Goal: Task Accomplishment & Management: Use online tool/utility

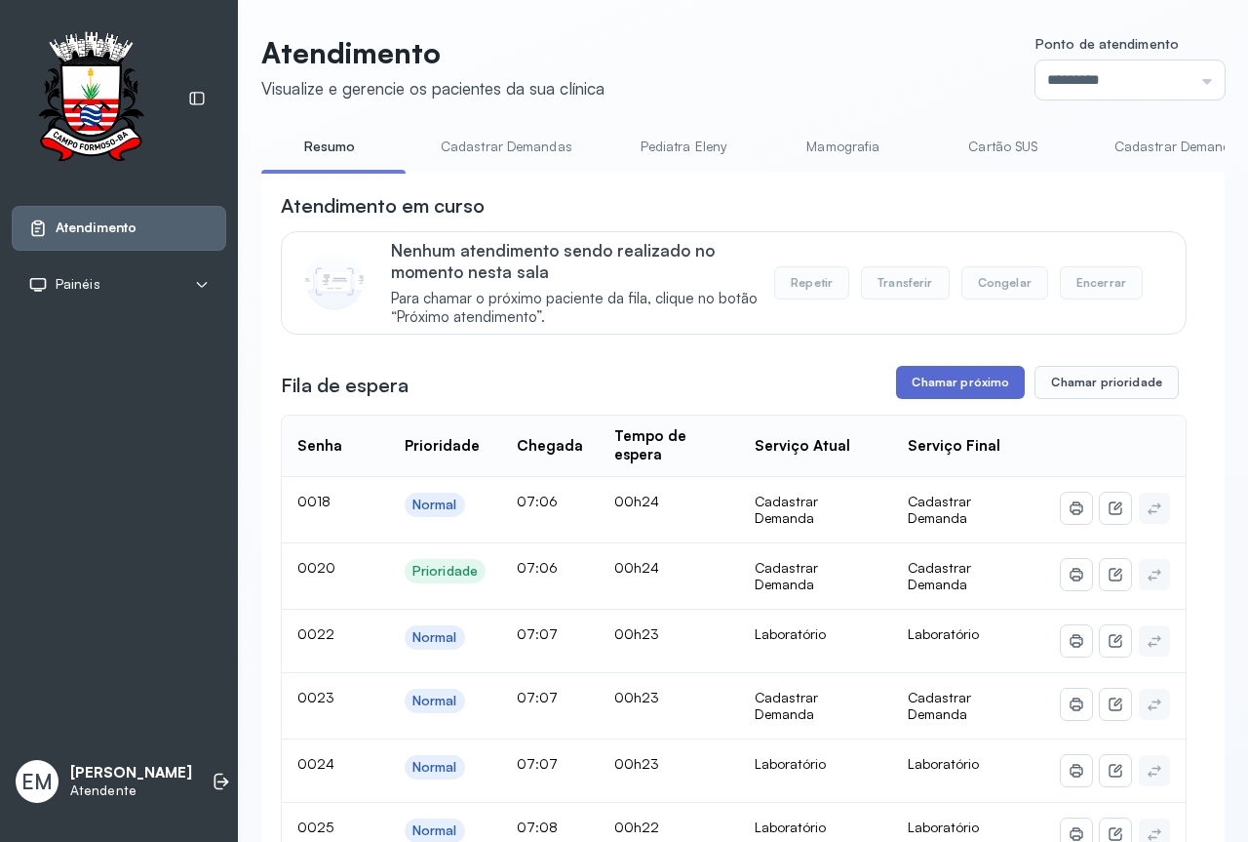
click at [960, 384] on button "Chamar próximo" at bounding box center [960, 382] width 129 height 33
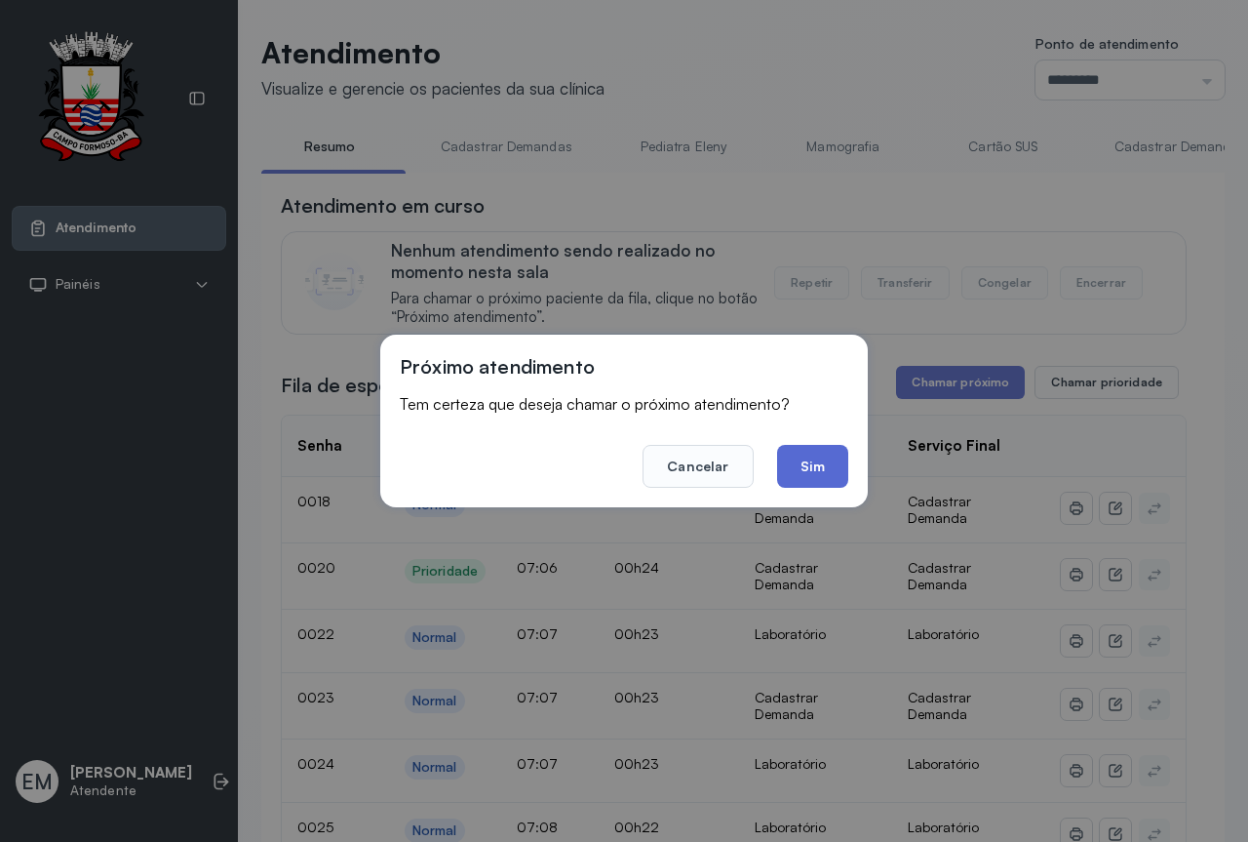
click at [824, 465] on button "Sim" at bounding box center [812, 466] width 71 height 43
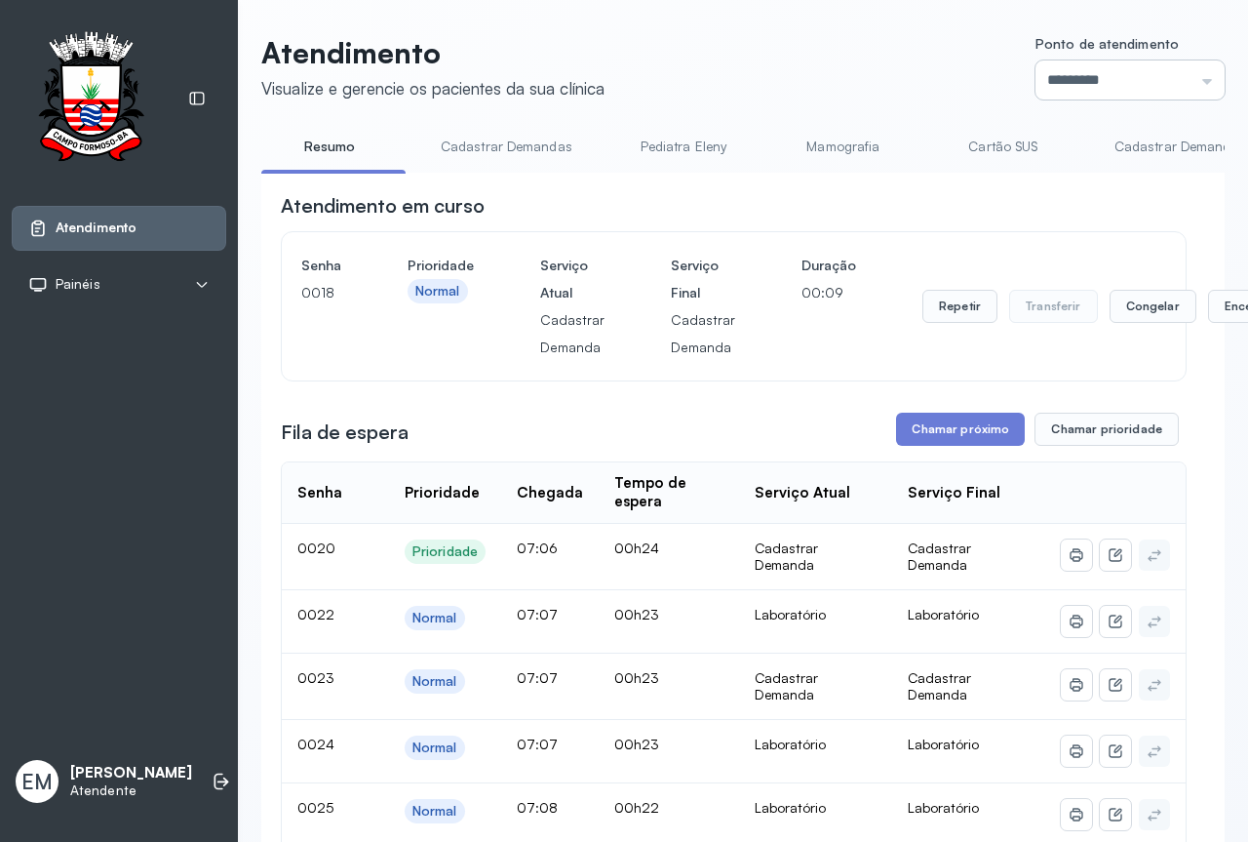
click at [1132, 63] on input "*********" at bounding box center [1130, 79] width 189 height 39
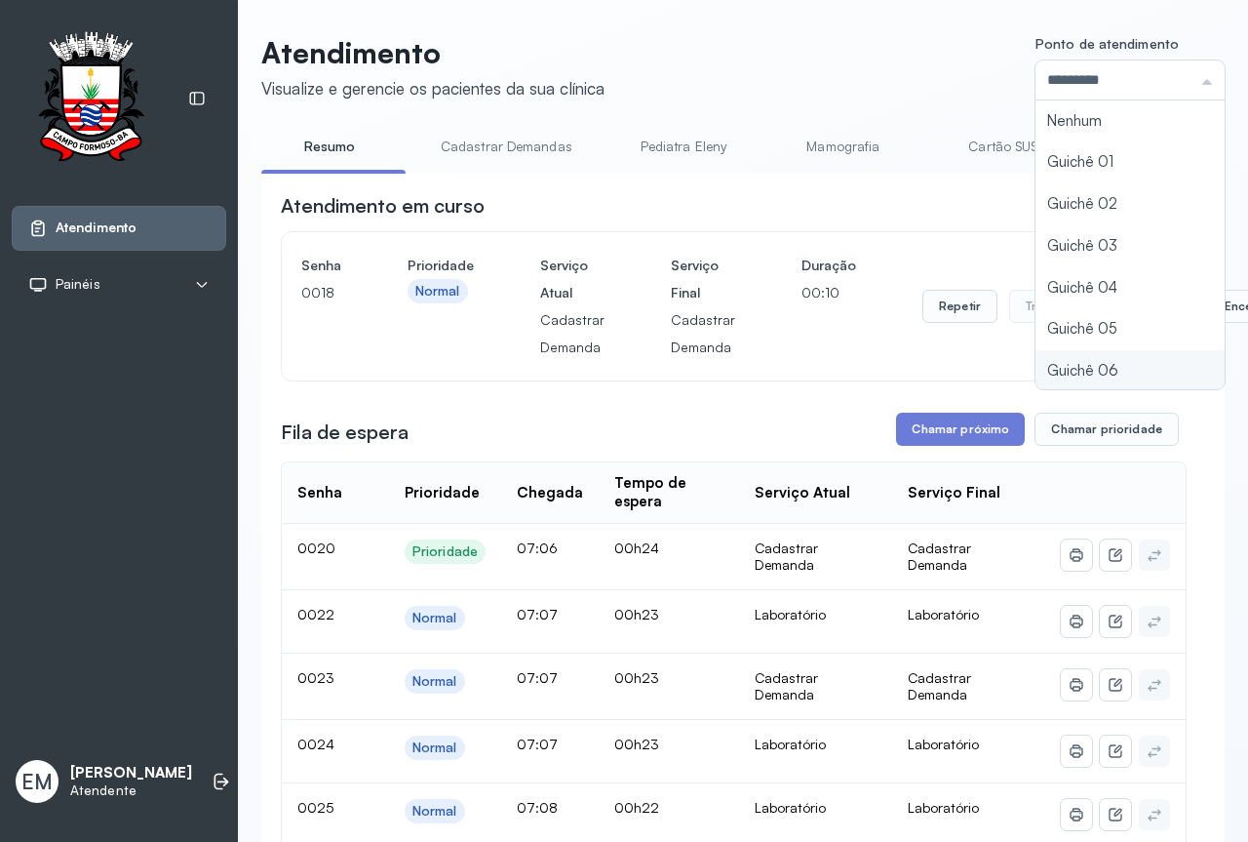
type input "*********"
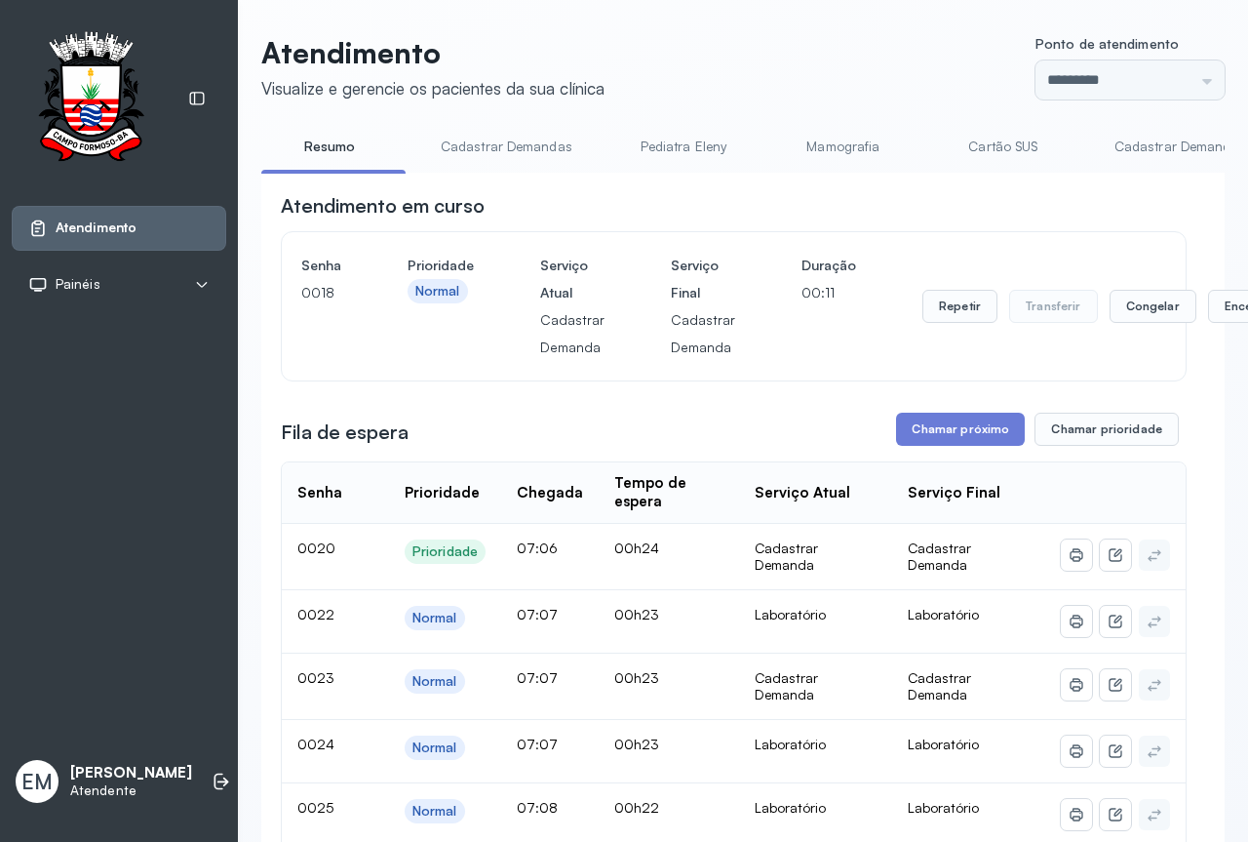
click at [1039, 250] on div "Senha 0018 Prioridade Normal Serviço Atual Cadastrar Demanda Serviço Final Cada…" at bounding box center [734, 306] width 904 height 148
click at [1056, 210] on div "Atendimento em curso" at bounding box center [734, 205] width 906 height 27
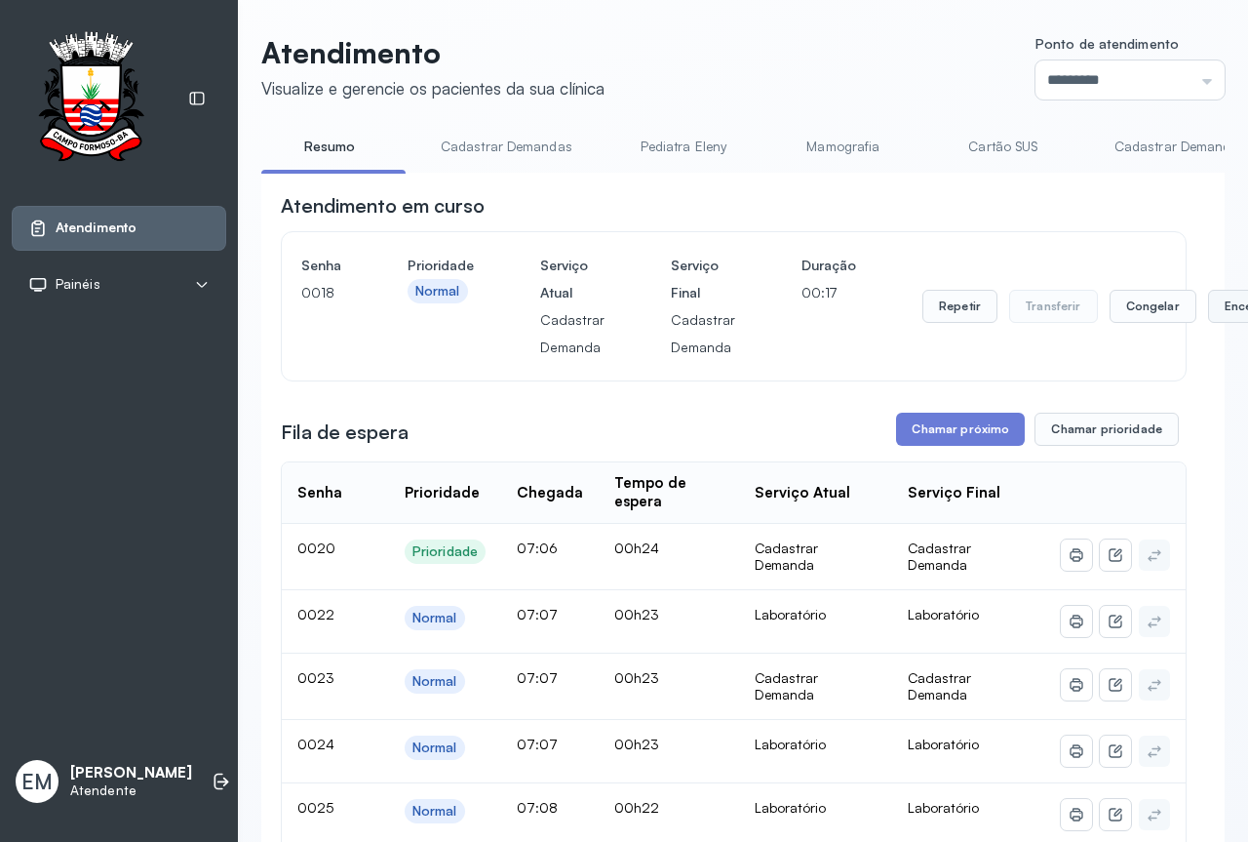
click at [1208, 305] on button "Encerrar" at bounding box center [1249, 306] width 83 height 33
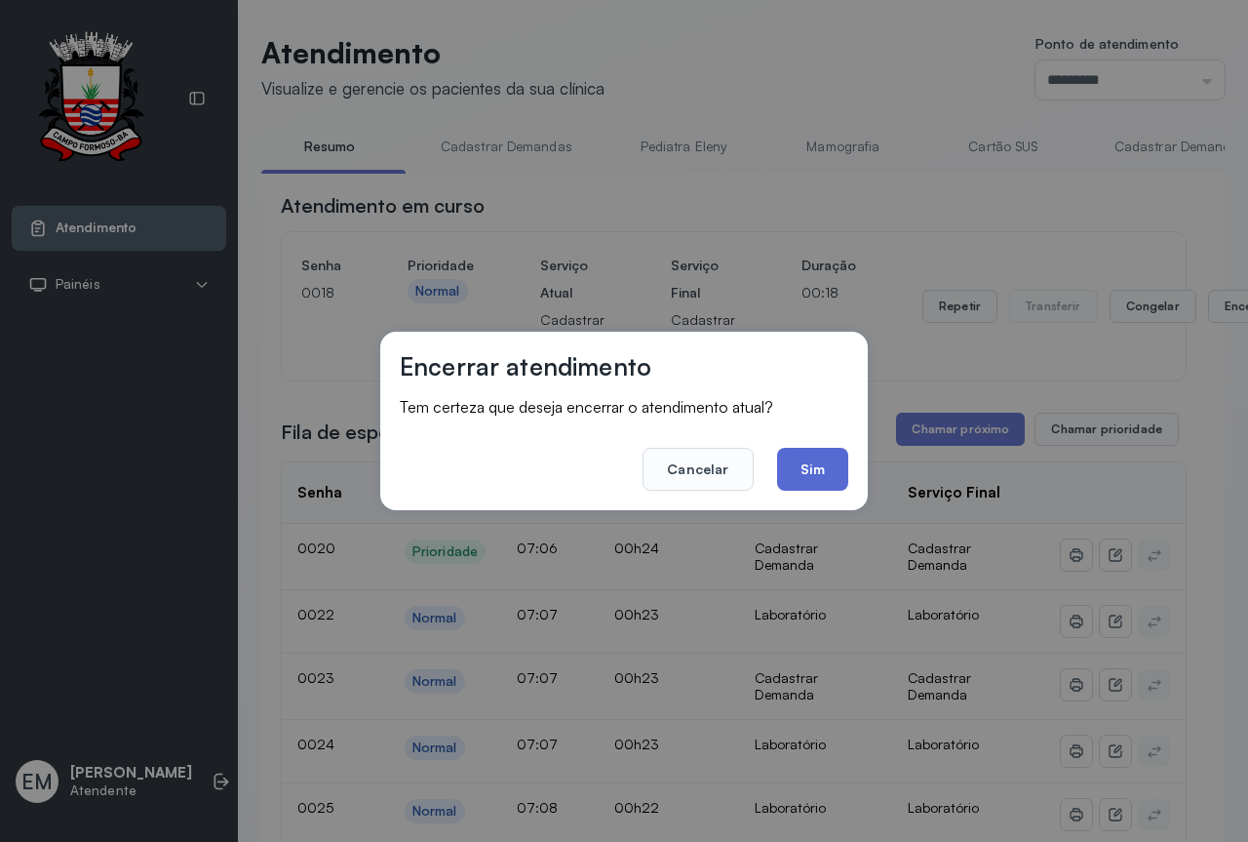
click at [809, 469] on button "Sim" at bounding box center [812, 469] width 71 height 43
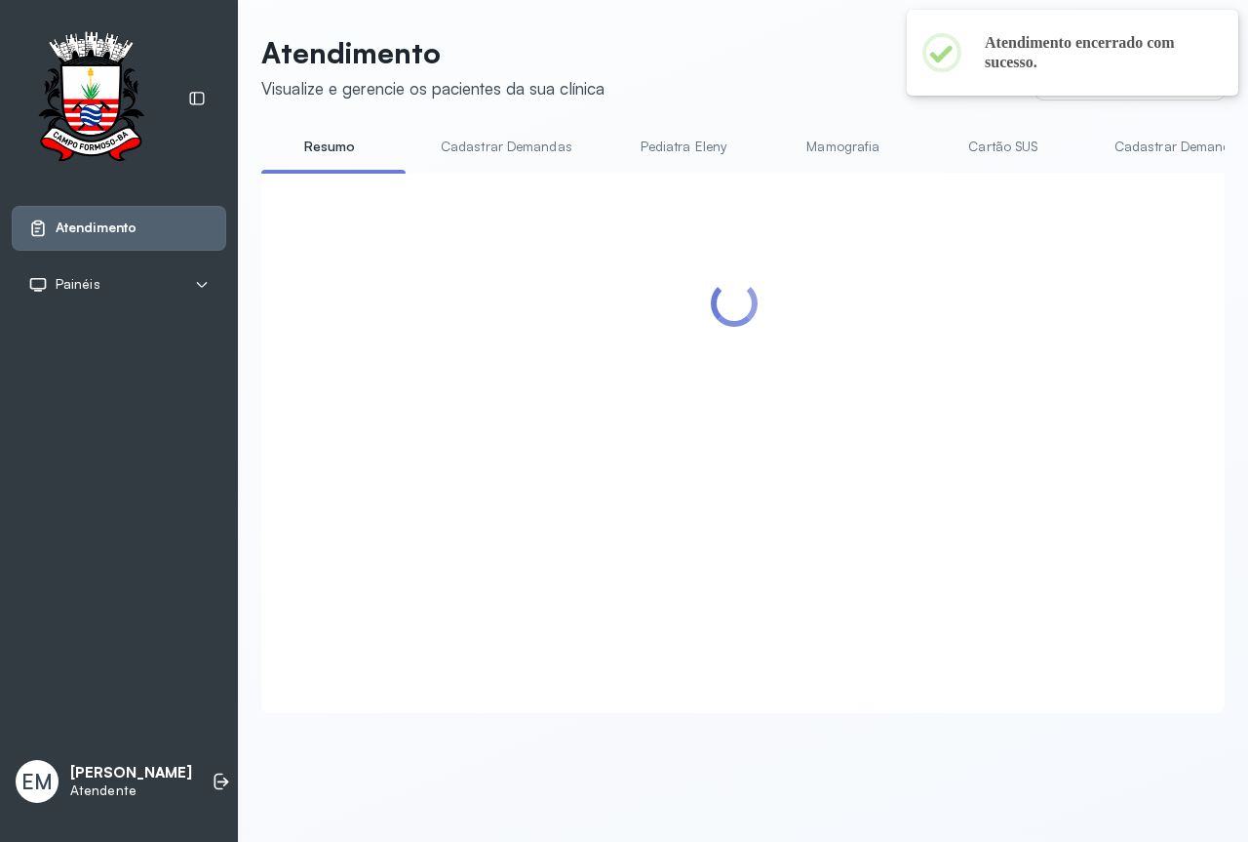
click at [844, 40] on header "Atendimento Visualize e gerencie os pacientes da sua clínica Ponto de atendimen…" at bounding box center [743, 67] width 964 height 64
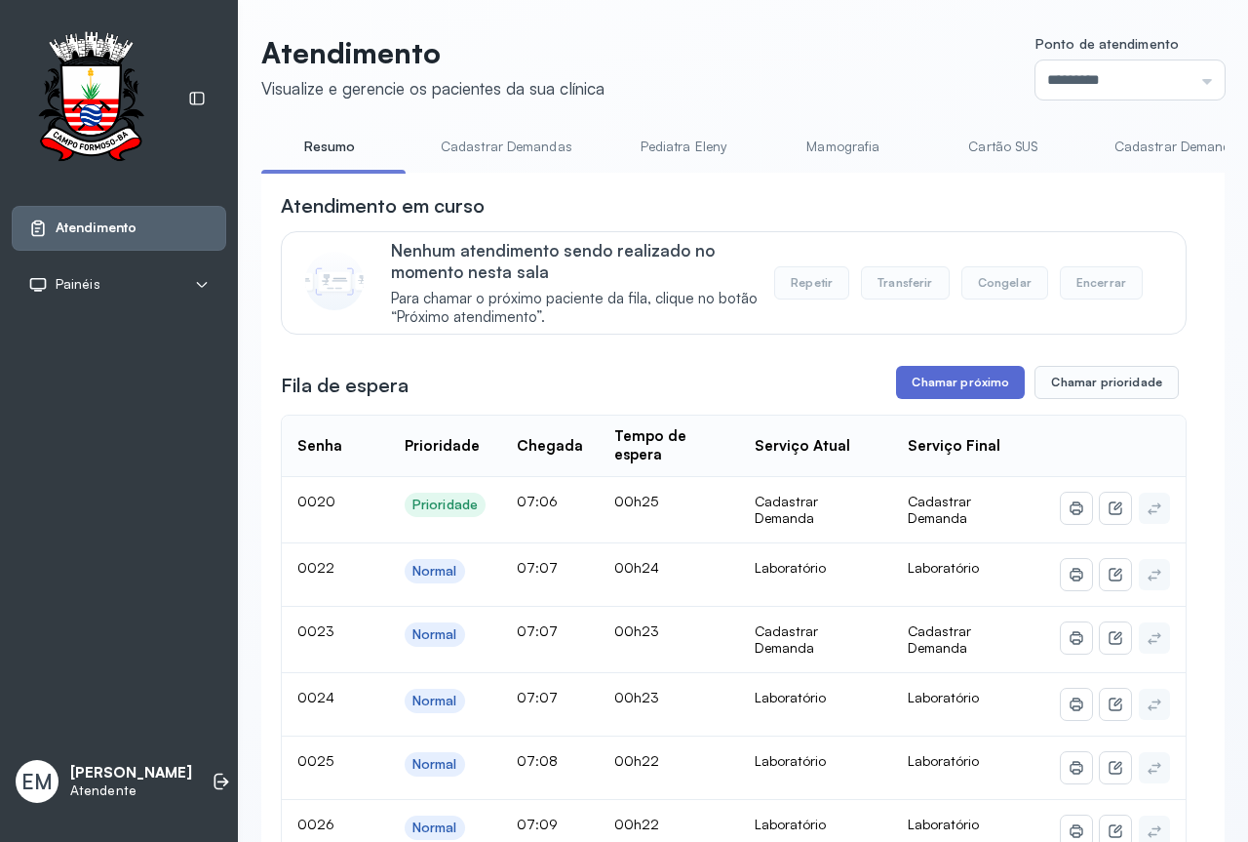
click at [965, 382] on button "Chamar próximo" at bounding box center [960, 382] width 129 height 33
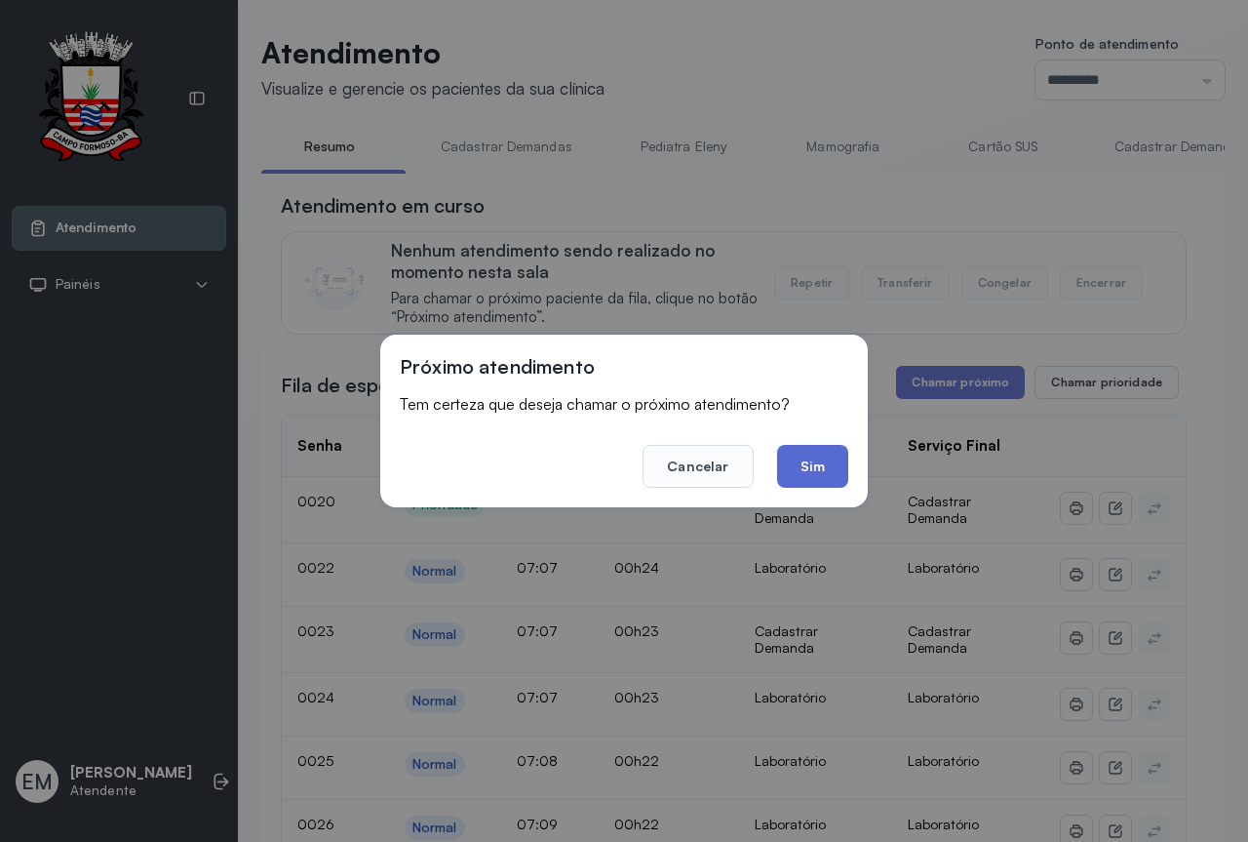
click at [789, 468] on button "Sim" at bounding box center [812, 466] width 71 height 43
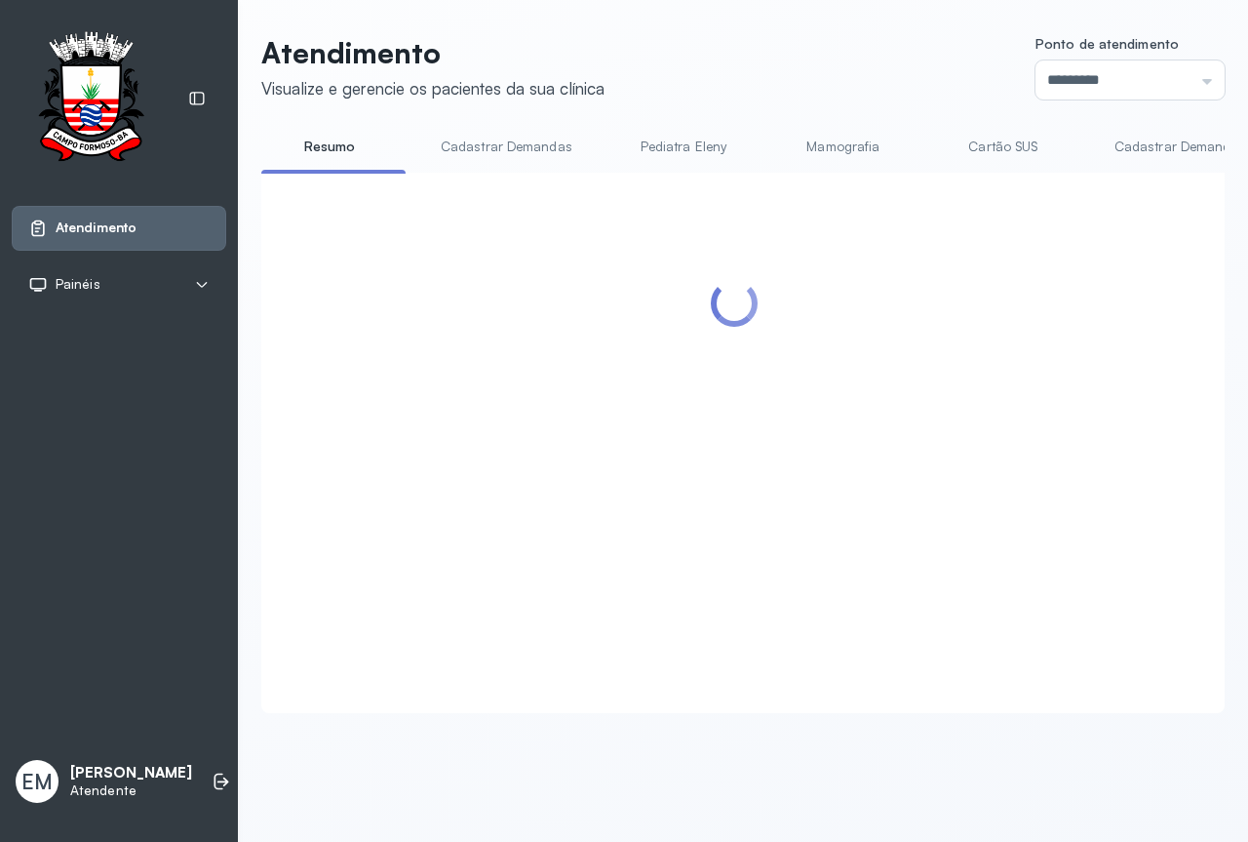
click at [823, 58] on header "Atendimento Visualize e gerencie os pacientes da sua clínica Ponto de atendimen…" at bounding box center [743, 67] width 964 height 64
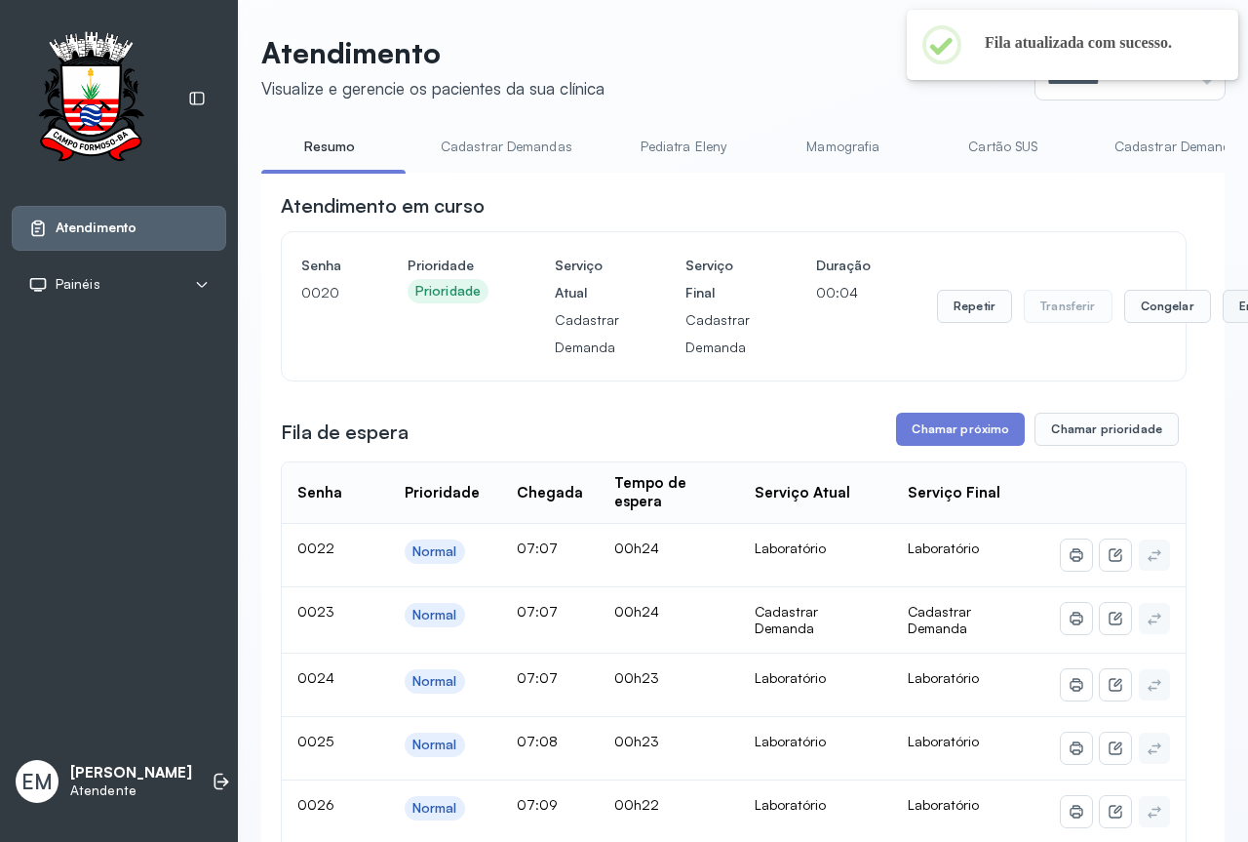
click at [1223, 312] on button "Encerrar" at bounding box center [1264, 306] width 83 height 33
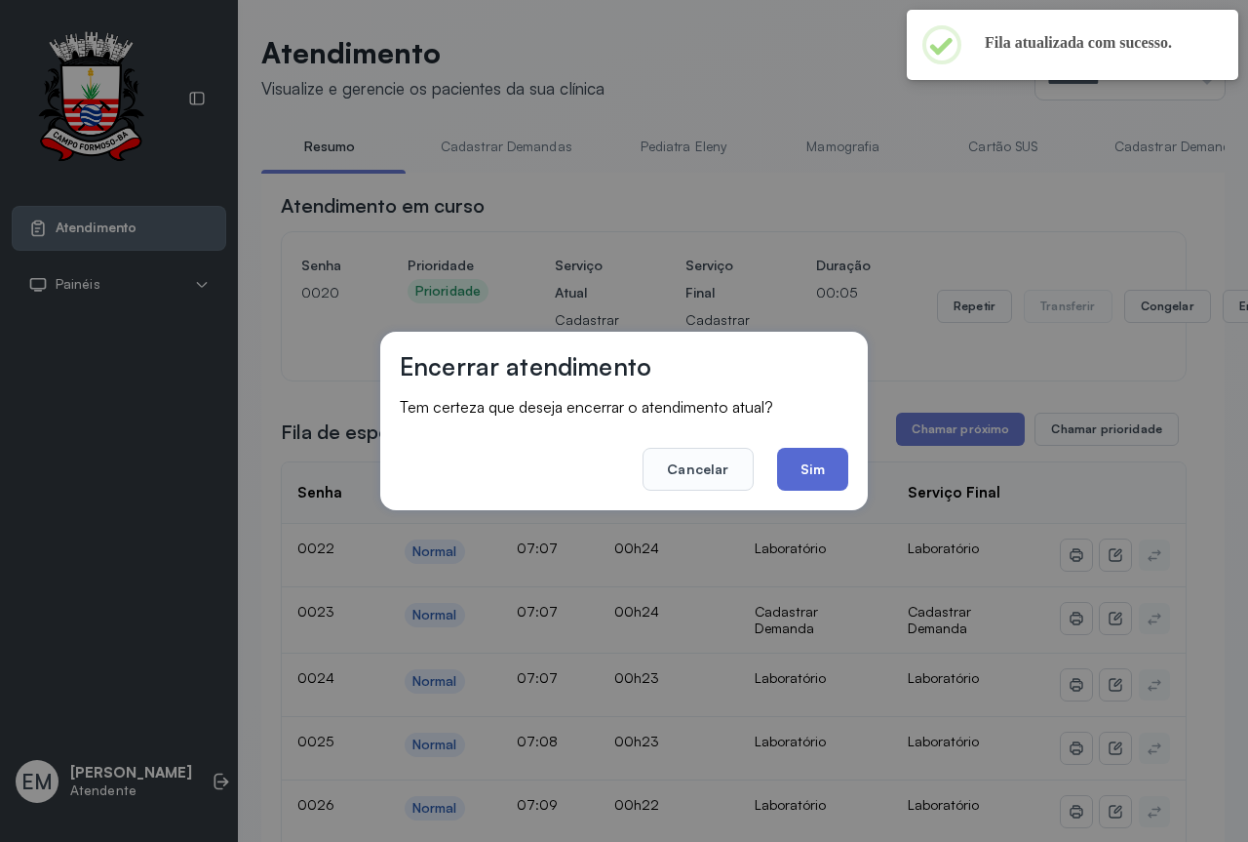
click at [831, 466] on button "Sim" at bounding box center [812, 469] width 71 height 43
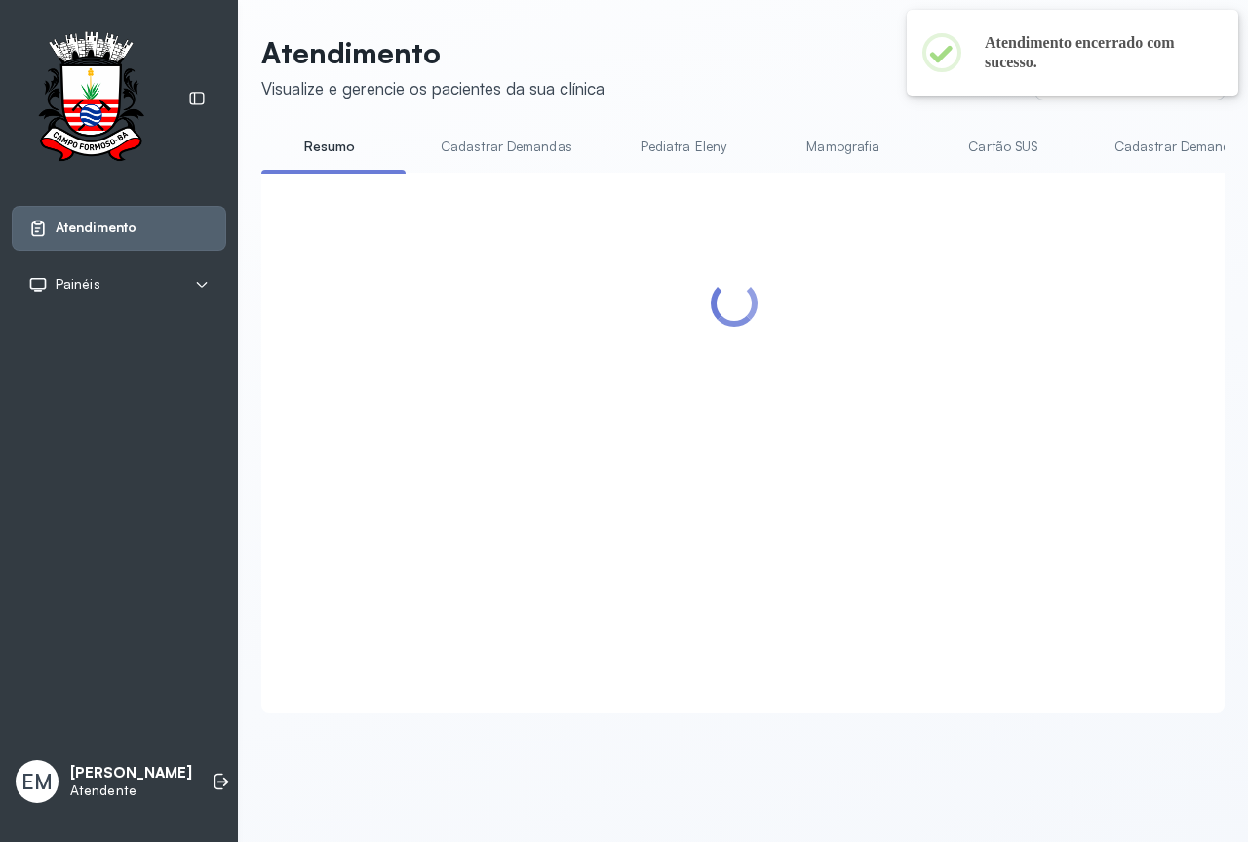
click at [809, 73] on header "Atendimento Visualize e gerencie os pacientes da sua clínica Ponto de atendimen…" at bounding box center [743, 67] width 964 height 64
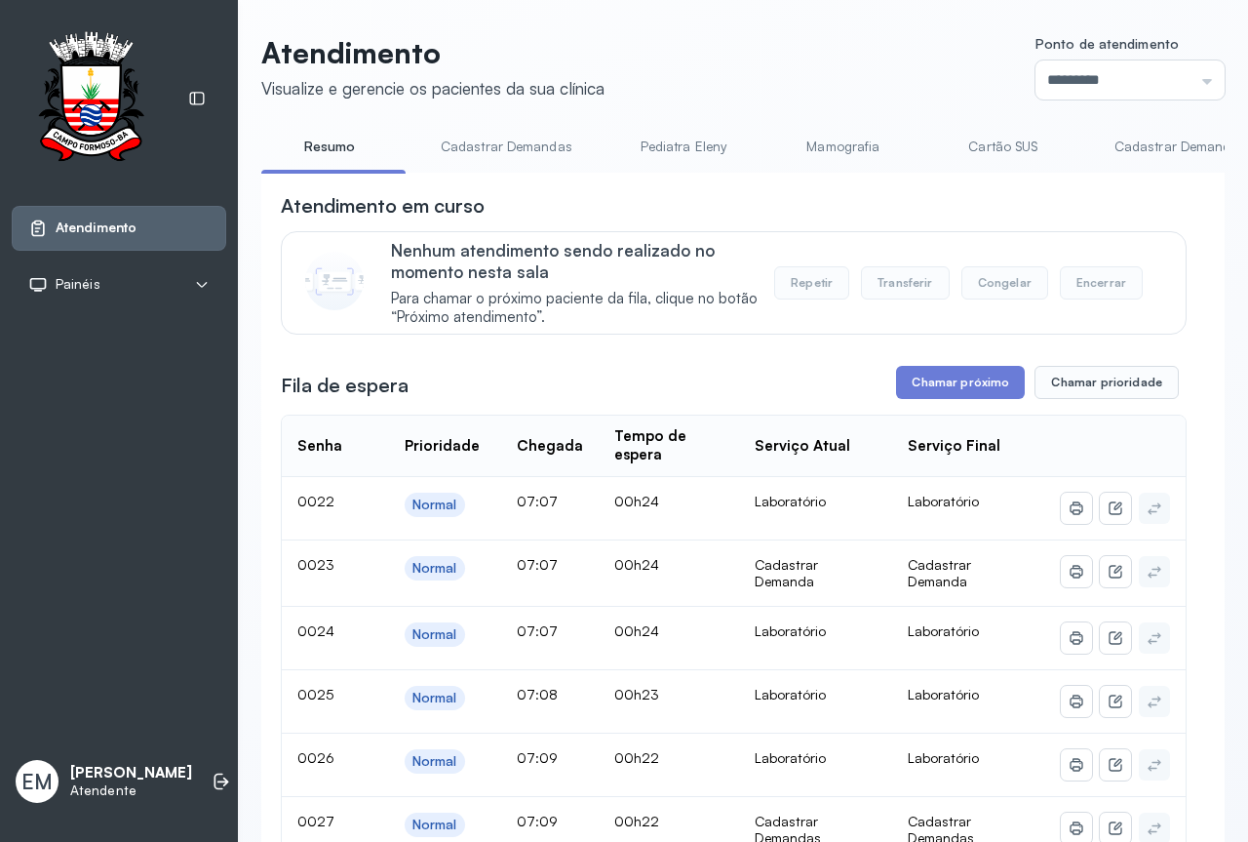
click at [836, 216] on div "Atendimento em curso" at bounding box center [734, 205] width 906 height 27
click at [836, 209] on div "Atendimento em curso" at bounding box center [734, 205] width 906 height 27
click at [836, 204] on div "Atendimento em curso" at bounding box center [734, 205] width 906 height 27
click at [837, 204] on div "Atendimento em curso" at bounding box center [734, 205] width 906 height 27
click at [838, 204] on div "Atendimento em curso" at bounding box center [734, 205] width 906 height 27
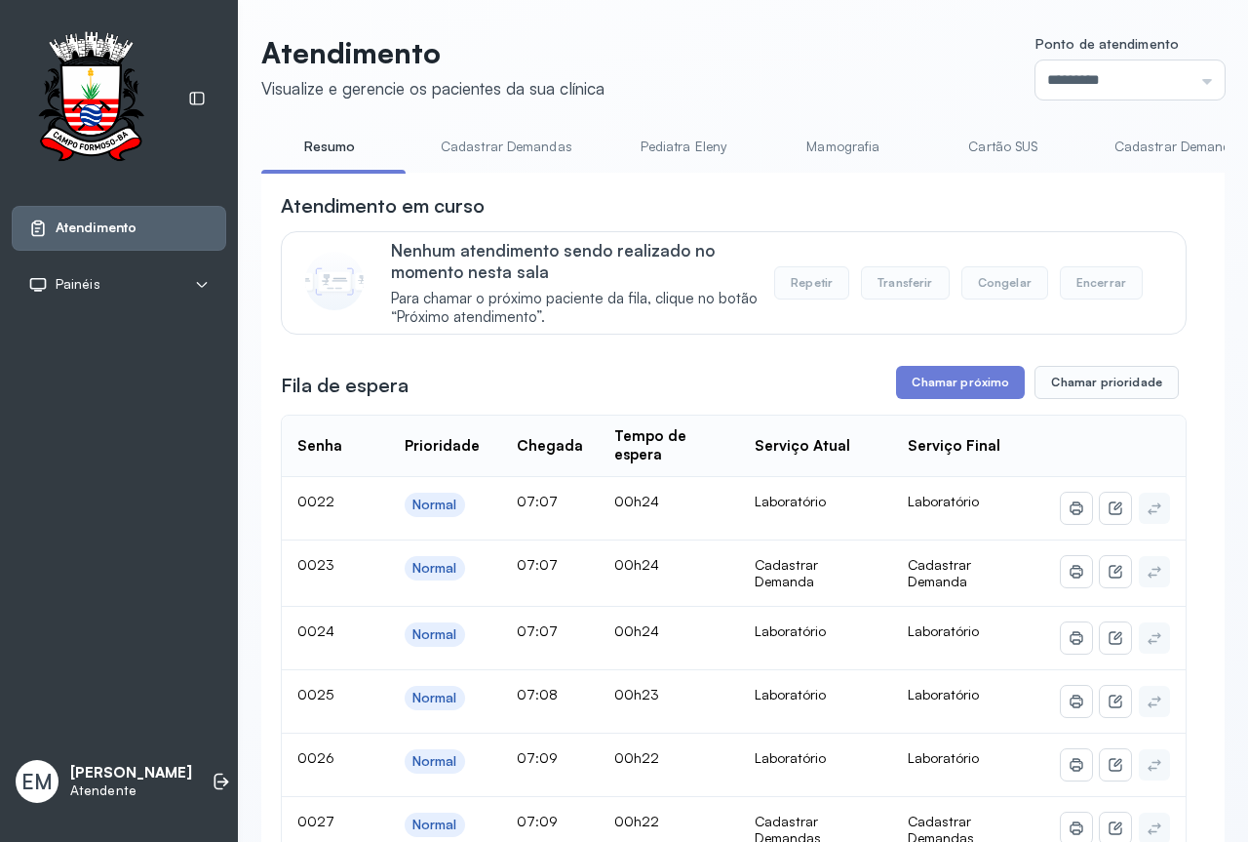
click at [832, 209] on div "Atendimento em curso" at bounding box center [734, 205] width 906 height 27
click at [825, 197] on div "Atendimento em curso" at bounding box center [734, 205] width 906 height 27
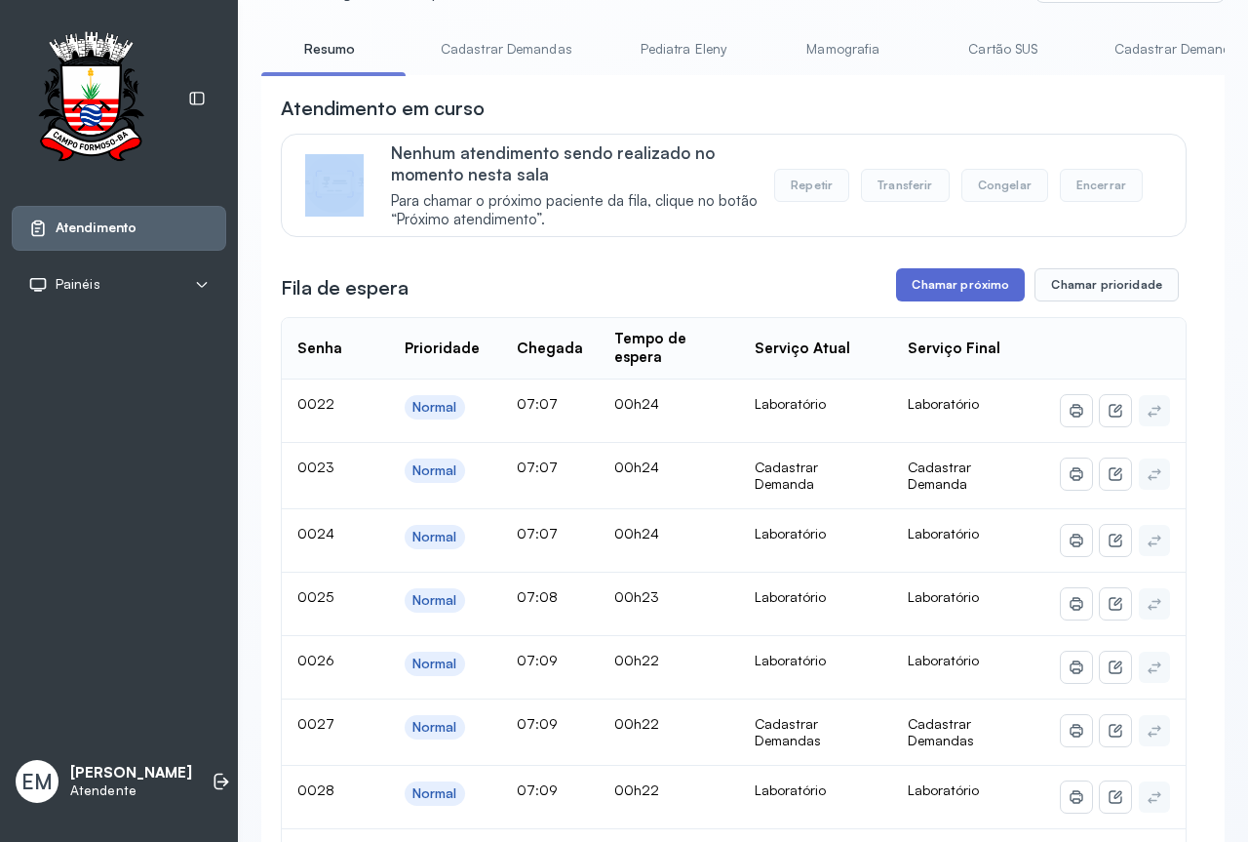
click at [954, 294] on button "Chamar próximo" at bounding box center [960, 284] width 129 height 33
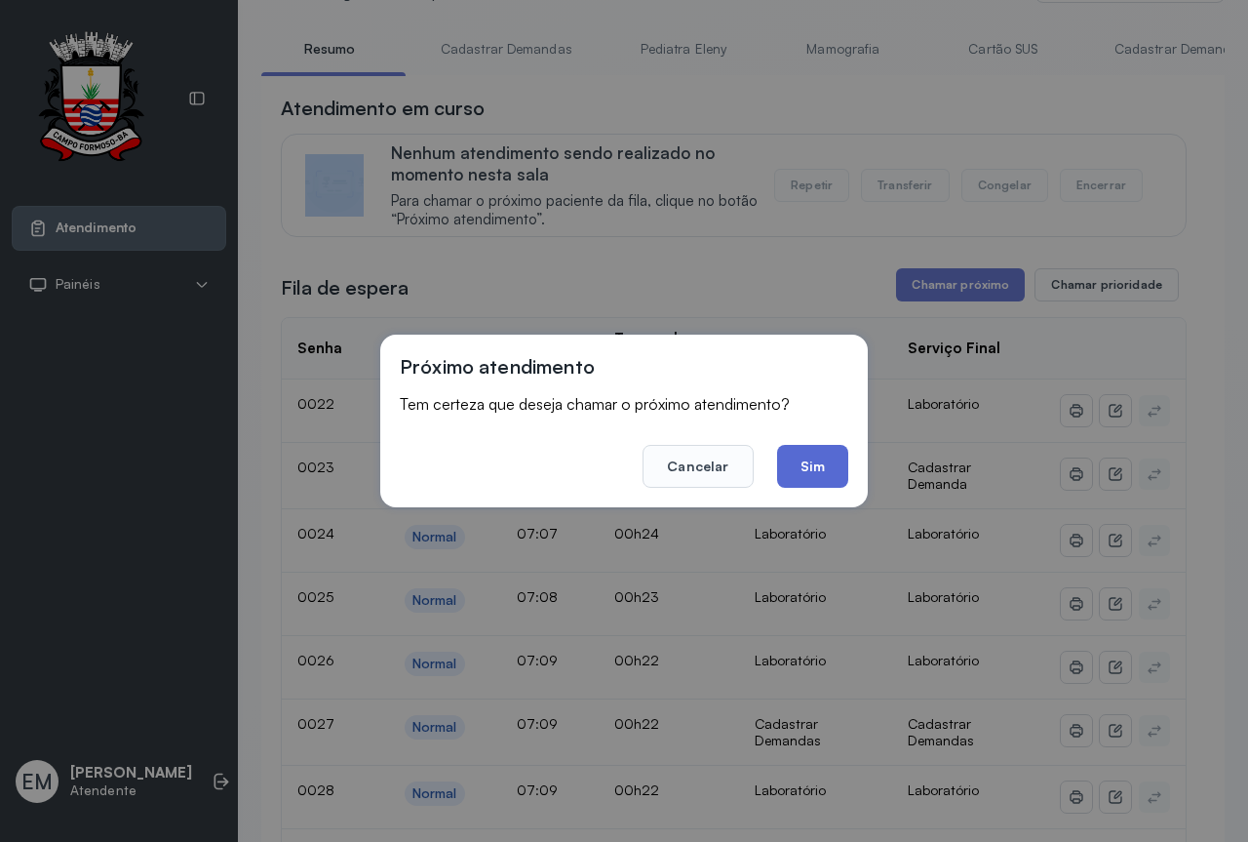
click at [821, 472] on button "Sim" at bounding box center [812, 466] width 71 height 43
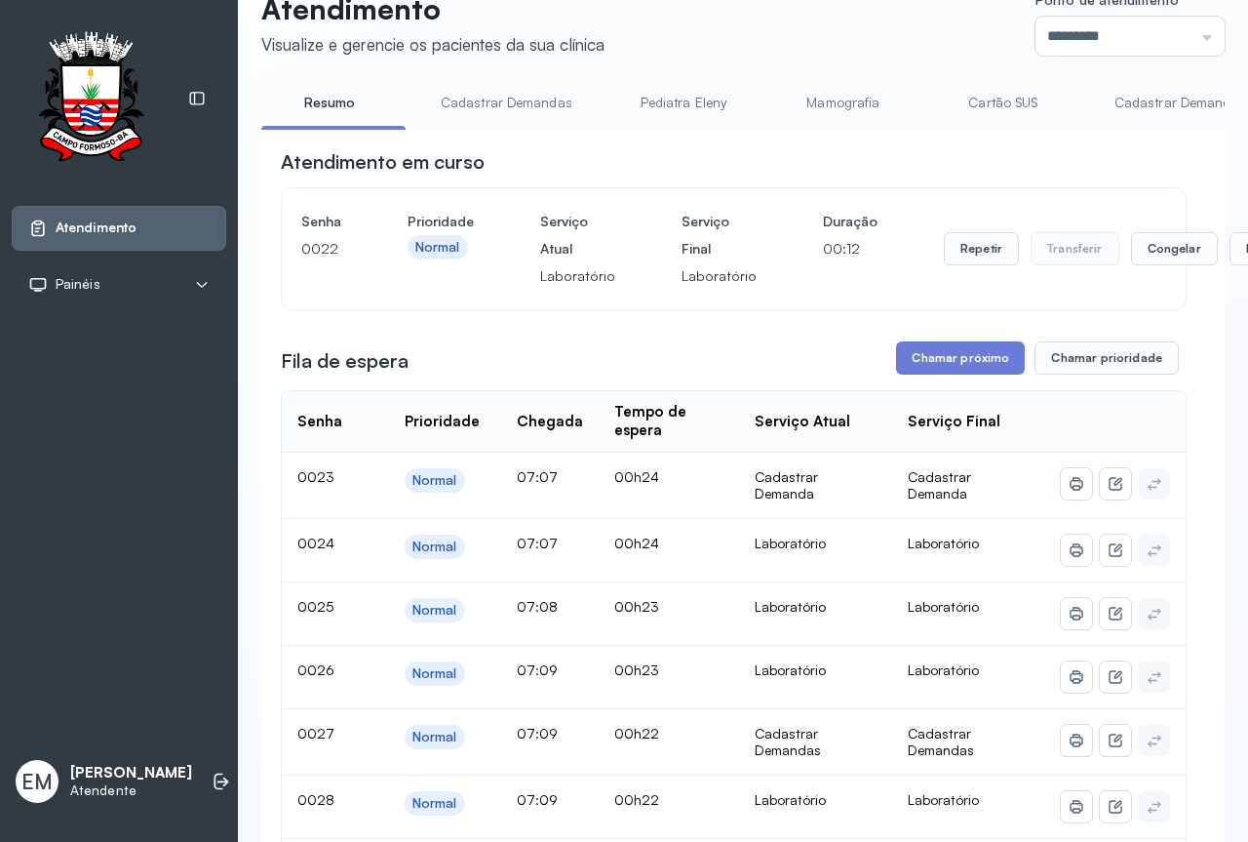
scroll to position [0, 0]
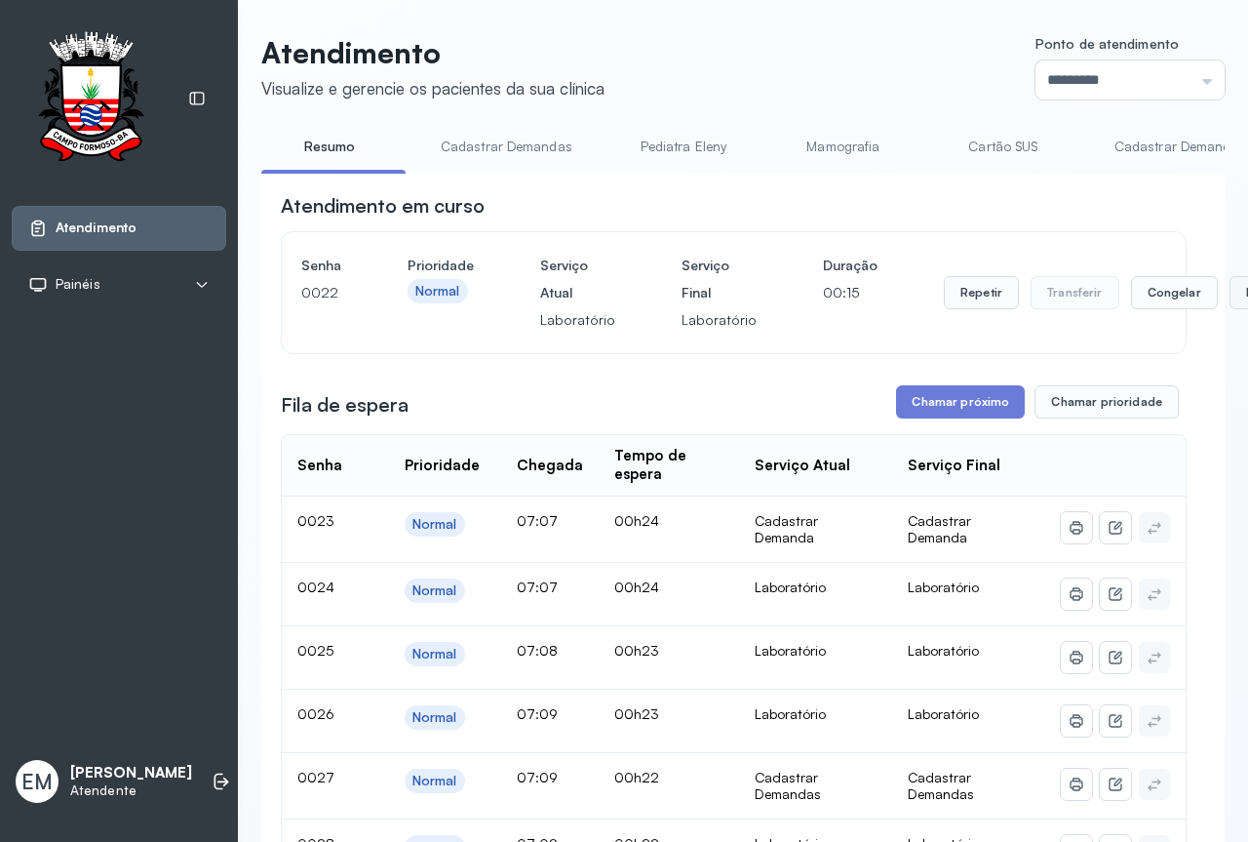
click at [1230, 299] on button "Encerrar" at bounding box center [1271, 292] width 83 height 33
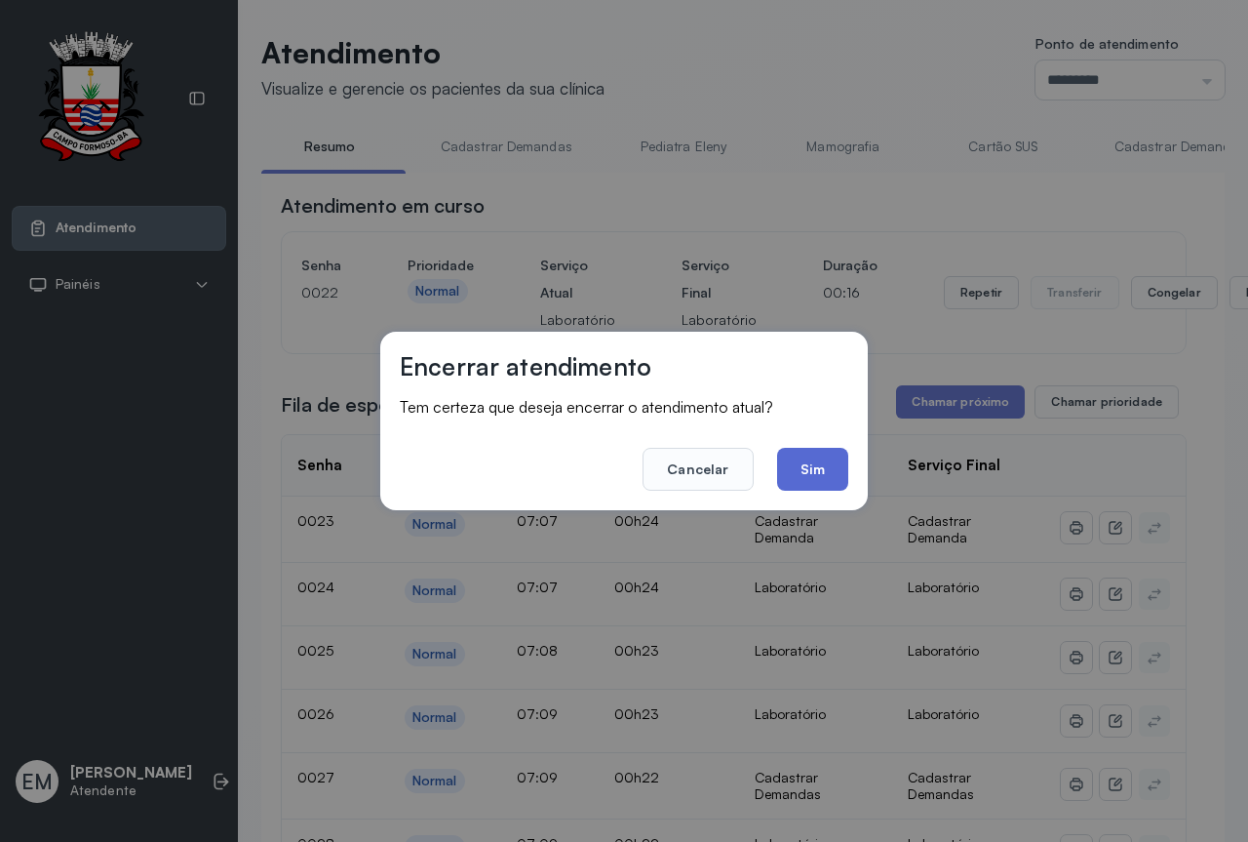
click at [810, 460] on button "Sim" at bounding box center [812, 469] width 71 height 43
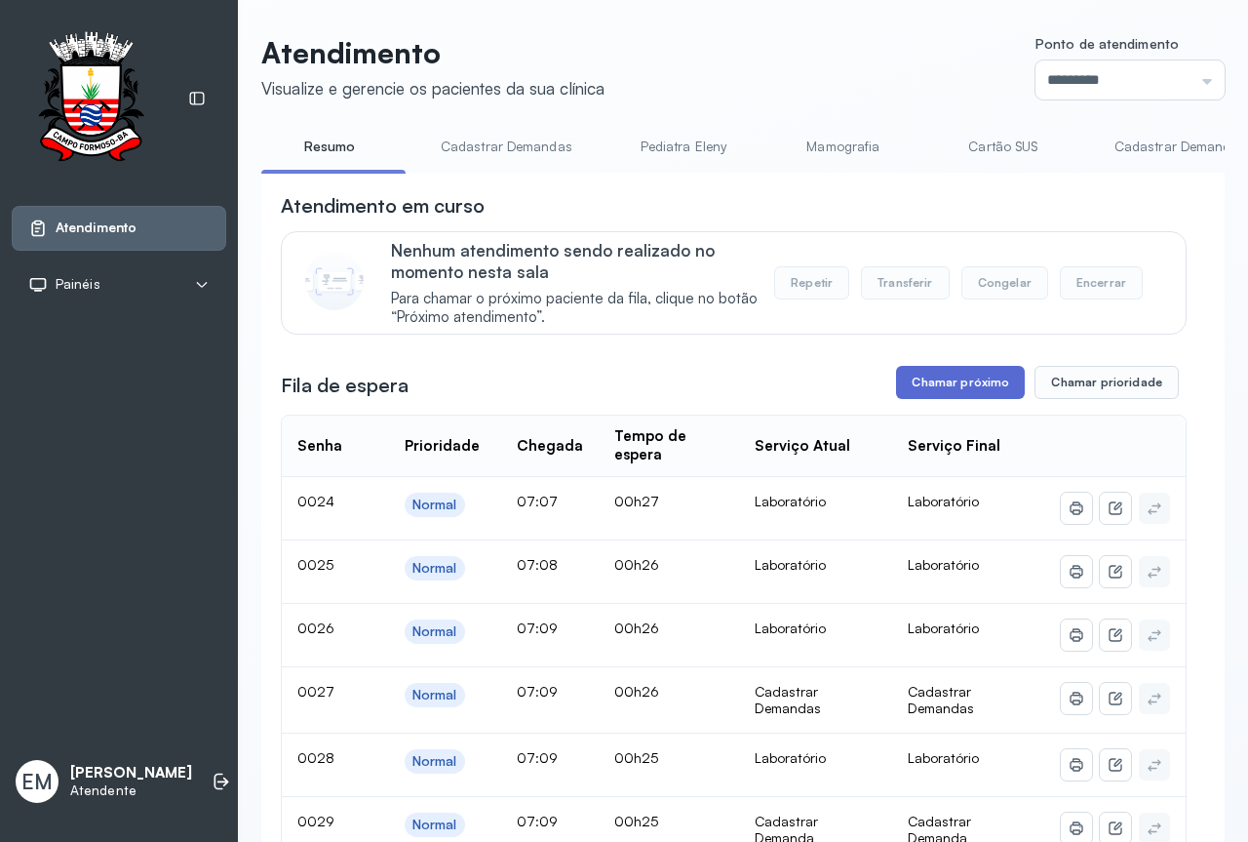
click at [956, 390] on button "Chamar próximo" at bounding box center [960, 382] width 129 height 33
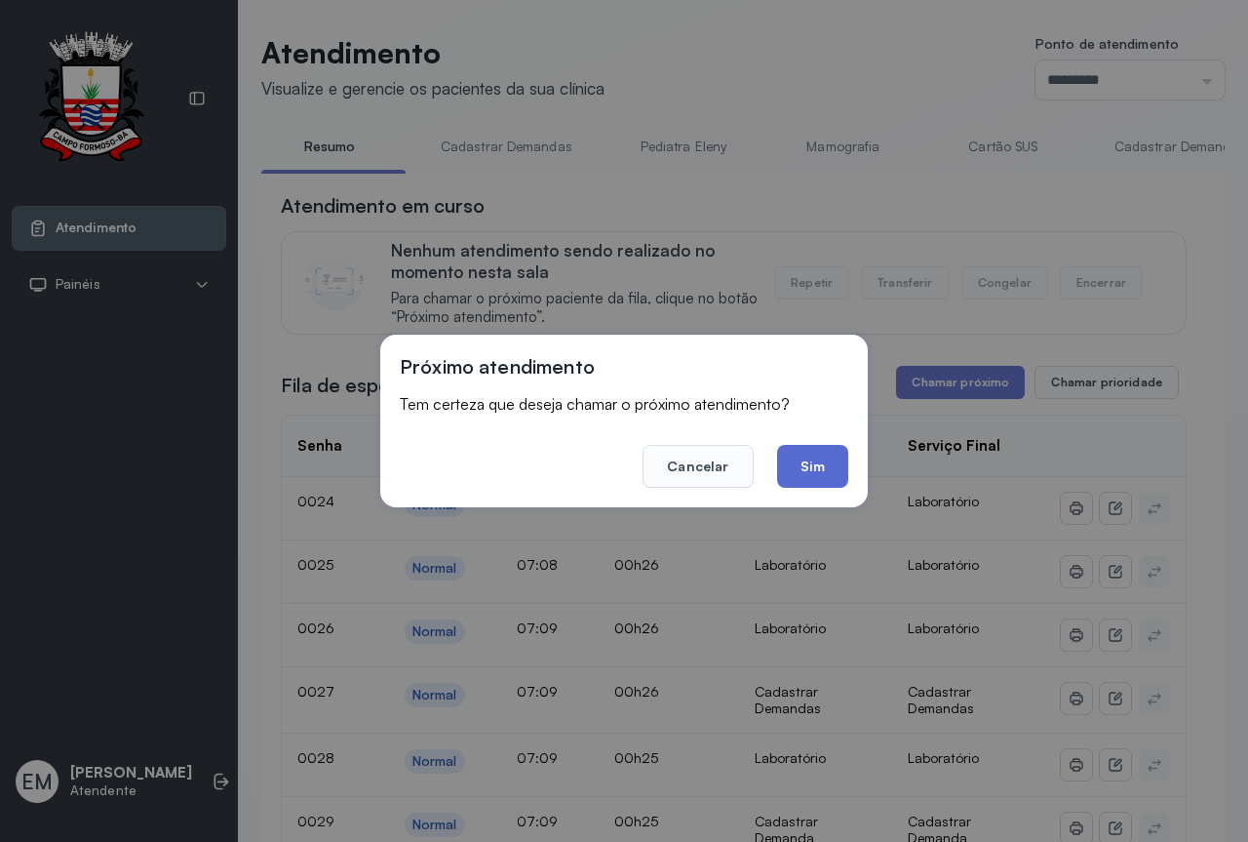
click at [803, 472] on button "Sim" at bounding box center [812, 466] width 71 height 43
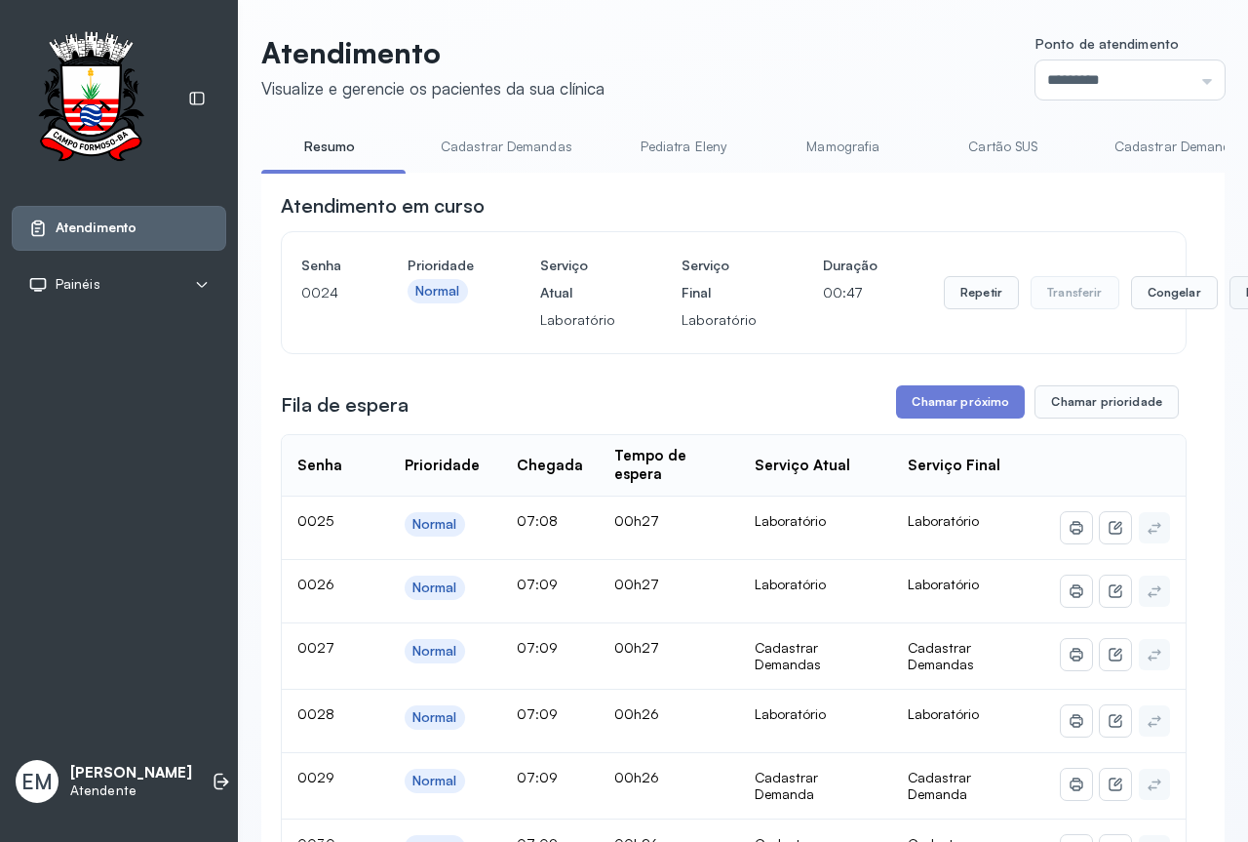
click at [1230, 300] on button "Encerrar" at bounding box center [1271, 292] width 83 height 33
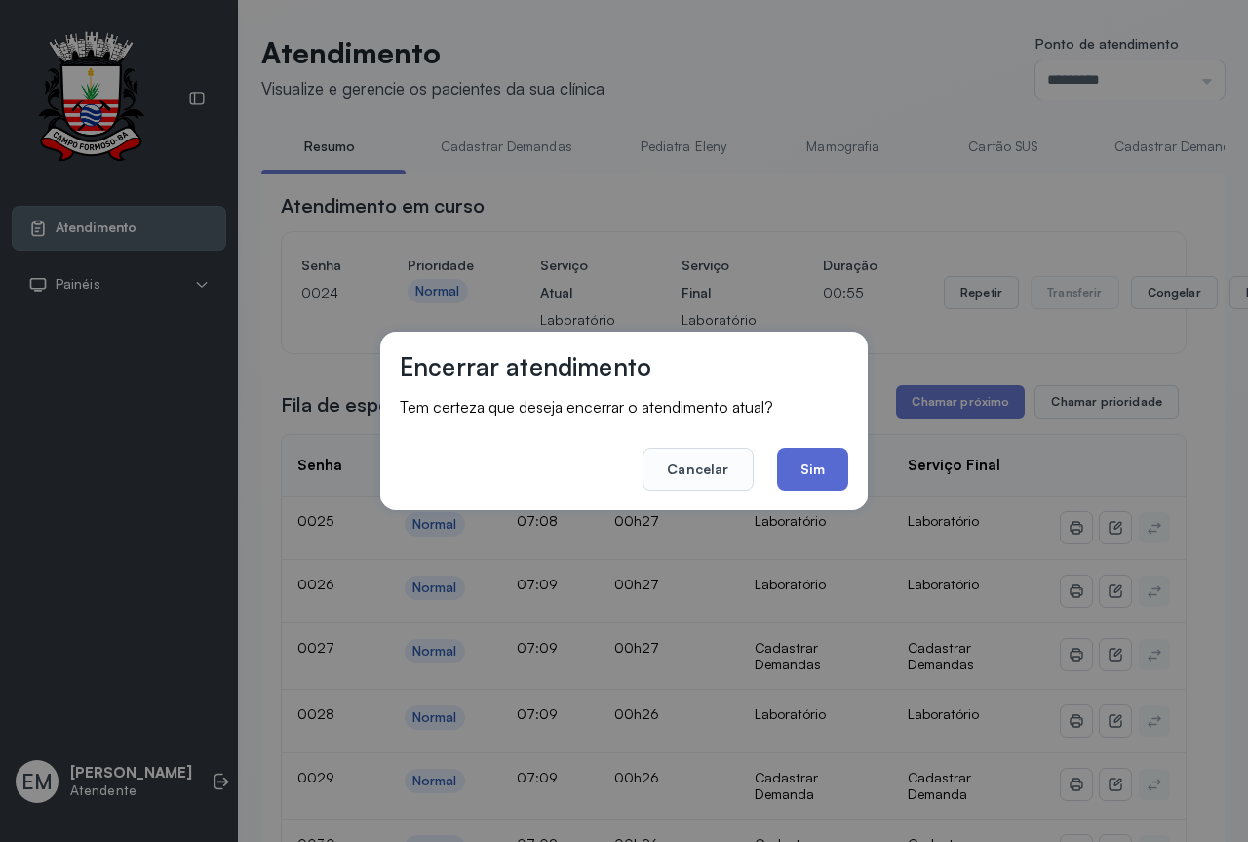
click at [811, 462] on button "Sim" at bounding box center [812, 469] width 71 height 43
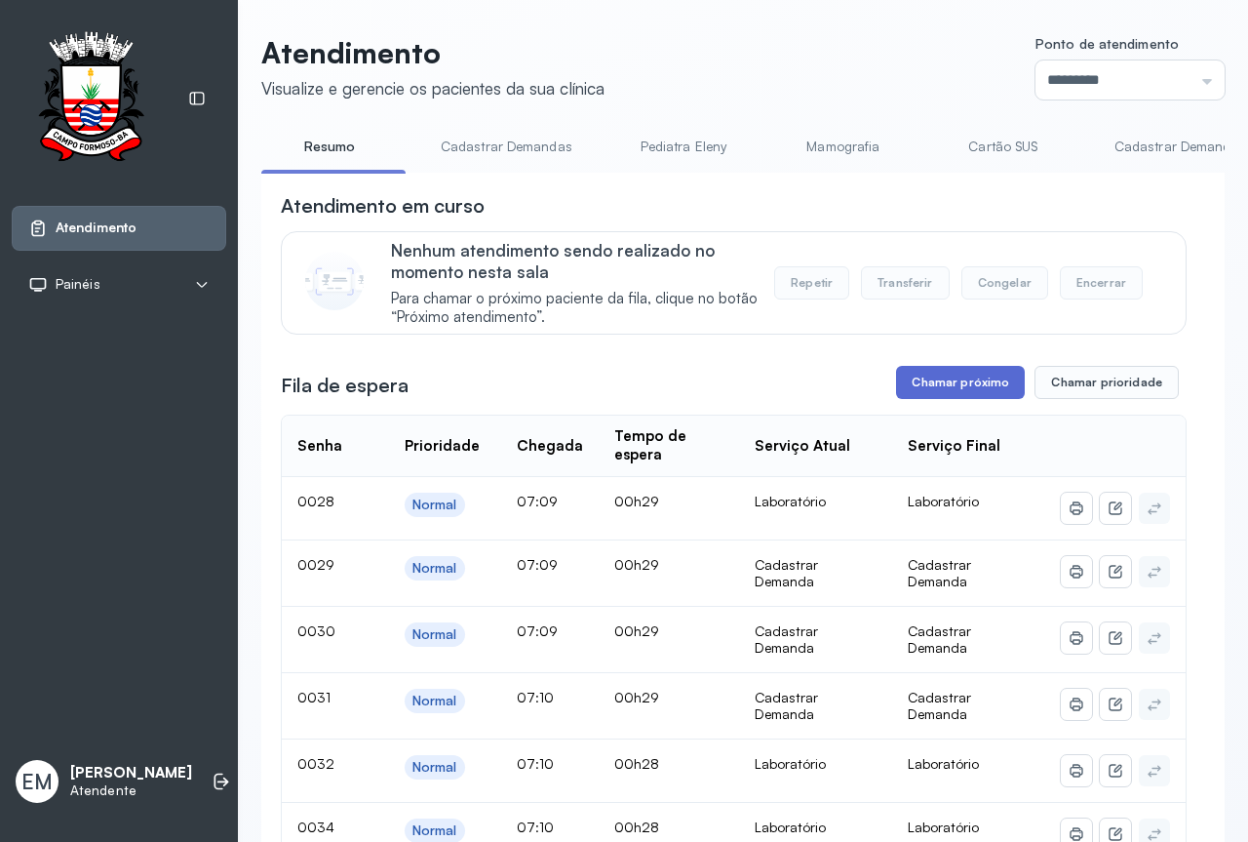
click at [976, 386] on button "Chamar próximo" at bounding box center [960, 382] width 129 height 33
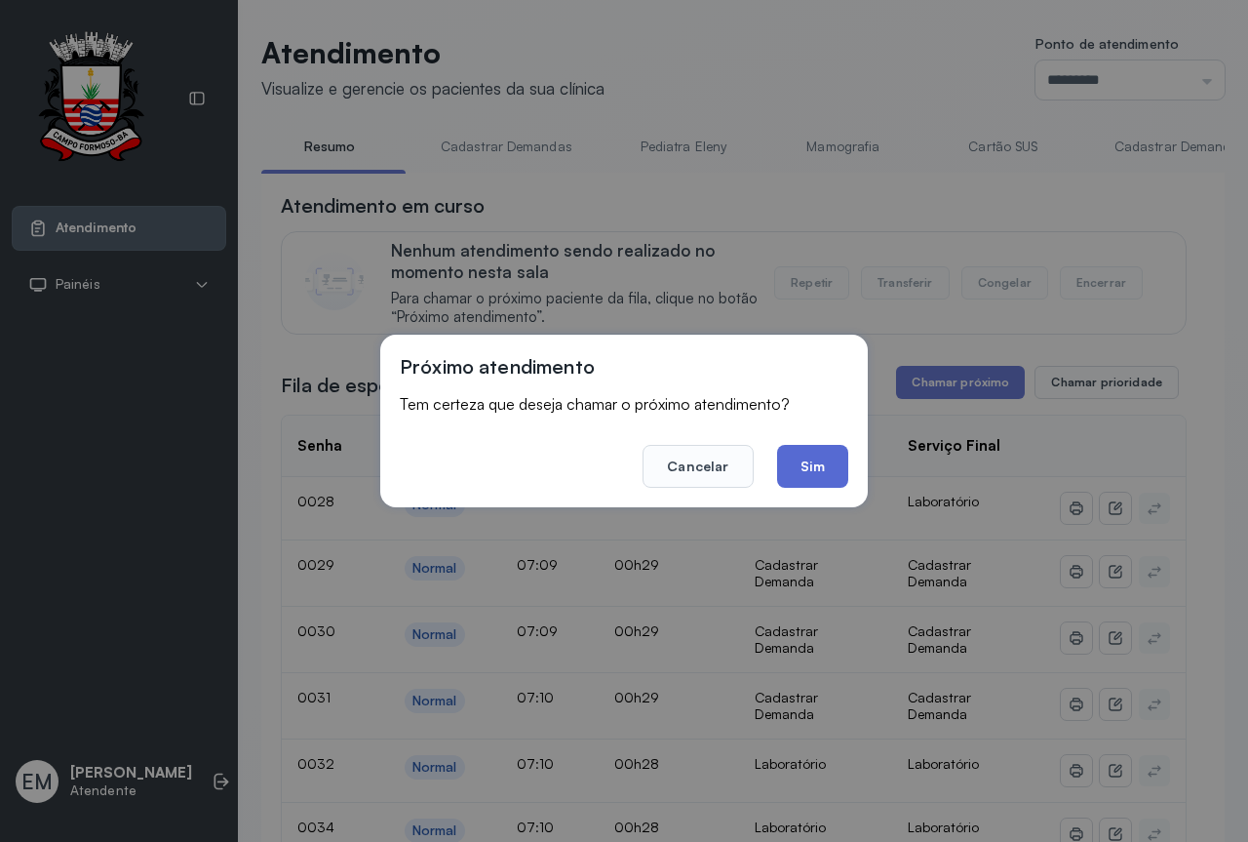
click at [805, 466] on button "Sim" at bounding box center [812, 466] width 71 height 43
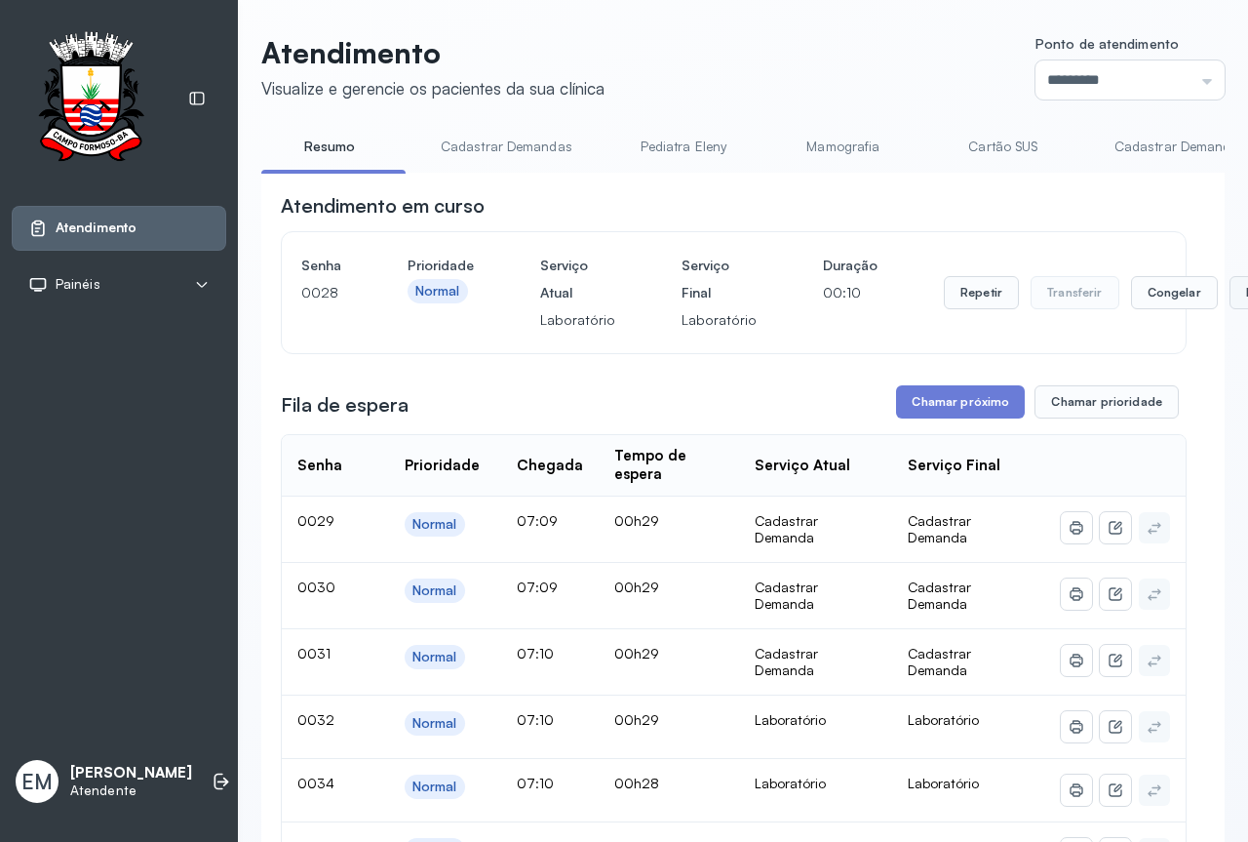
click at [1230, 303] on button "Encerrar" at bounding box center [1271, 292] width 83 height 33
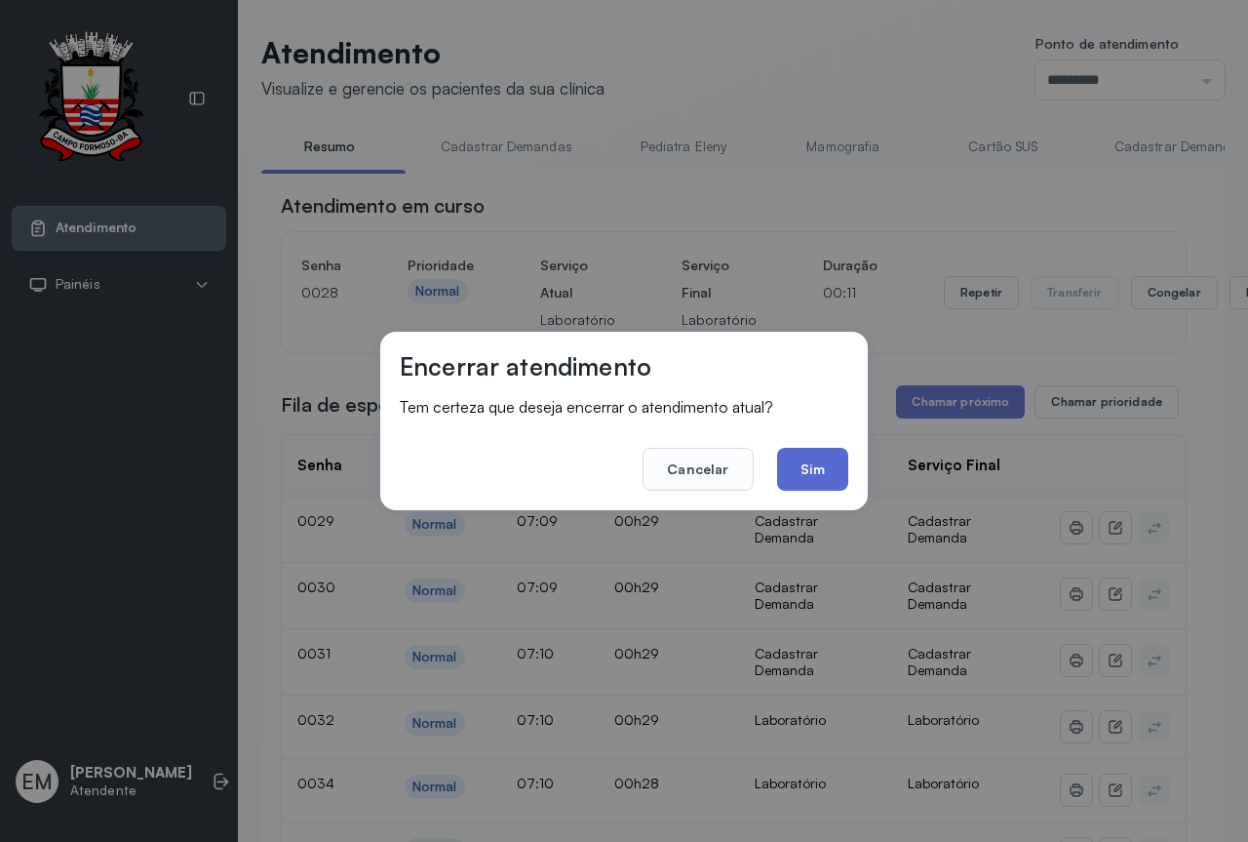
click at [824, 464] on button "Sim" at bounding box center [812, 469] width 71 height 43
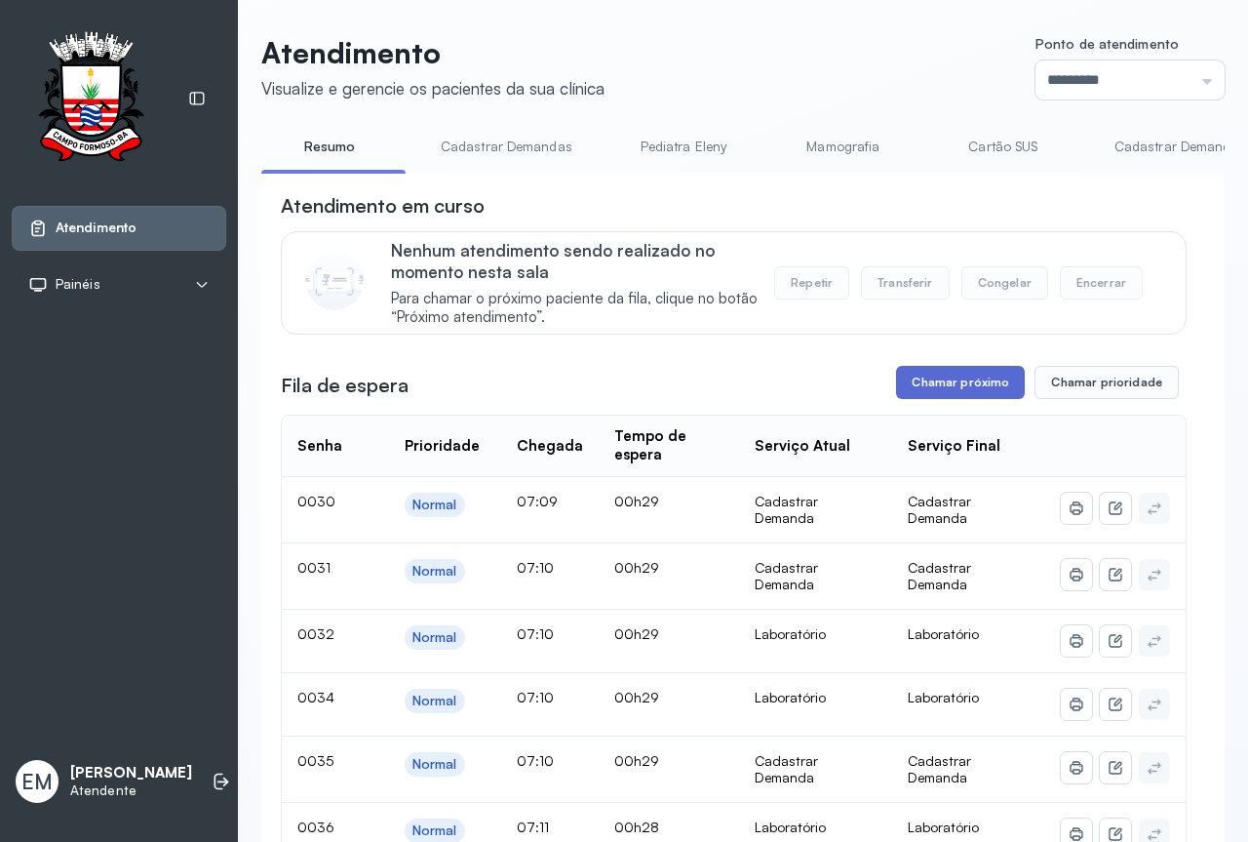
click at [945, 395] on button "Chamar próximo" at bounding box center [960, 382] width 129 height 33
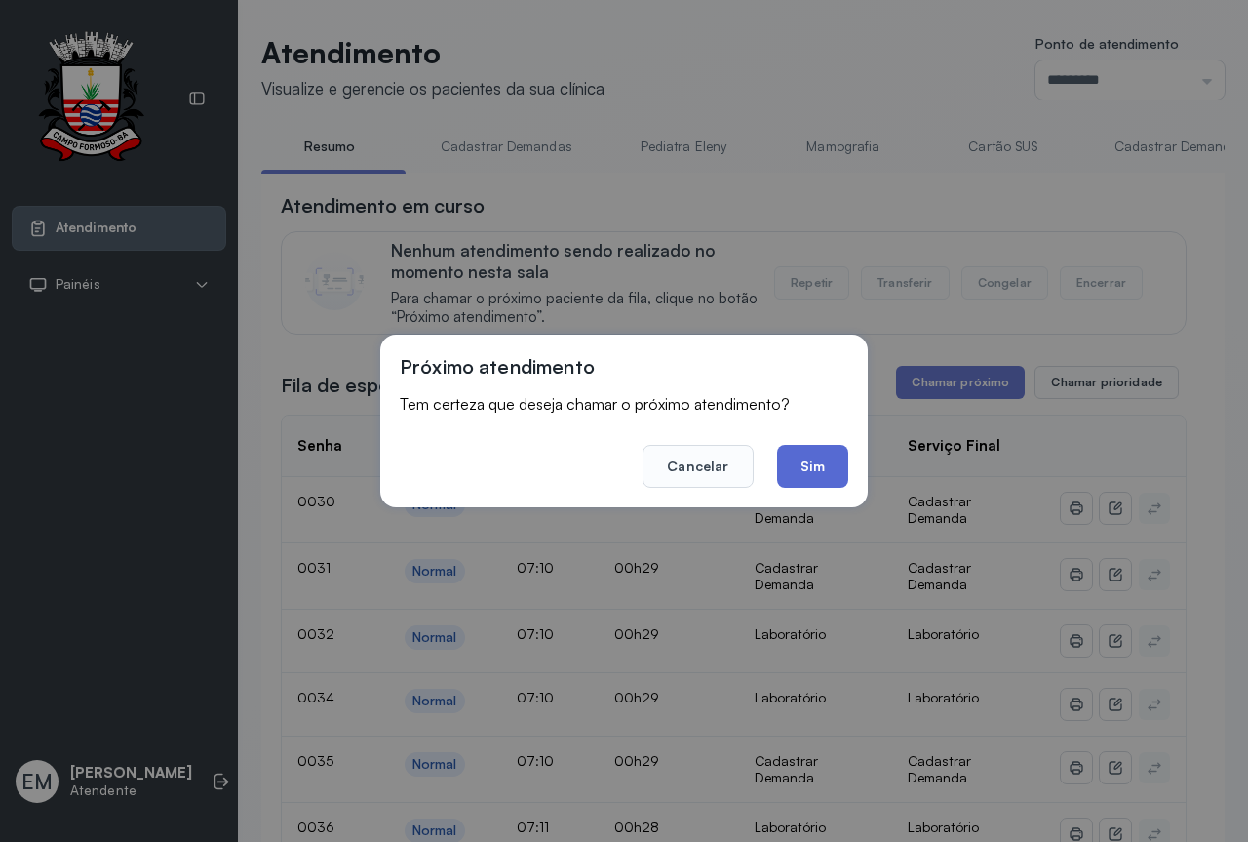
click at [820, 477] on button "Sim" at bounding box center [812, 466] width 71 height 43
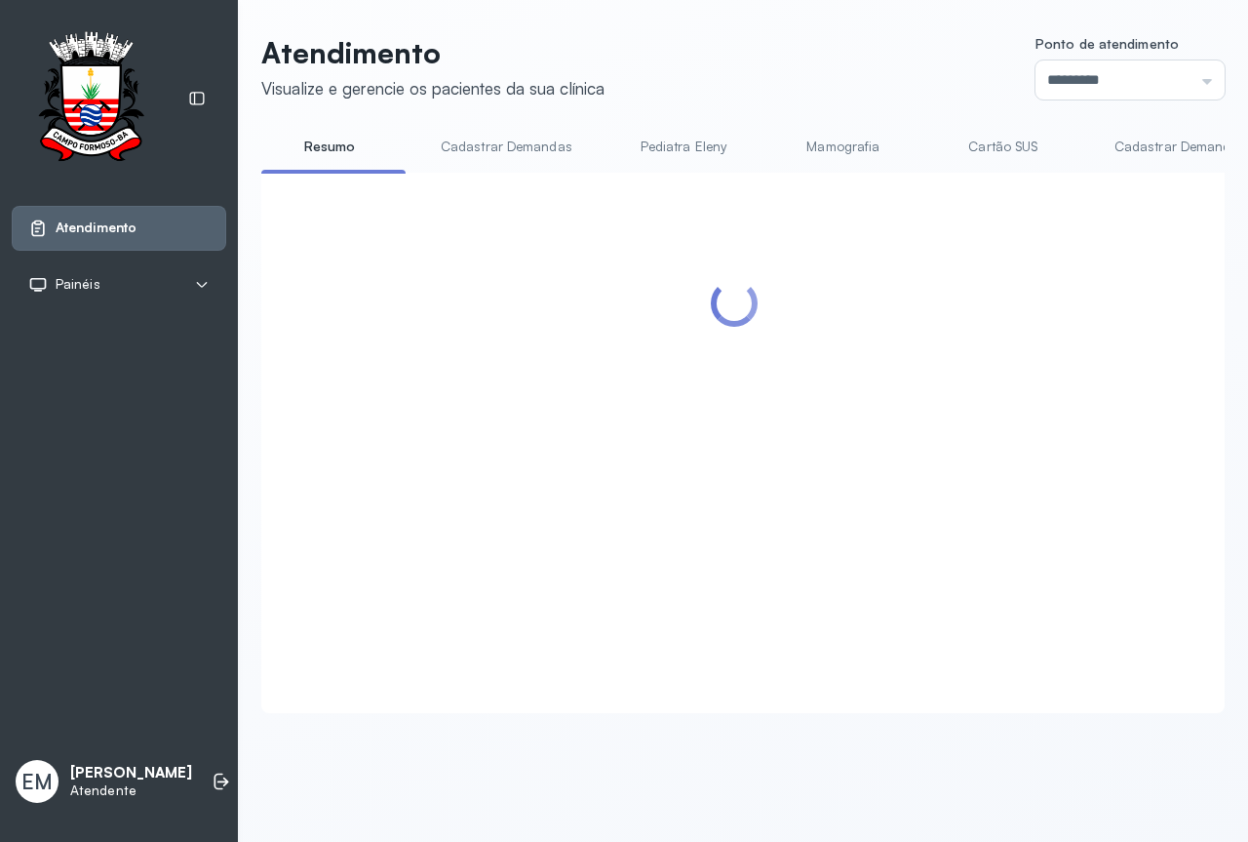
click at [838, 94] on header "Atendimento Visualize e gerencie os pacientes da sua clínica Ponto de atendimen…" at bounding box center [743, 67] width 964 height 64
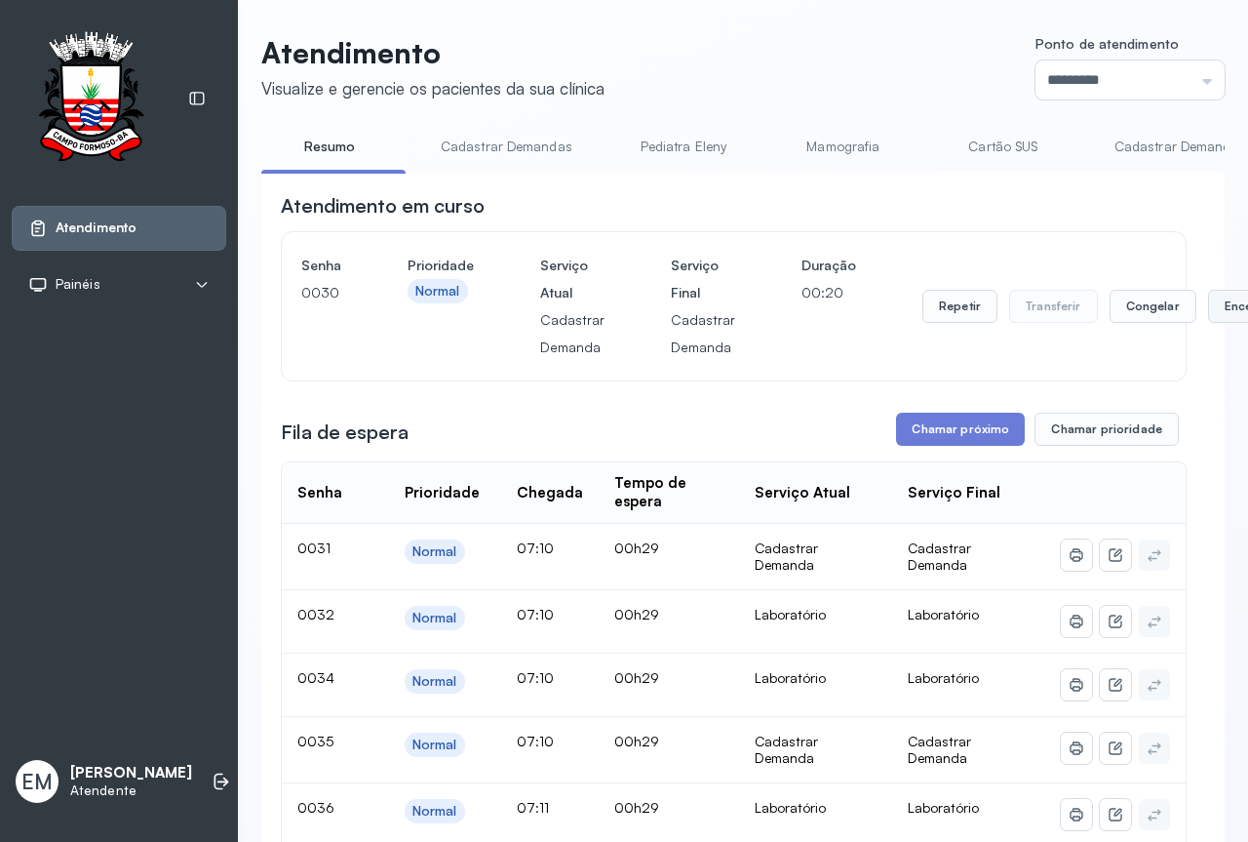
click at [1209, 299] on button "Encerrar" at bounding box center [1249, 306] width 83 height 33
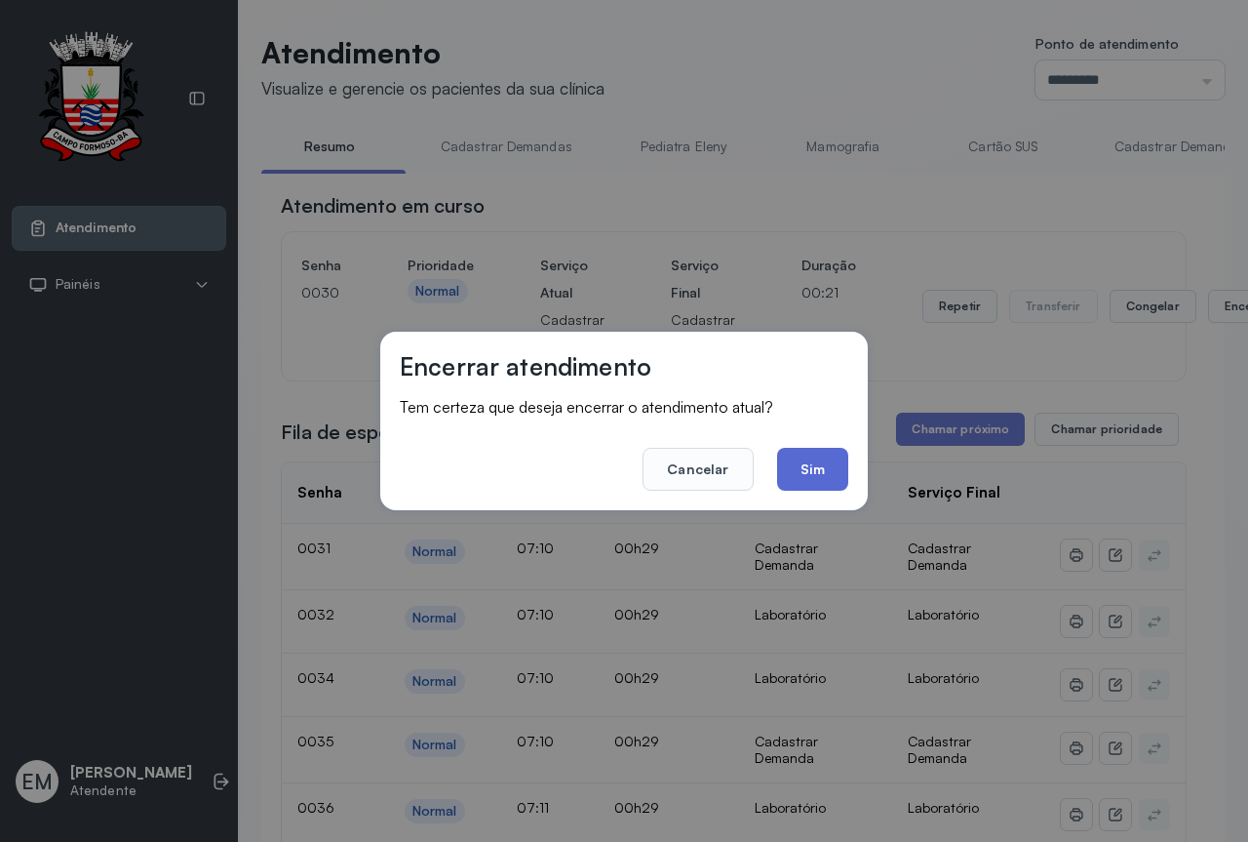
click at [800, 475] on button "Sim" at bounding box center [812, 469] width 71 height 43
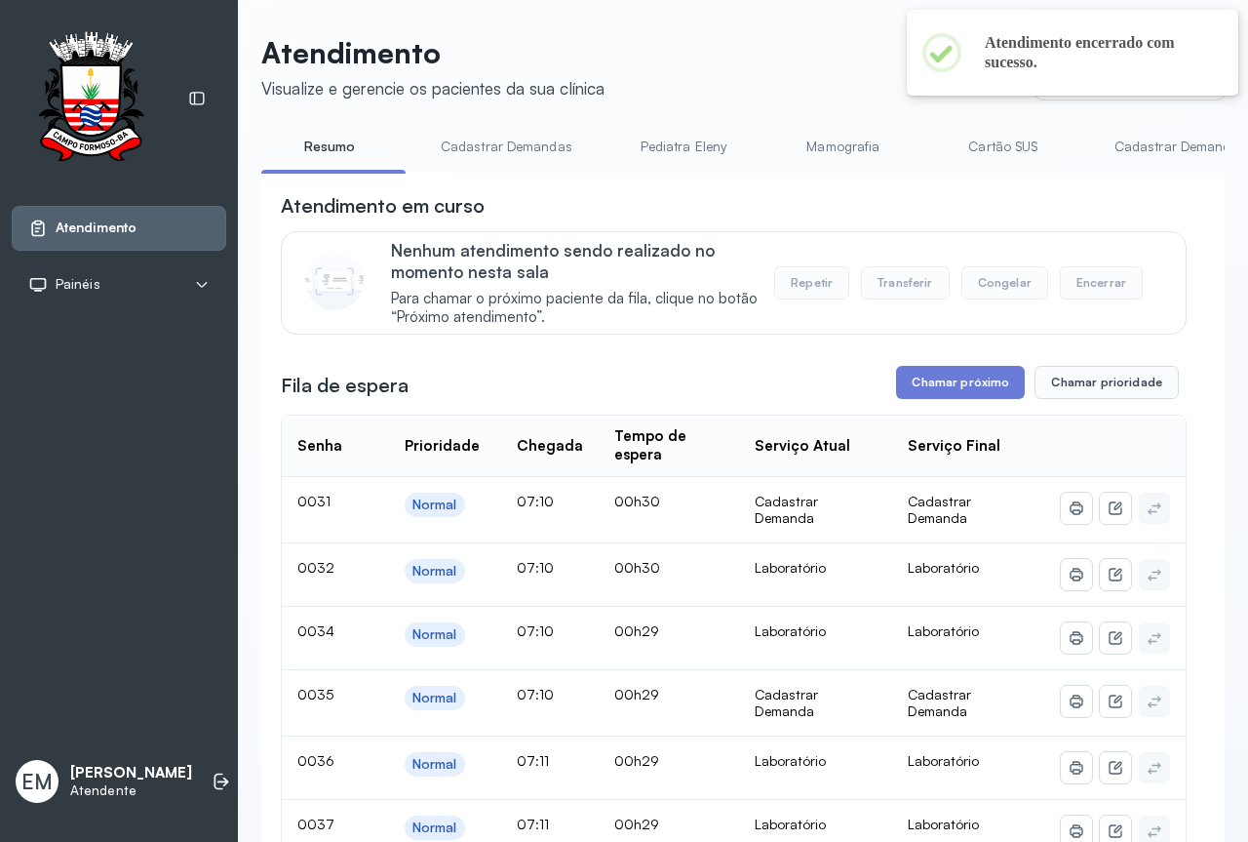
scroll to position [195, 0]
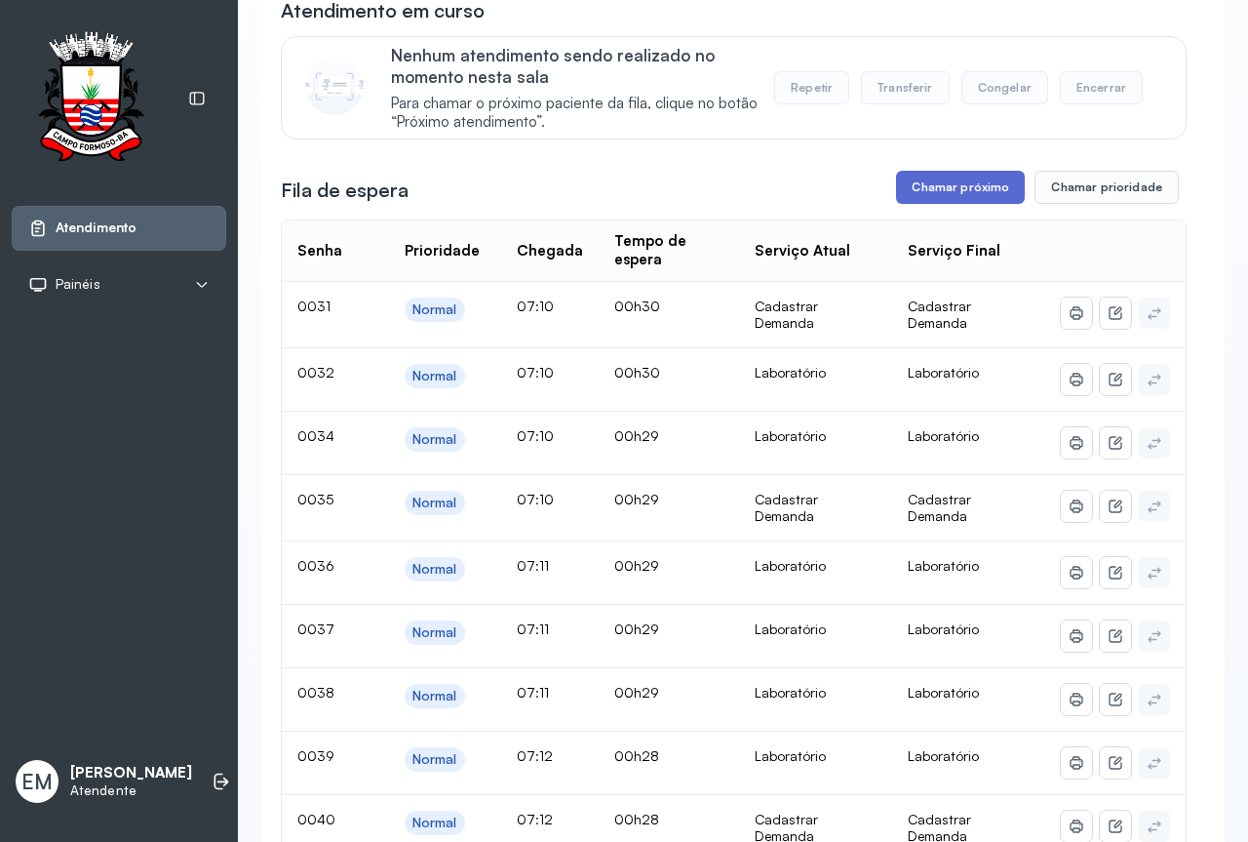
click at [970, 197] on button "Chamar próximo" at bounding box center [960, 187] width 129 height 33
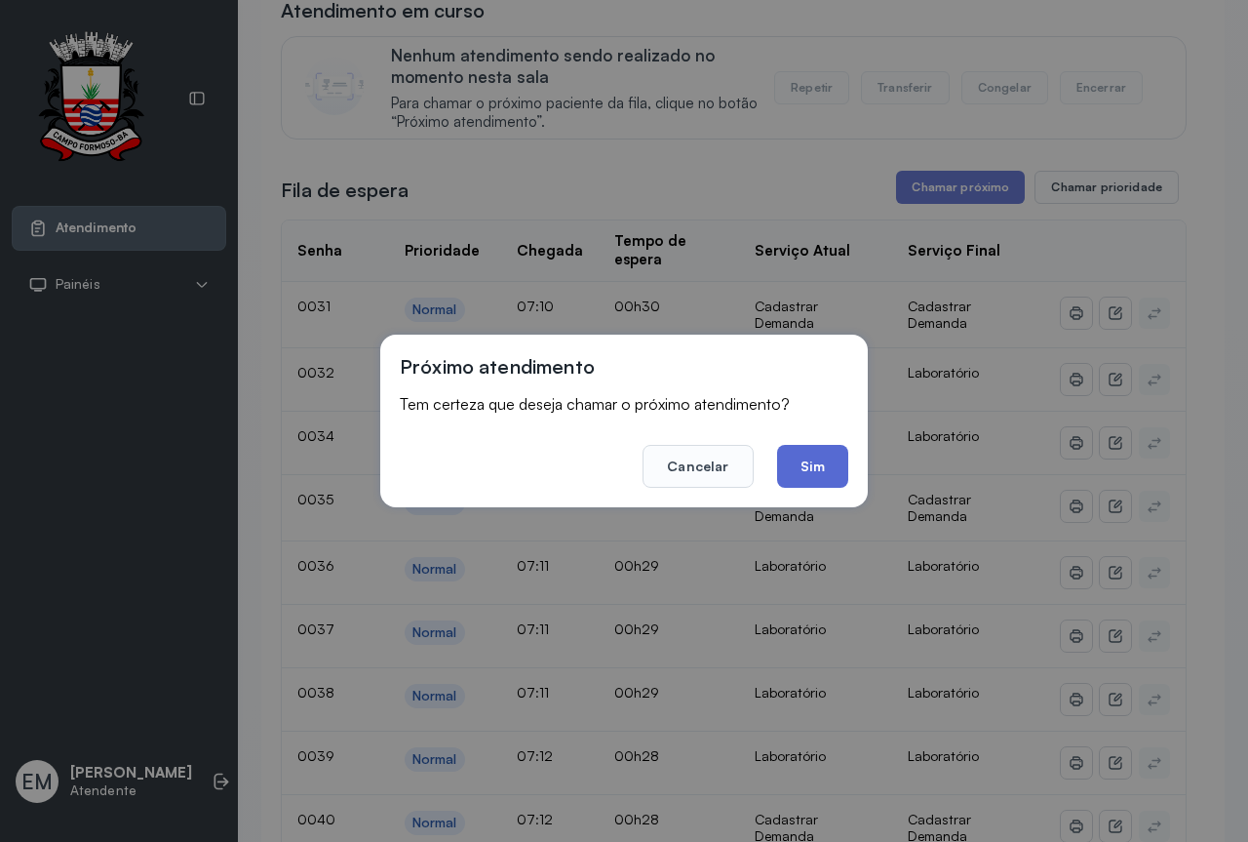
click at [824, 464] on button "Sim" at bounding box center [812, 466] width 71 height 43
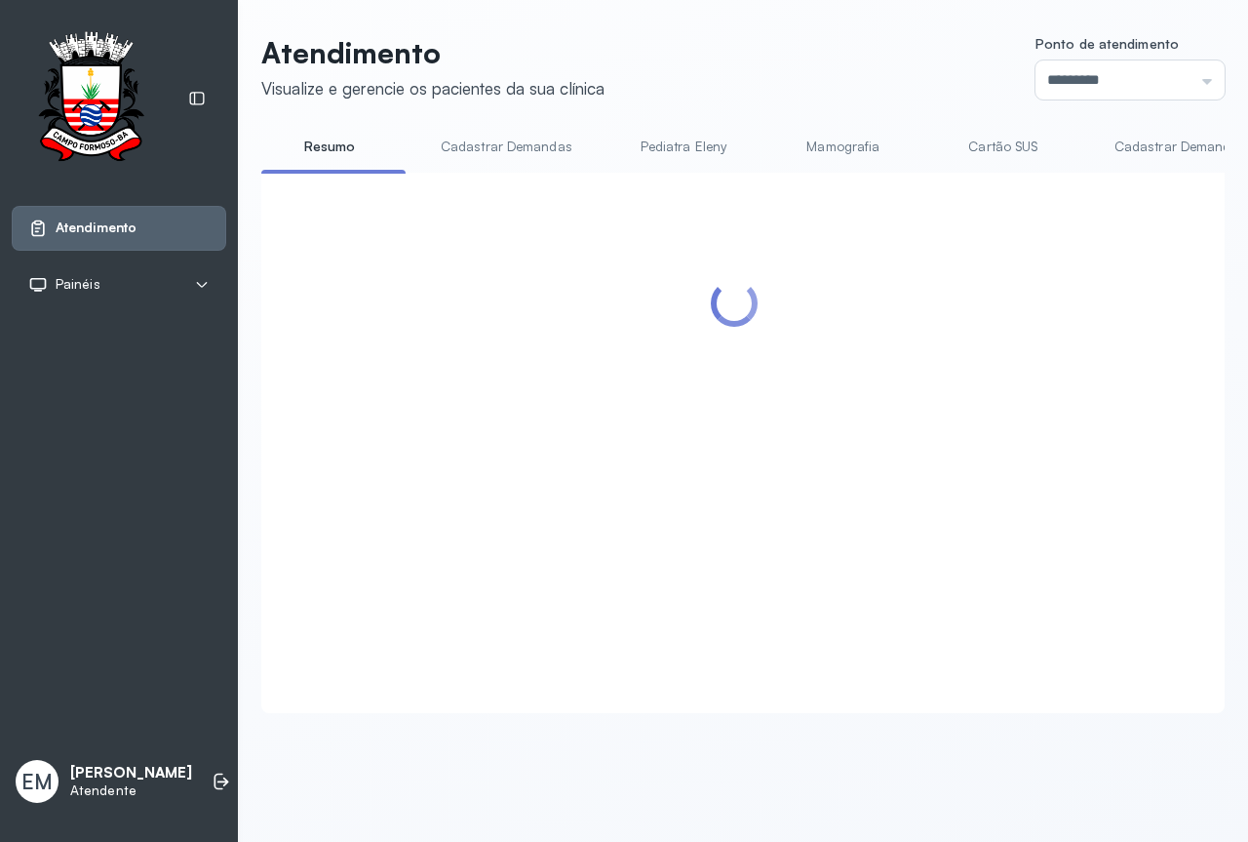
scroll to position [0, 0]
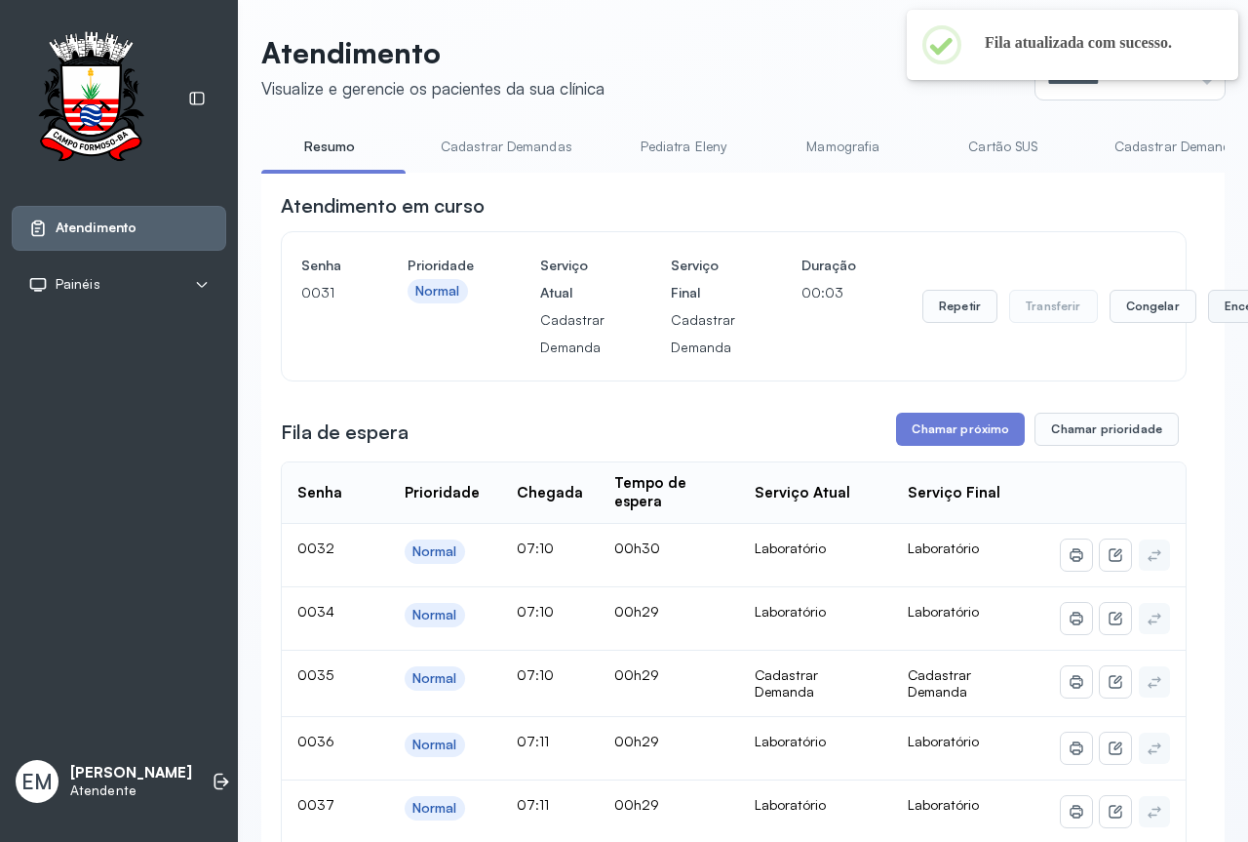
click at [1208, 312] on button "Encerrar" at bounding box center [1249, 306] width 83 height 33
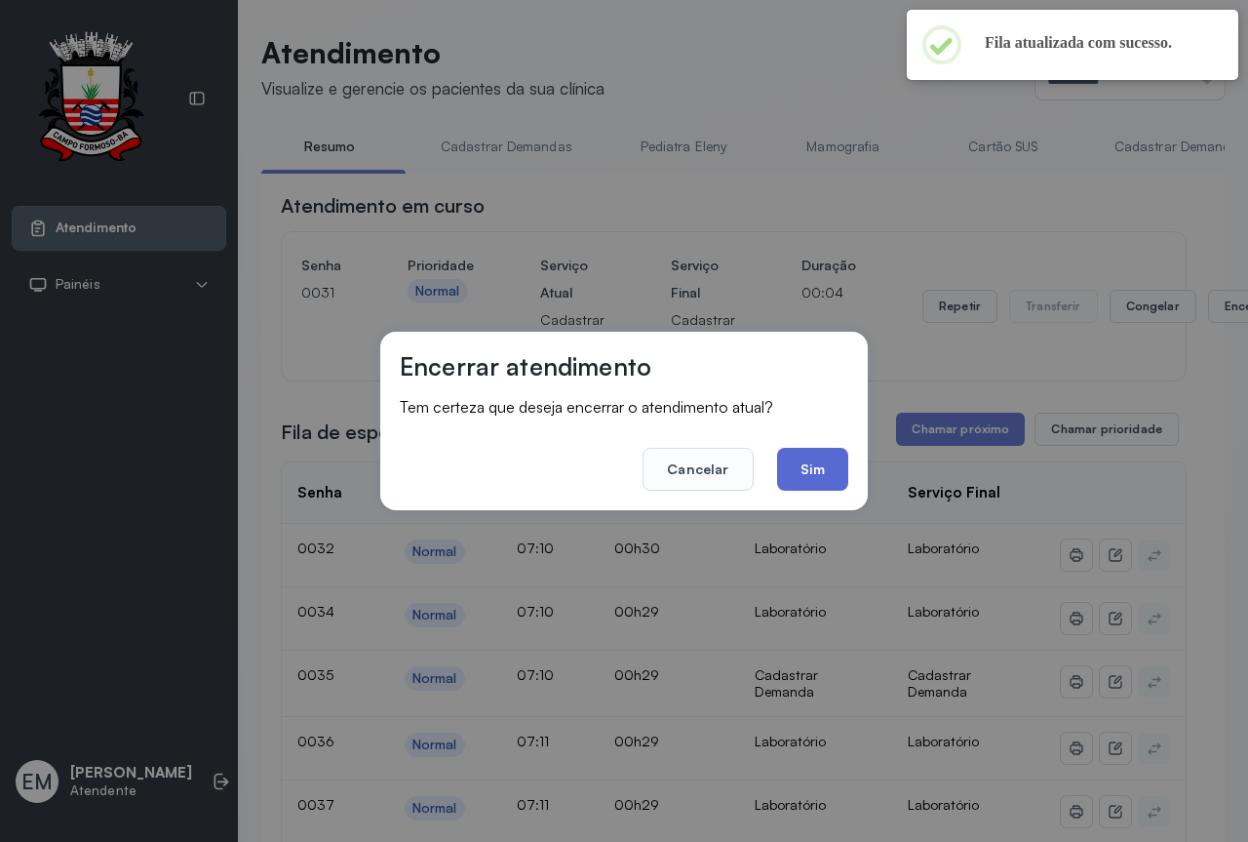
click at [805, 465] on button "Sim" at bounding box center [812, 469] width 71 height 43
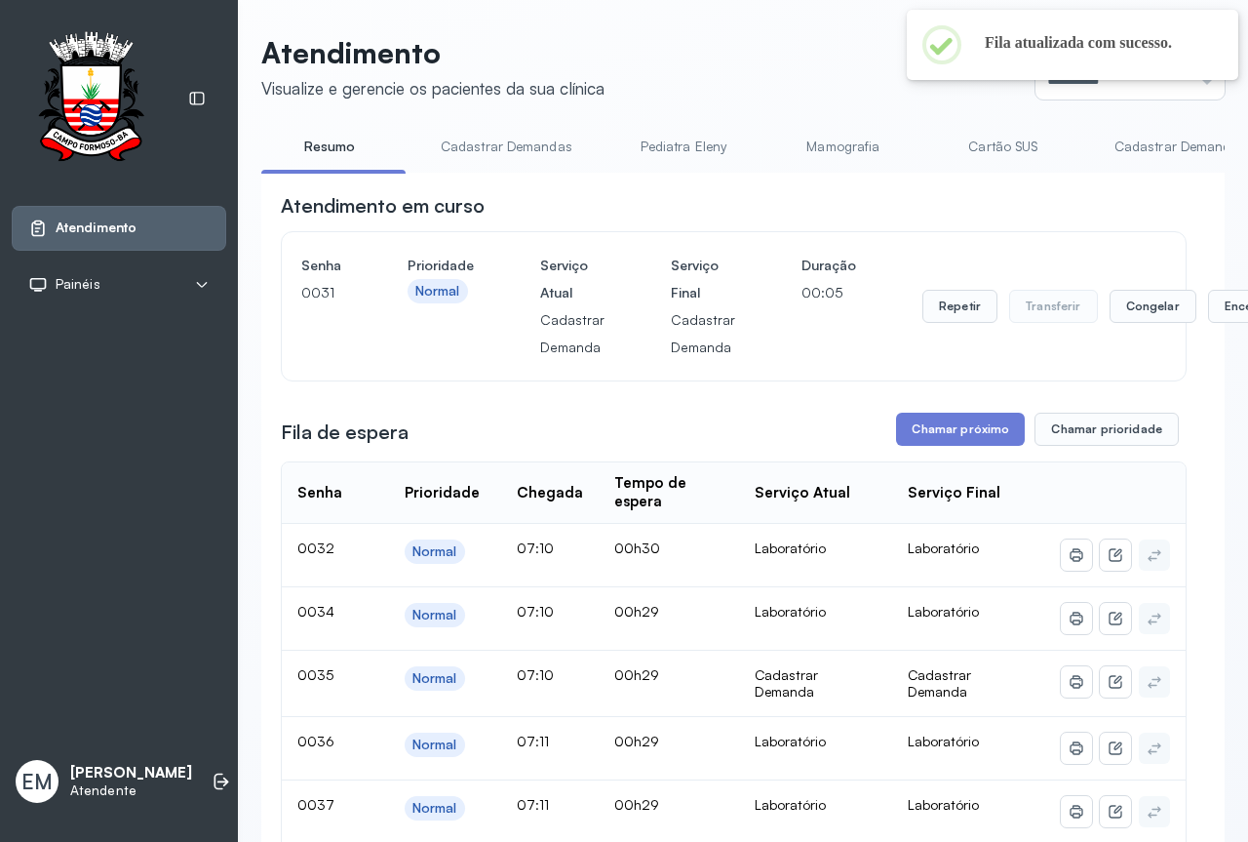
click at [754, 65] on header "Atendimento Visualize e gerencie os pacientes da sua clínica Ponto de atendimen…" at bounding box center [743, 67] width 964 height 64
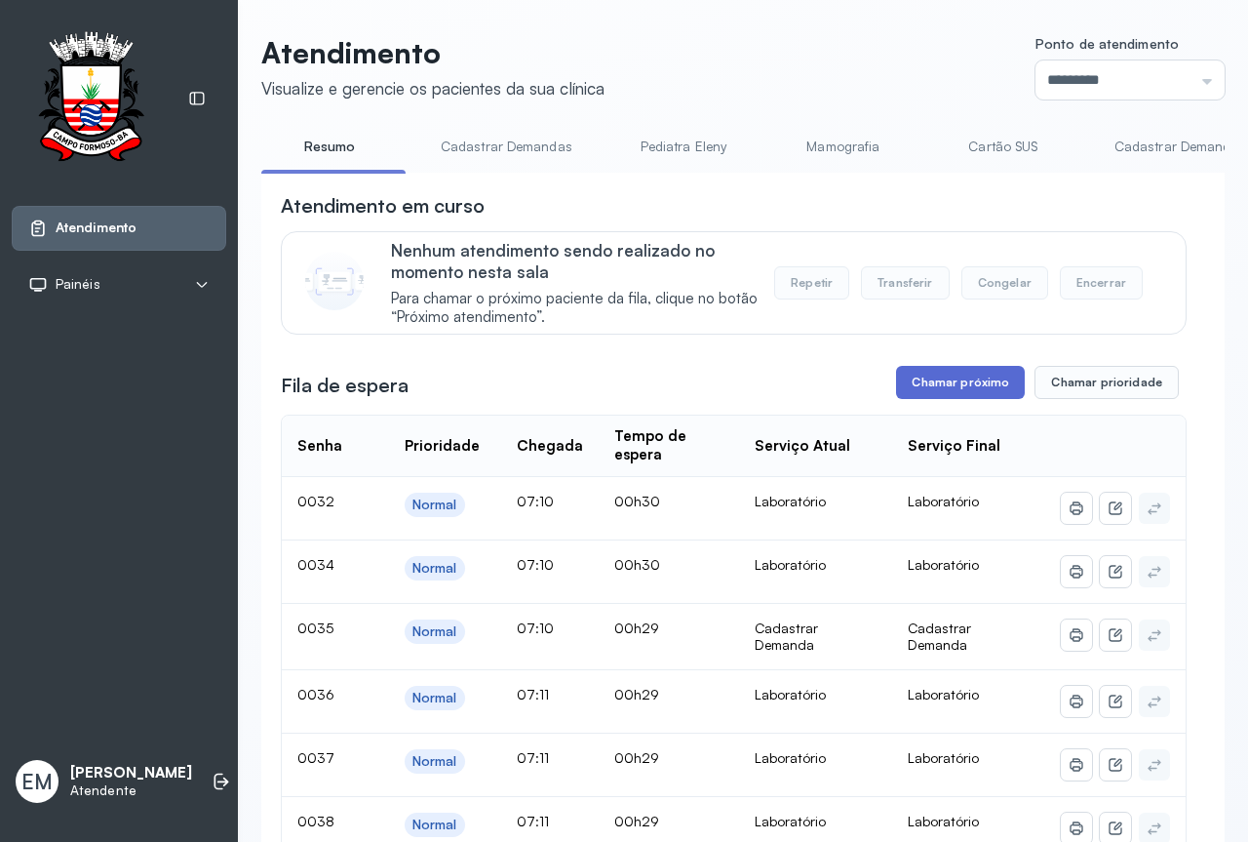
click at [988, 393] on button "Chamar próximo" at bounding box center [960, 382] width 129 height 33
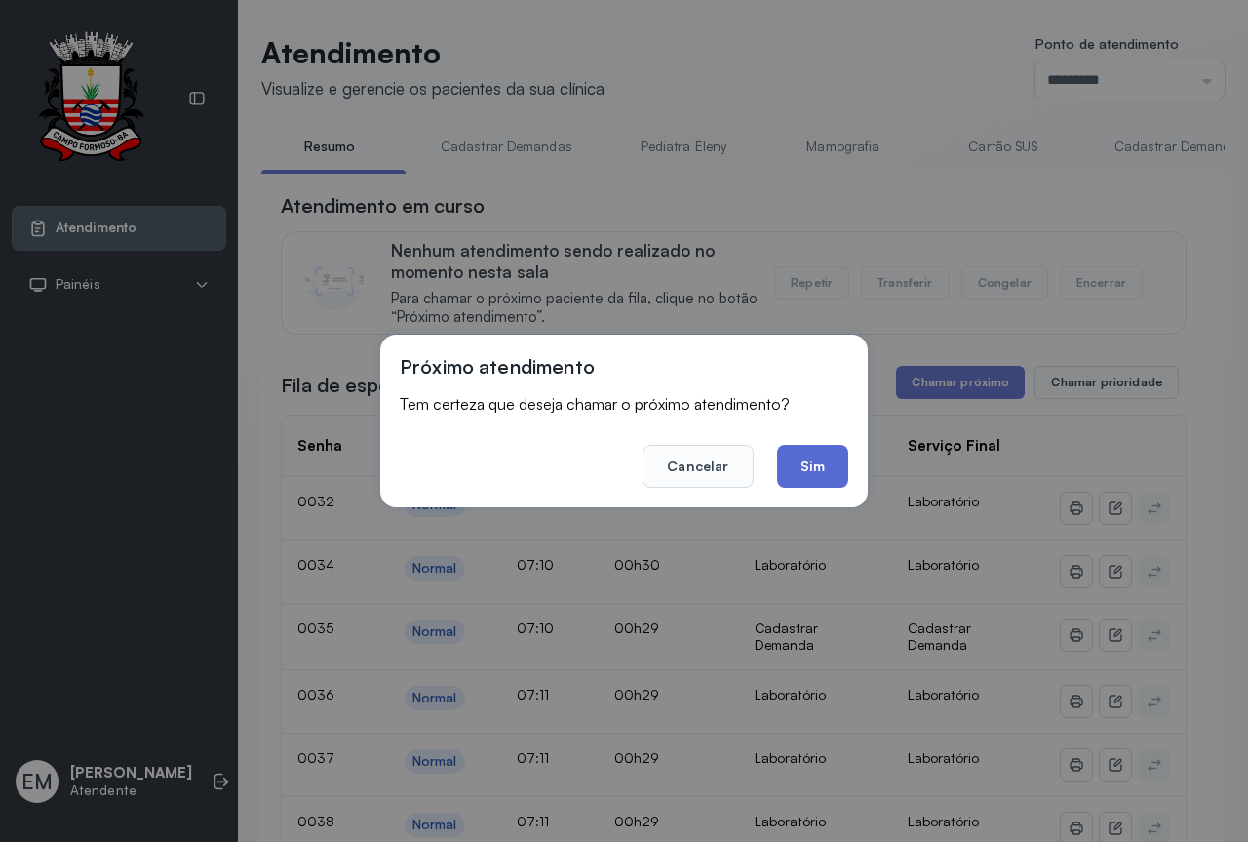
click at [807, 474] on button "Sim" at bounding box center [812, 466] width 71 height 43
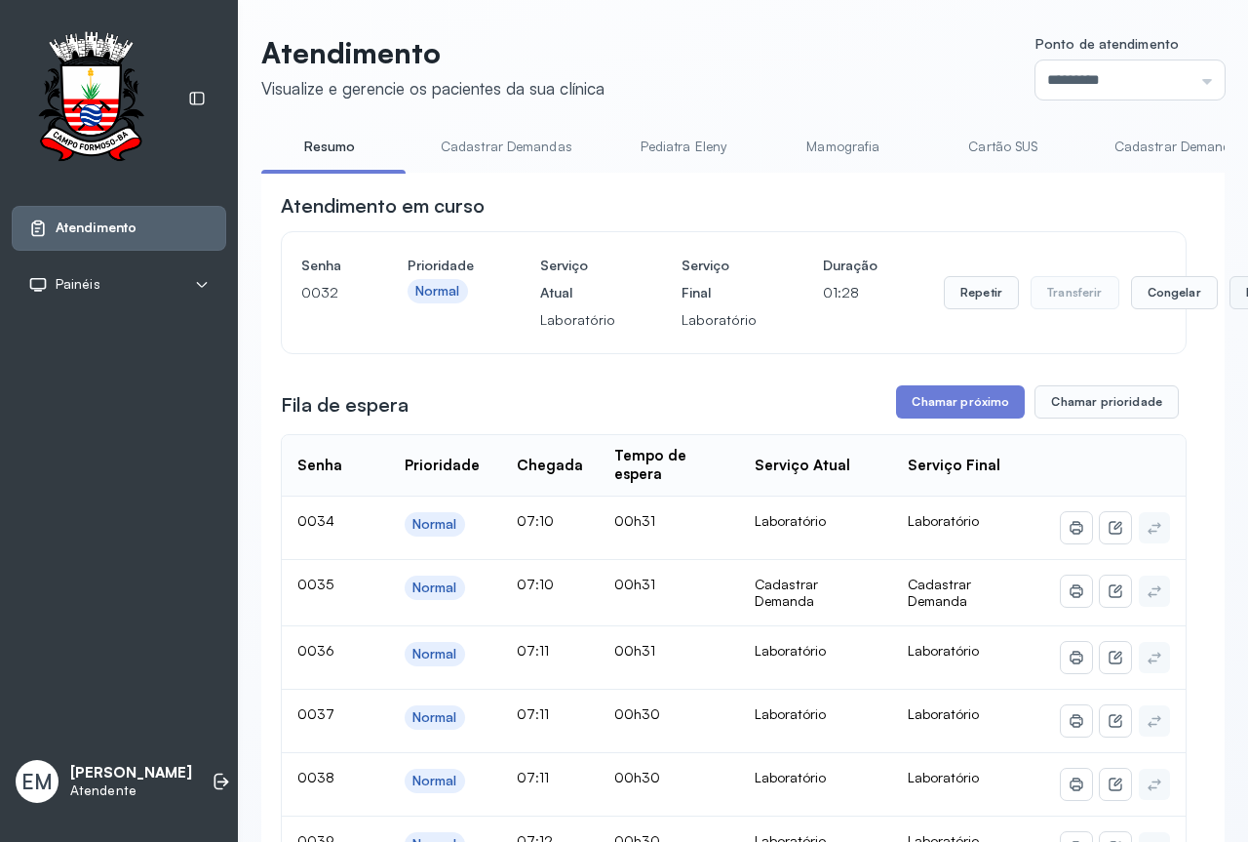
click at [1230, 293] on button "Encerrar" at bounding box center [1271, 292] width 83 height 33
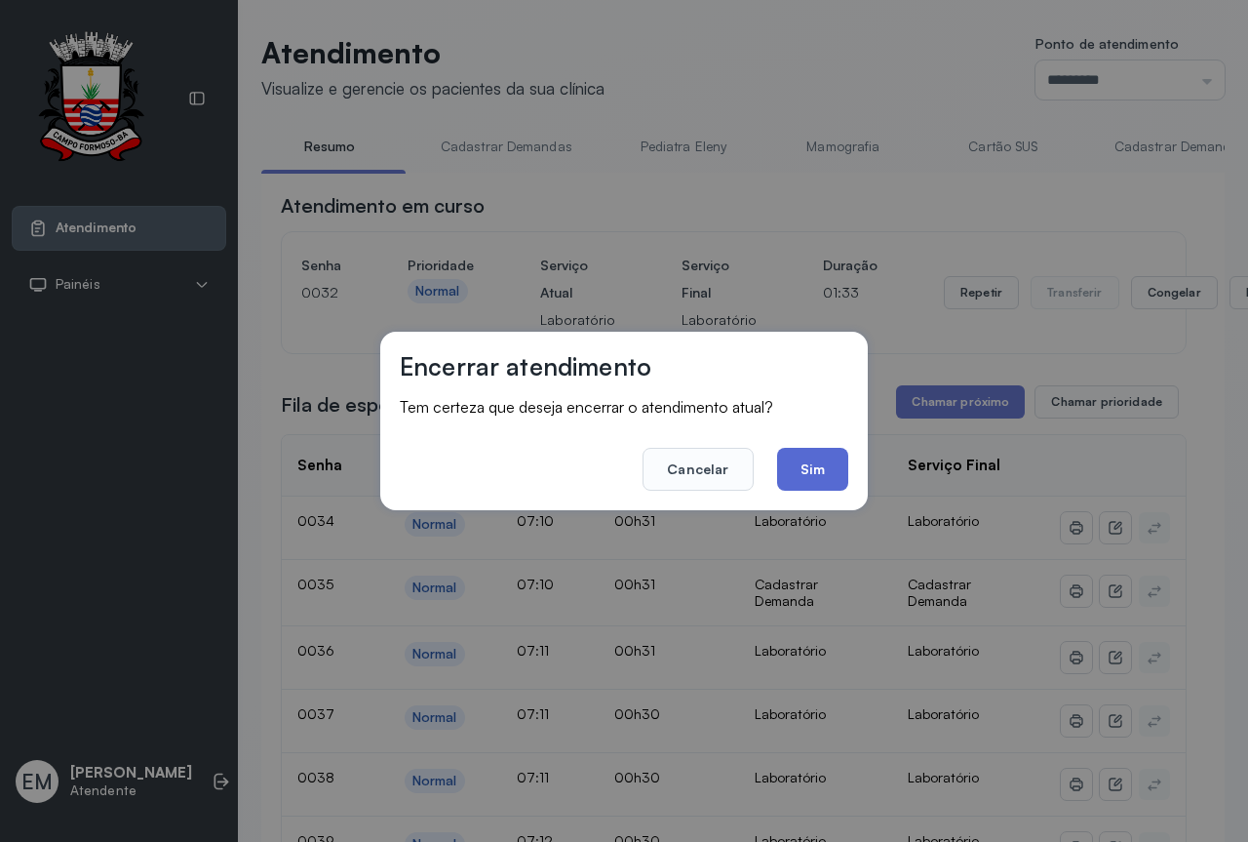
click at [816, 470] on button "Sim" at bounding box center [812, 469] width 71 height 43
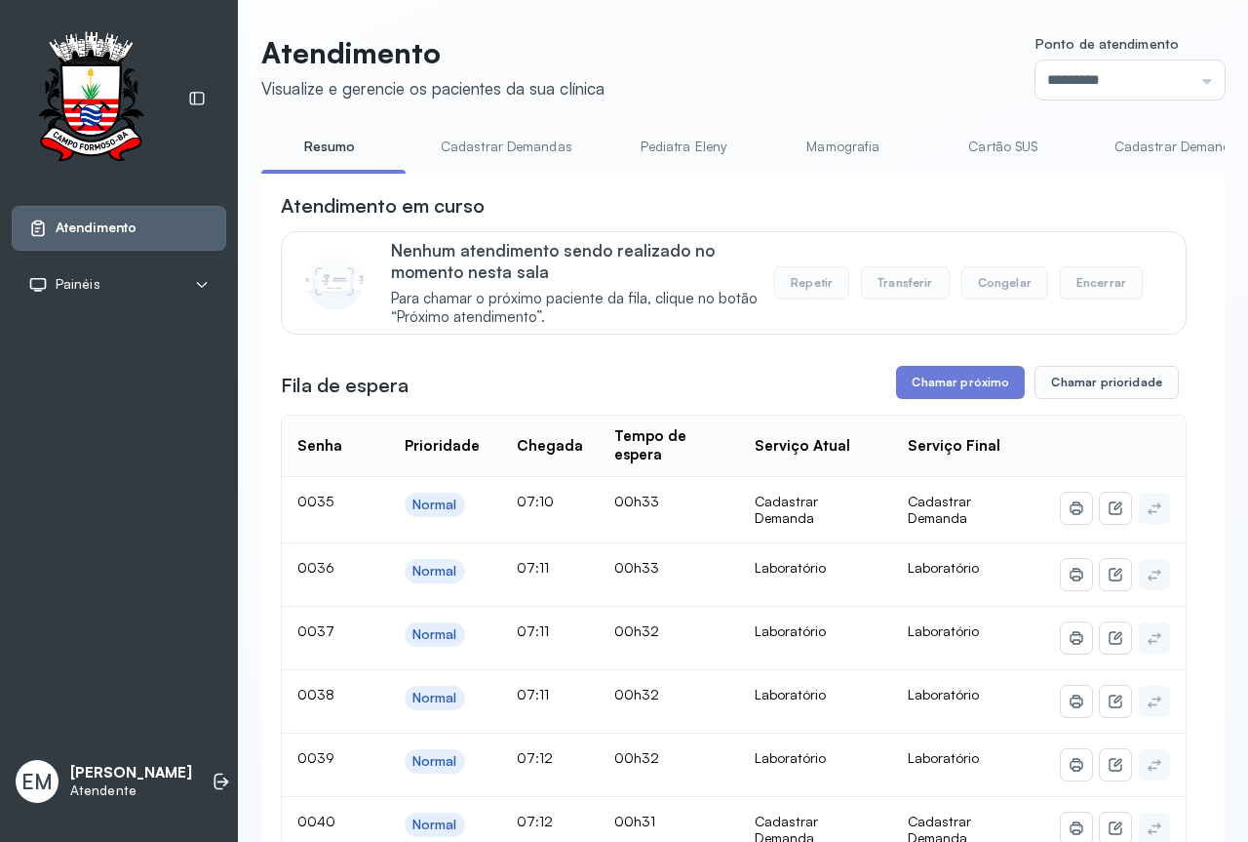
drag, startPoint x: 958, startPoint y: 389, endPoint x: 781, endPoint y: 509, distance: 213.4
click at [958, 390] on button "Chamar próximo" at bounding box center [960, 382] width 129 height 33
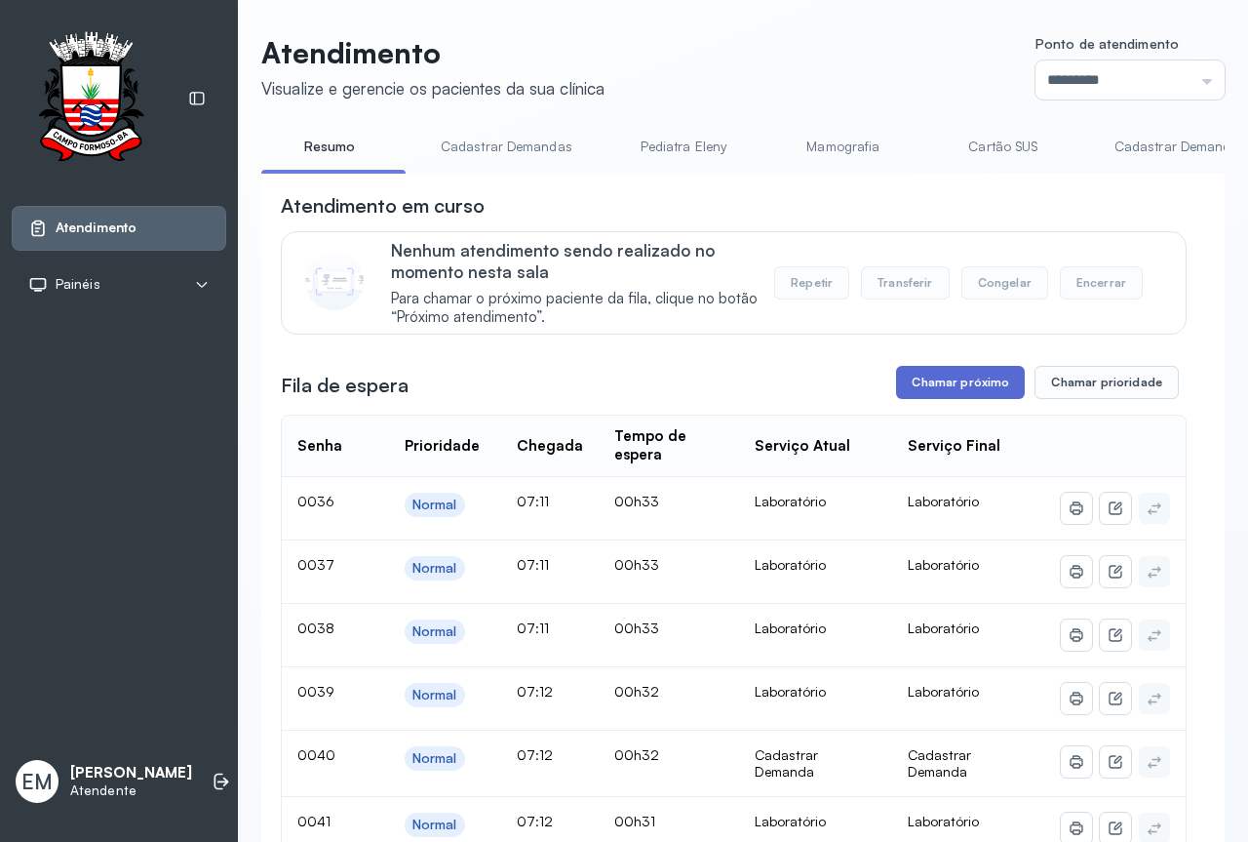
click at [935, 379] on button "Chamar próximo" at bounding box center [960, 382] width 129 height 33
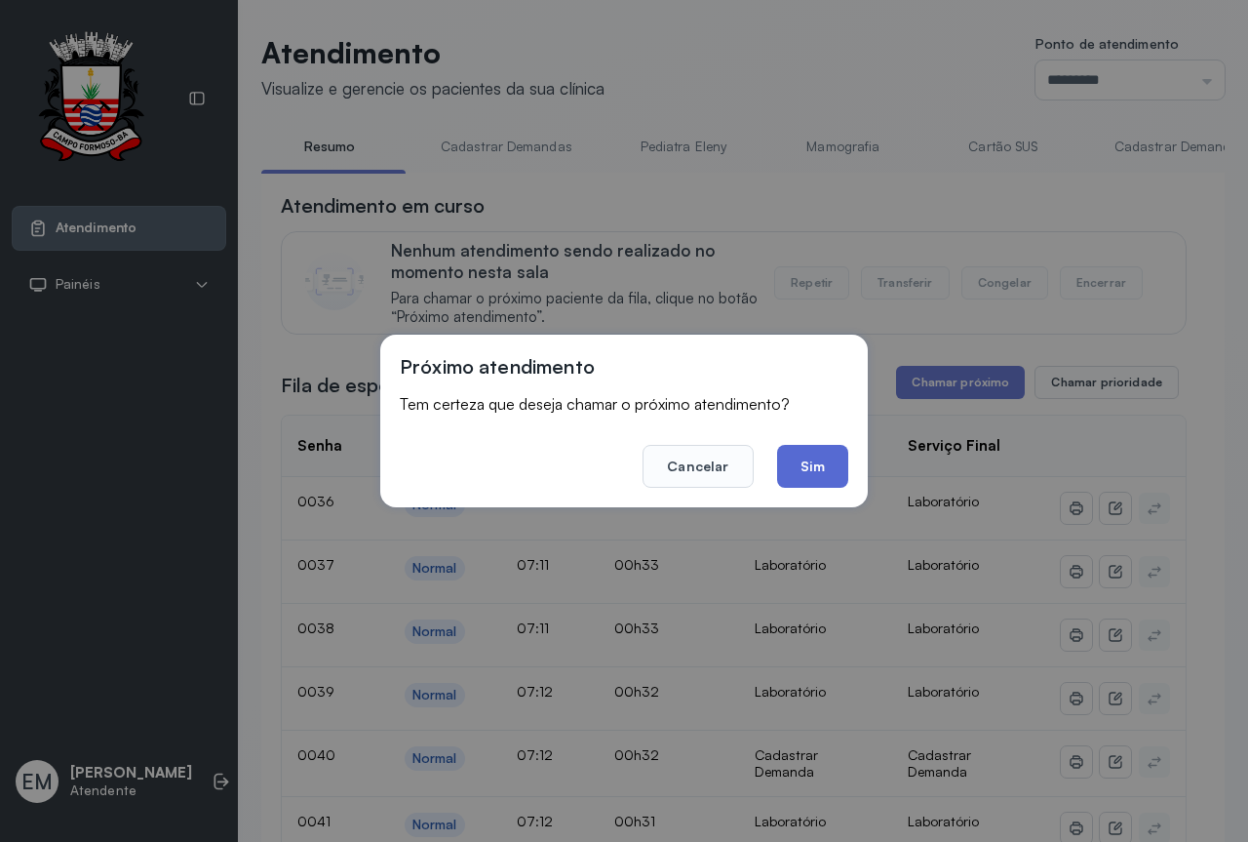
click at [791, 472] on button "Sim" at bounding box center [812, 466] width 71 height 43
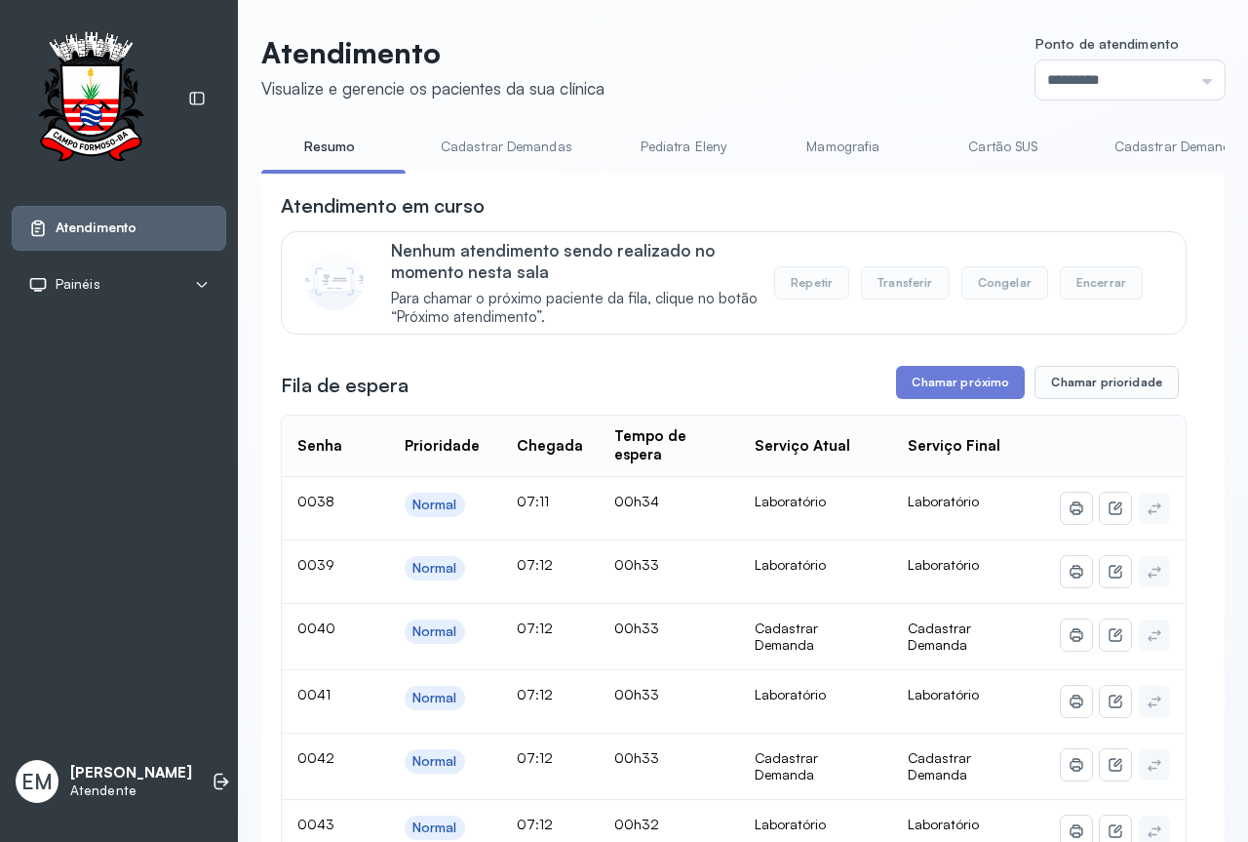
click at [850, 83] on header "Atendimento Visualize e gerencie os pacientes da sua clínica Ponto de atendimen…" at bounding box center [743, 67] width 964 height 64
click at [966, 382] on button "Chamar próximo" at bounding box center [960, 382] width 129 height 33
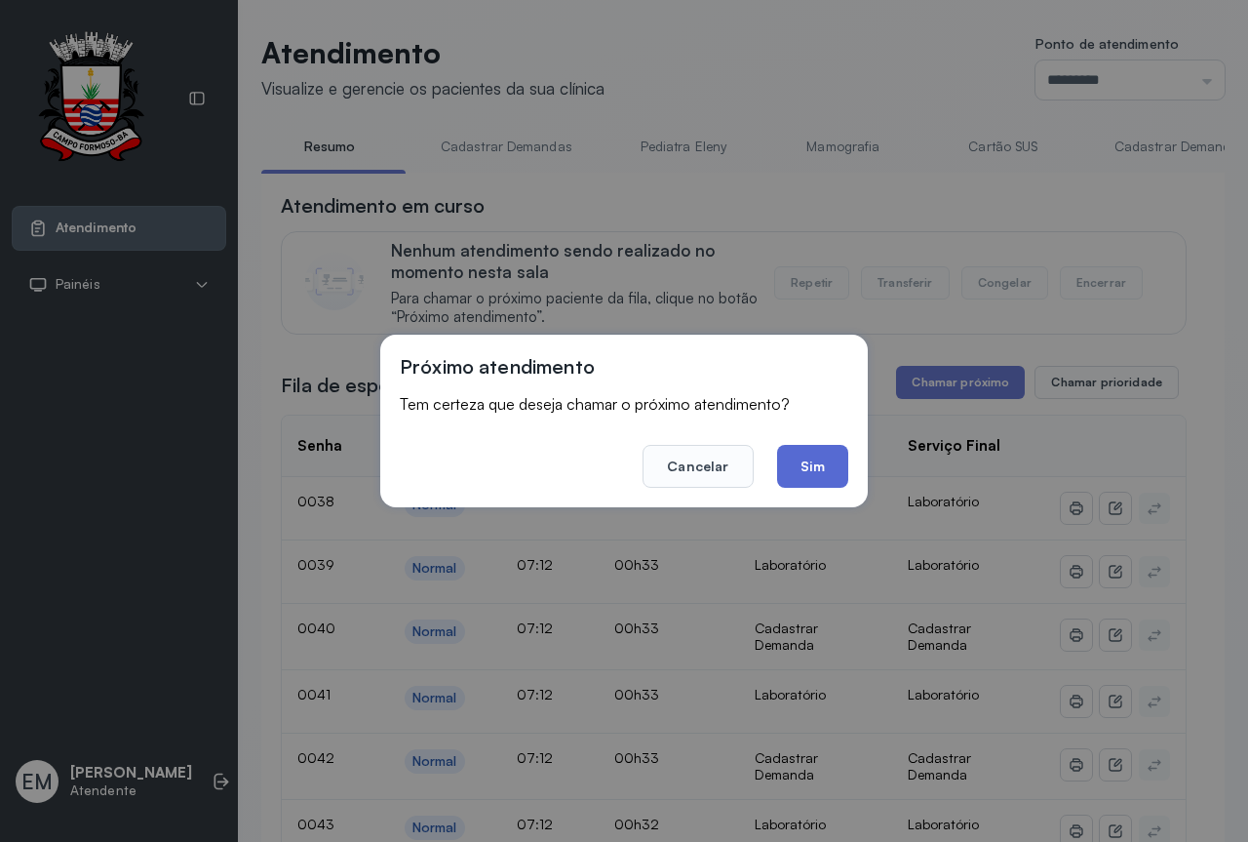
click at [820, 463] on button "Sim" at bounding box center [812, 466] width 71 height 43
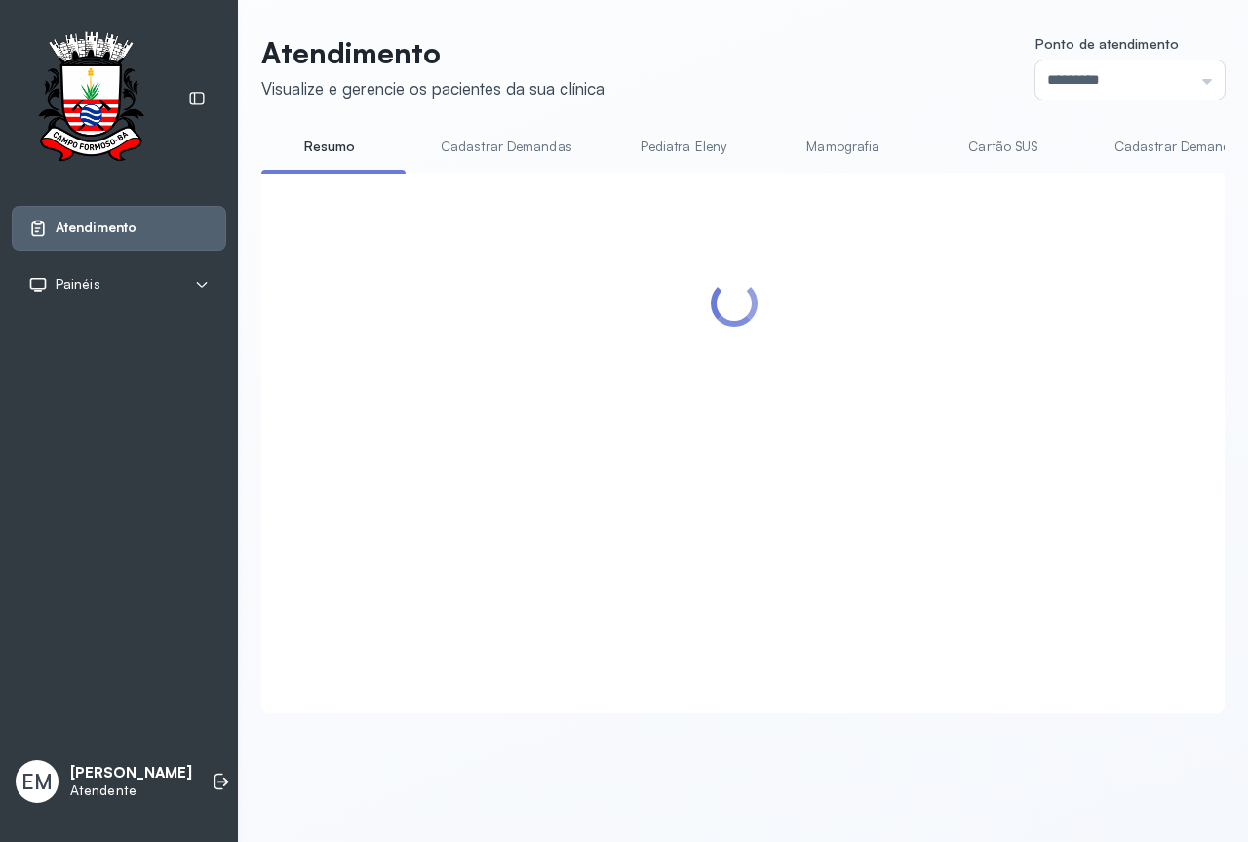
click at [867, 88] on header "Atendimento Visualize e gerencie os pacientes da sua clínica Ponto de atendimen…" at bounding box center [743, 67] width 964 height 64
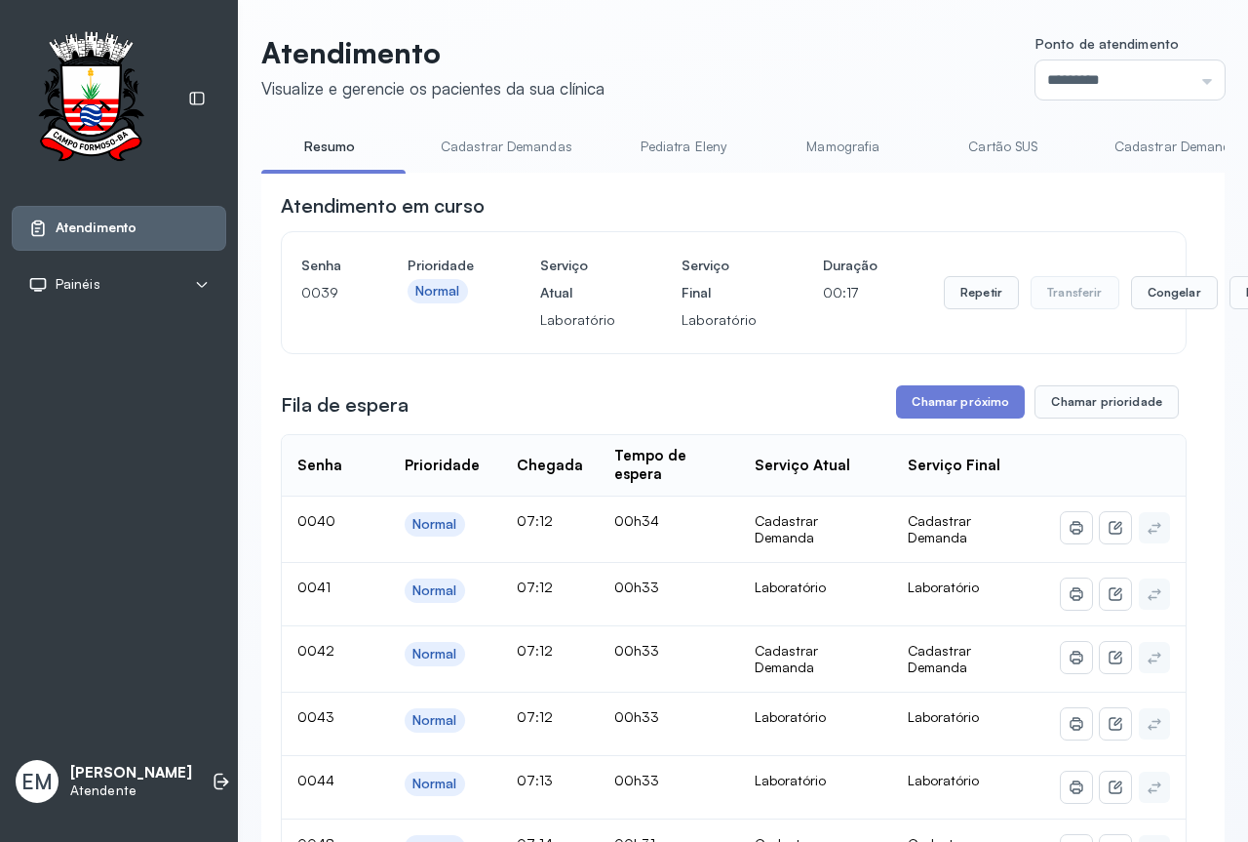
click at [1009, 204] on div "Atendimento em curso" at bounding box center [734, 205] width 906 height 27
click at [1230, 299] on button "Encerrar" at bounding box center [1271, 292] width 83 height 33
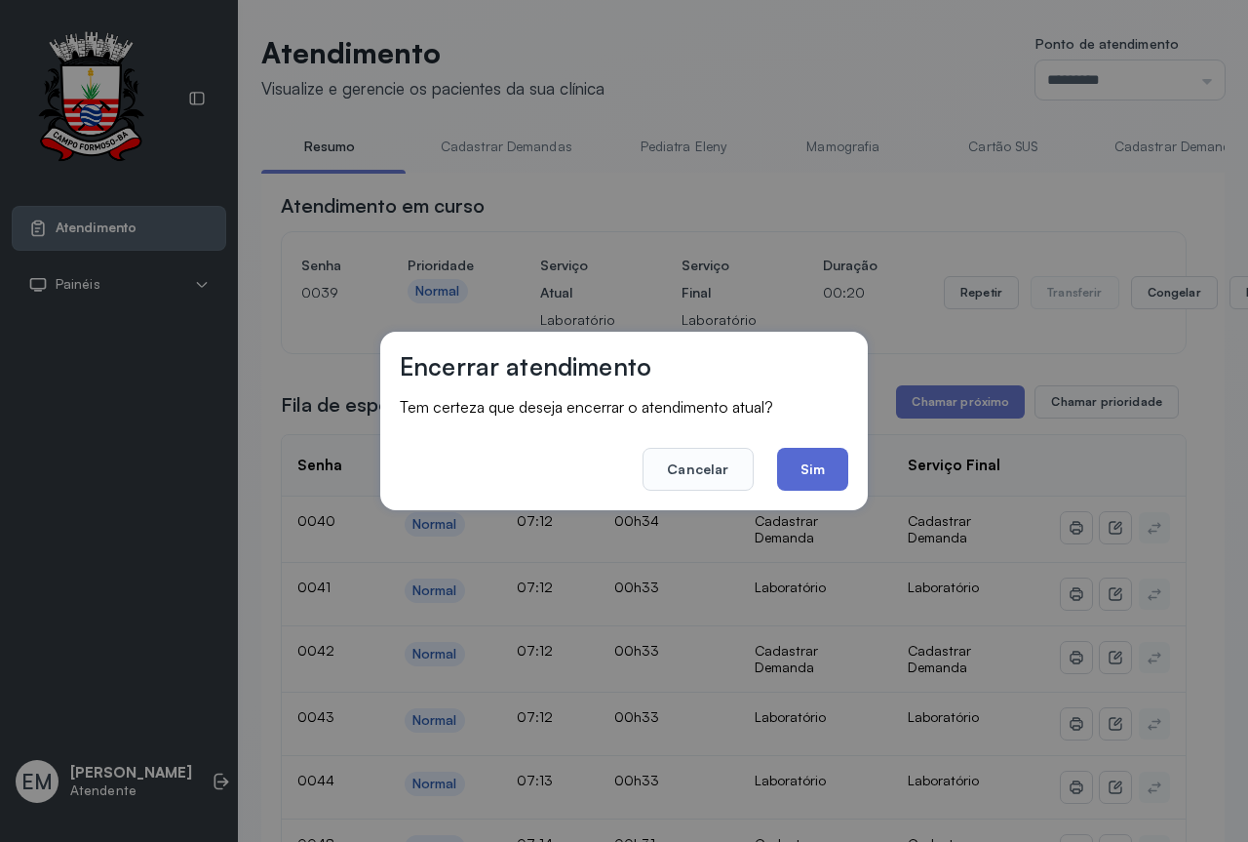
click at [826, 465] on button "Sim" at bounding box center [812, 469] width 71 height 43
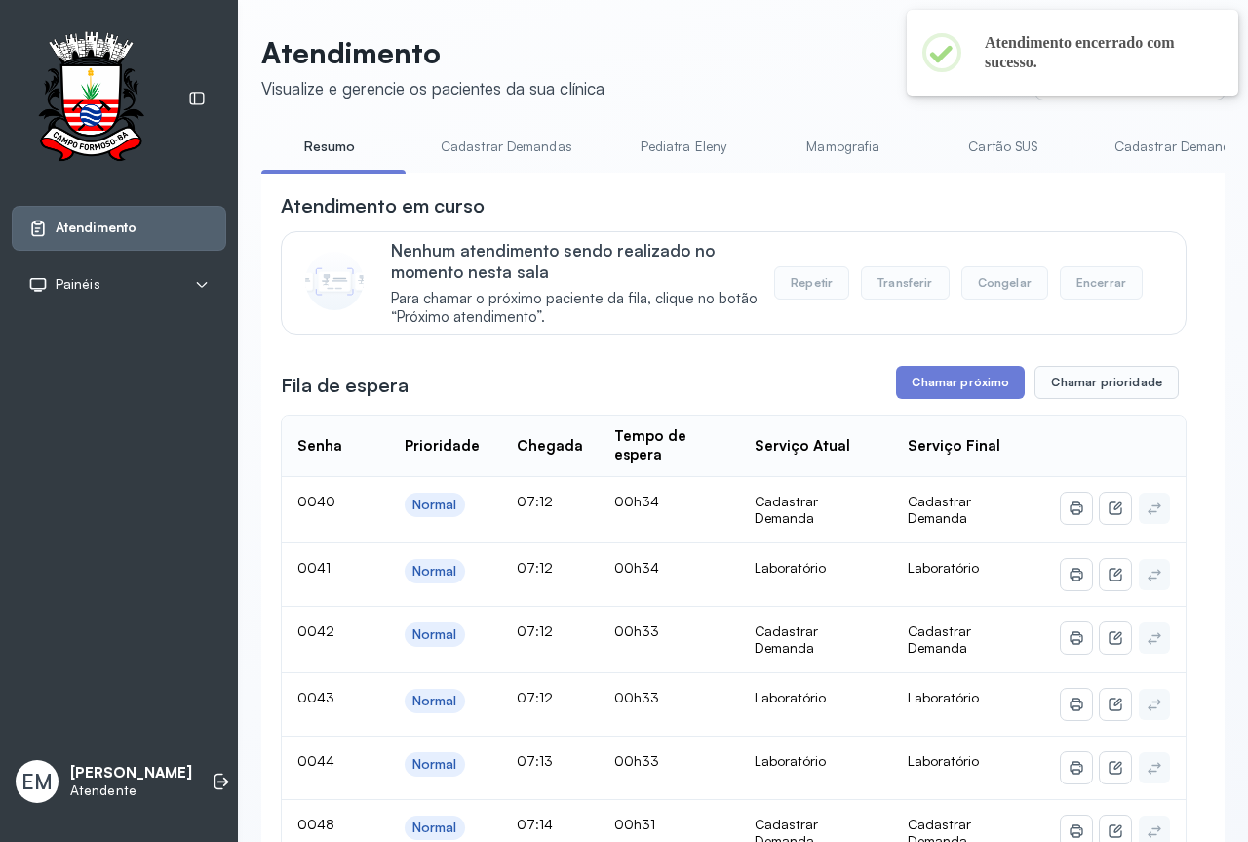
scroll to position [195, 0]
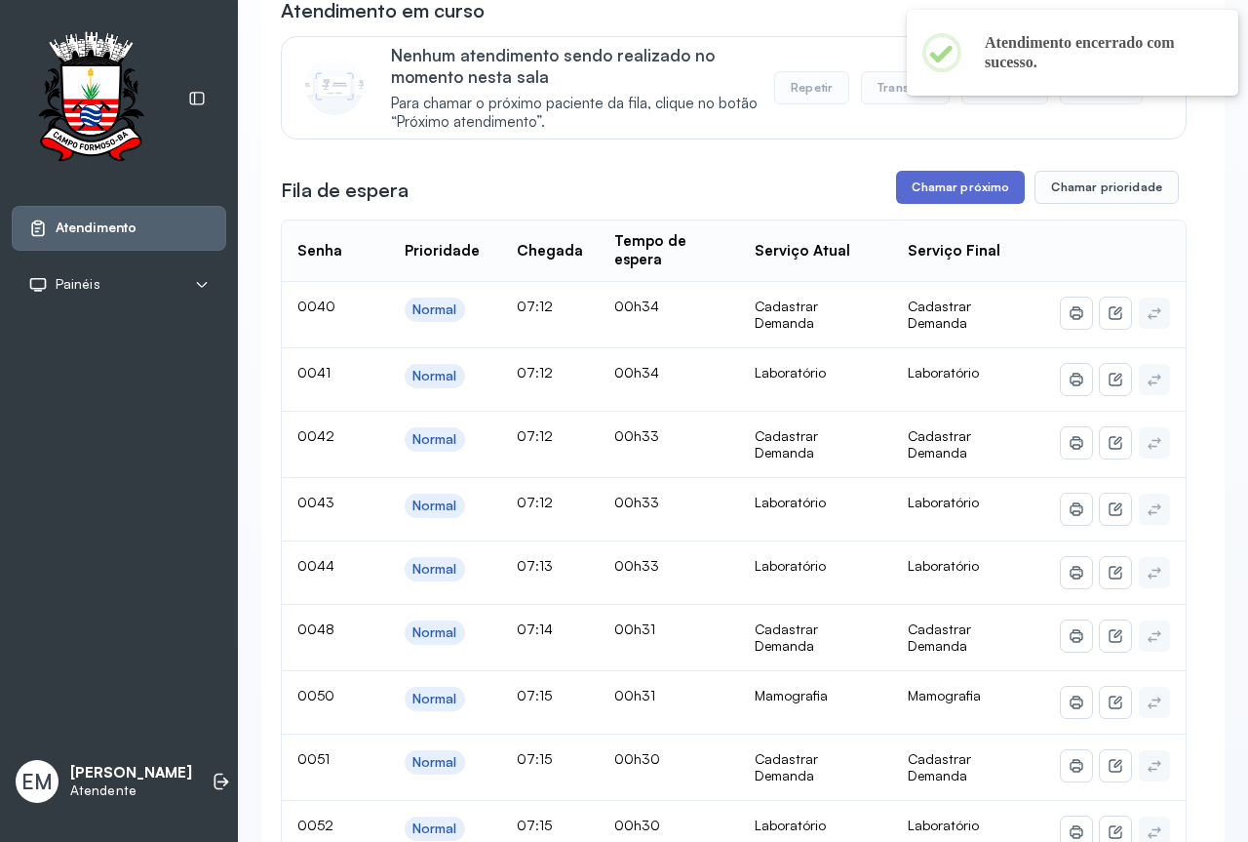
click at [952, 195] on button "Chamar próximo" at bounding box center [960, 187] width 129 height 33
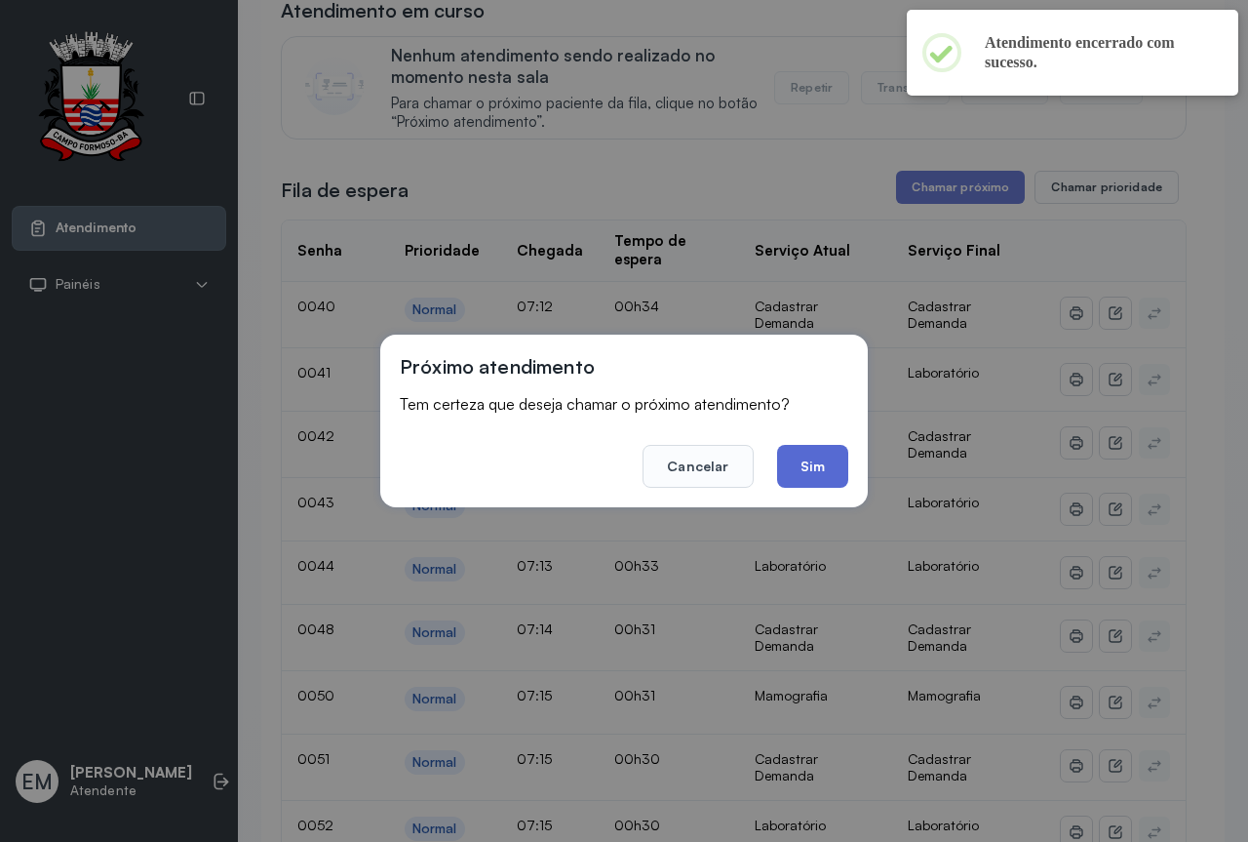
click at [828, 463] on button "Sim" at bounding box center [812, 466] width 71 height 43
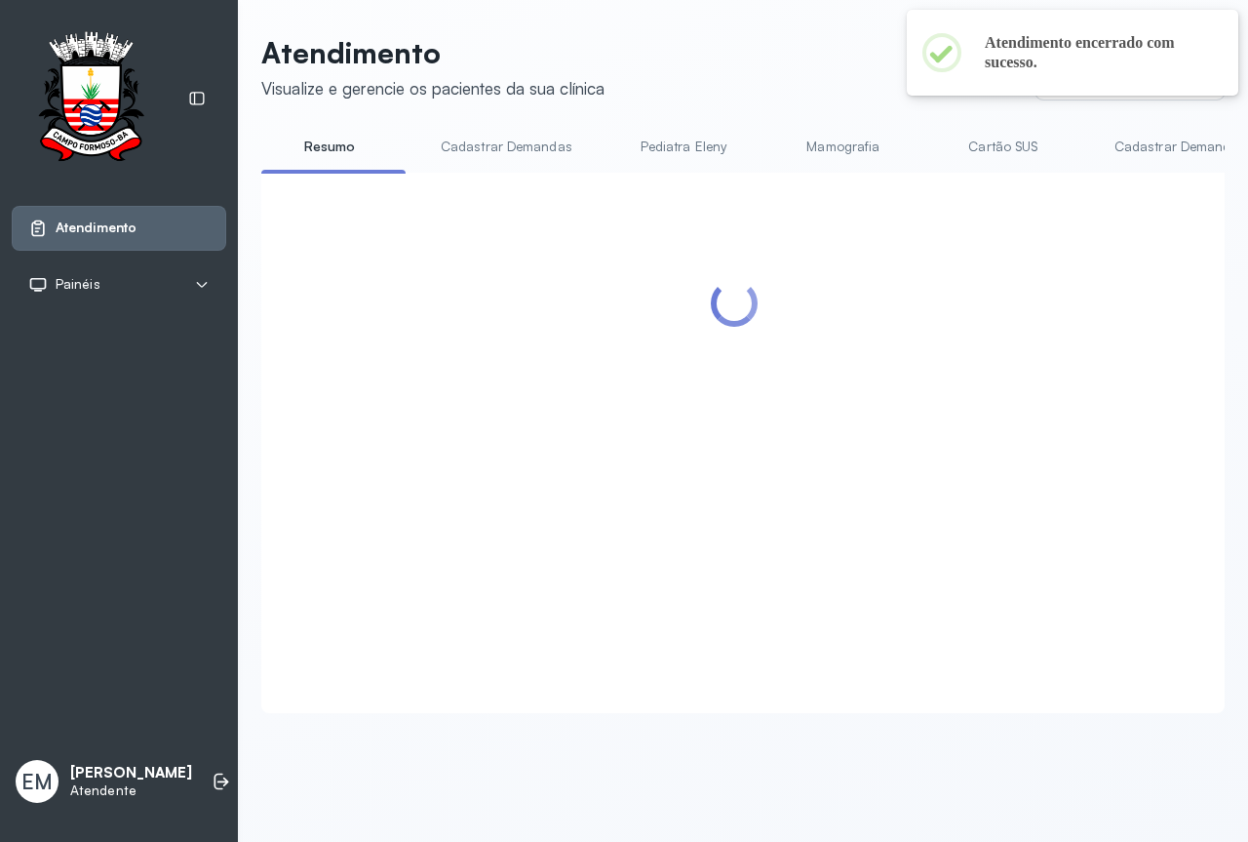
scroll to position [0, 0]
click at [838, 66] on header "Atendimento Visualize e gerencie os pacientes da sua clínica Ponto de atendimen…" at bounding box center [743, 67] width 964 height 64
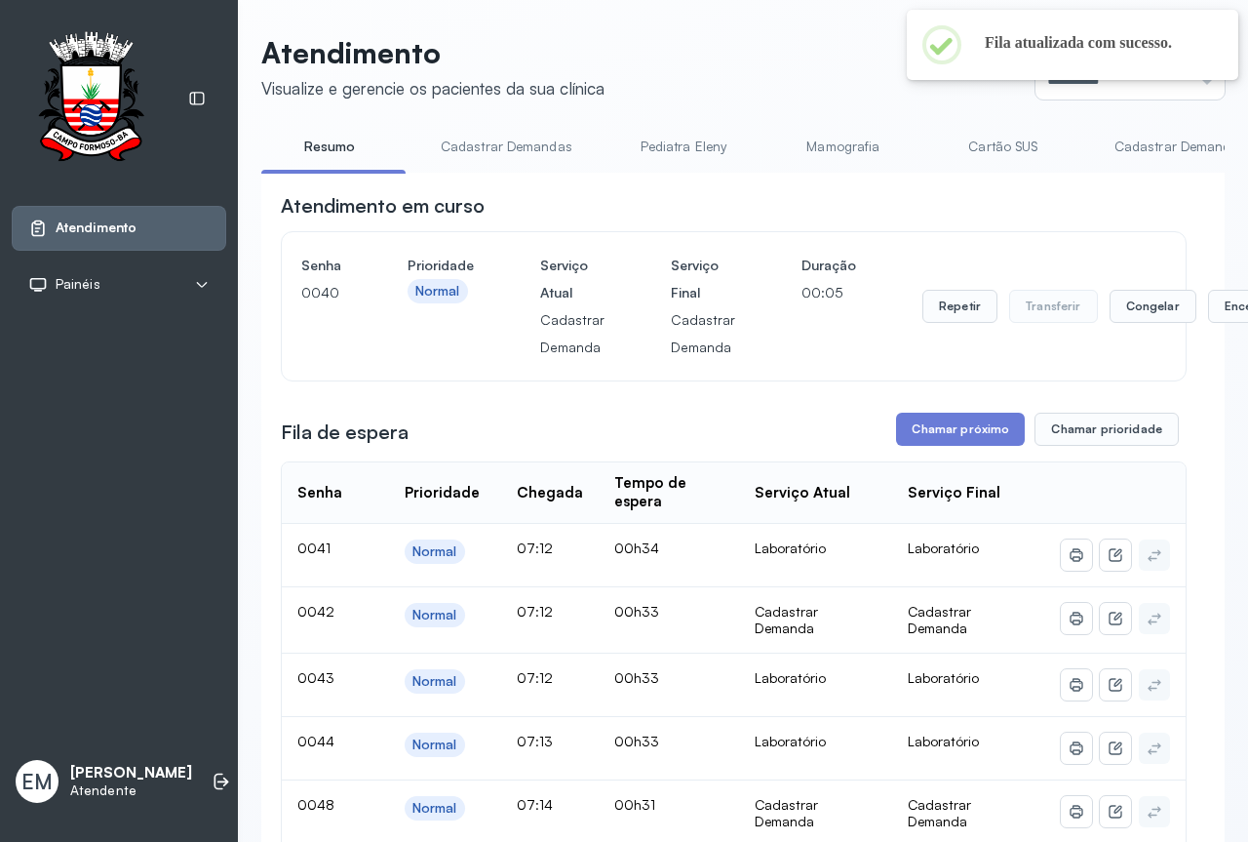
click at [850, 422] on div "Fila de espera Chamar próximo Chamar prioridade" at bounding box center [734, 429] width 906 height 33
click at [698, 47] on header "Atendimento Visualize e gerencie os pacientes da sua clínica Ponto de atendimen…" at bounding box center [743, 67] width 964 height 64
click at [1208, 311] on button "Encerrar" at bounding box center [1249, 306] width 83 height 33
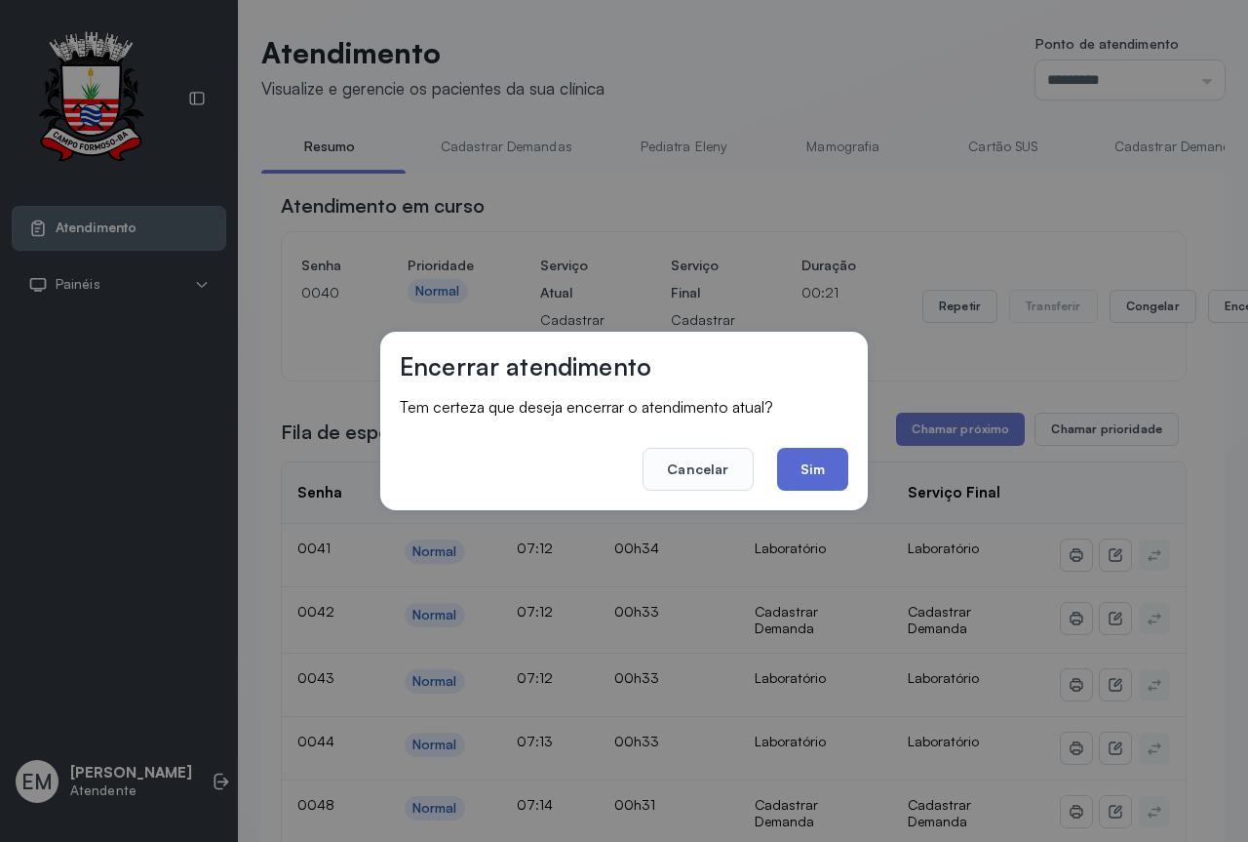
click at [818, 481] on button "Sim" at bounding box center [812, 469] width 71 height 43
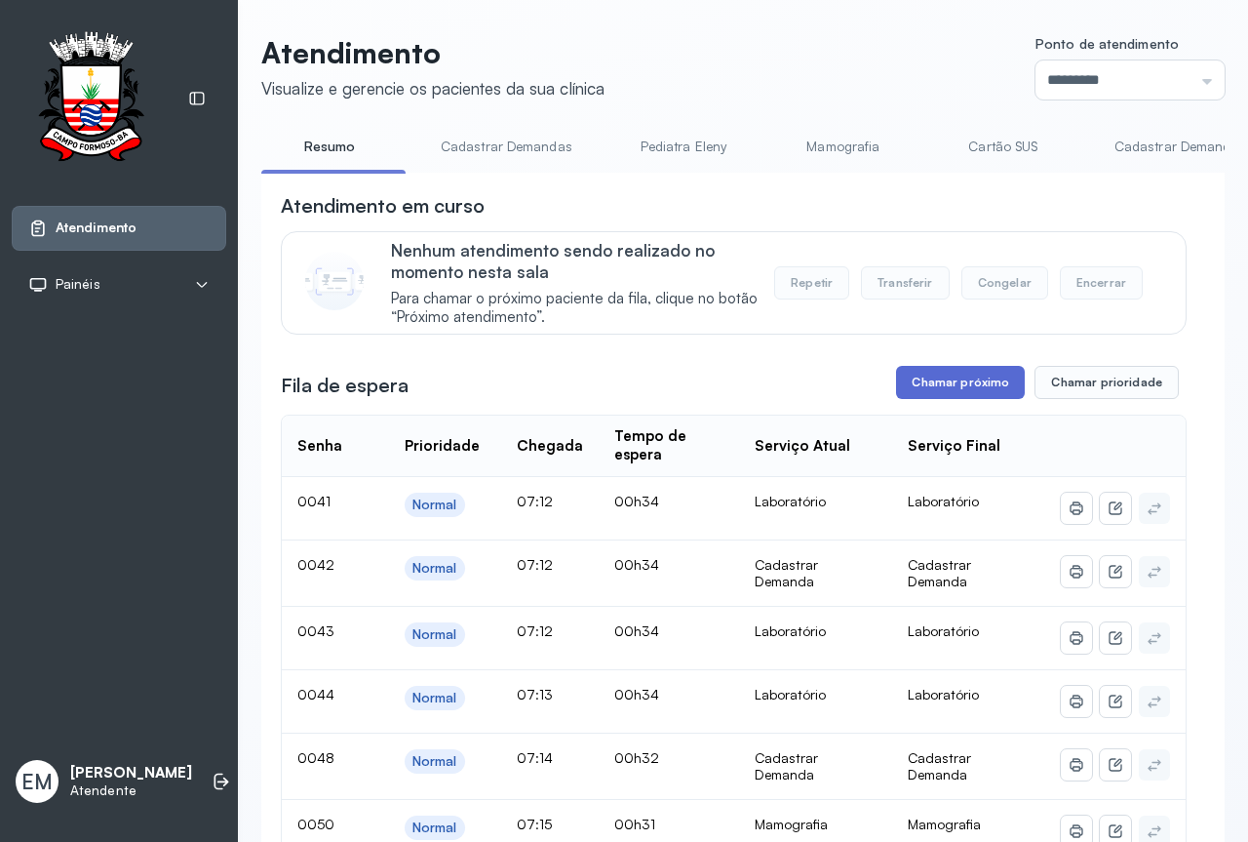
click at [966, 398] on button "Chamar próximo" at bounding box center [960, 382] width 129 height 33
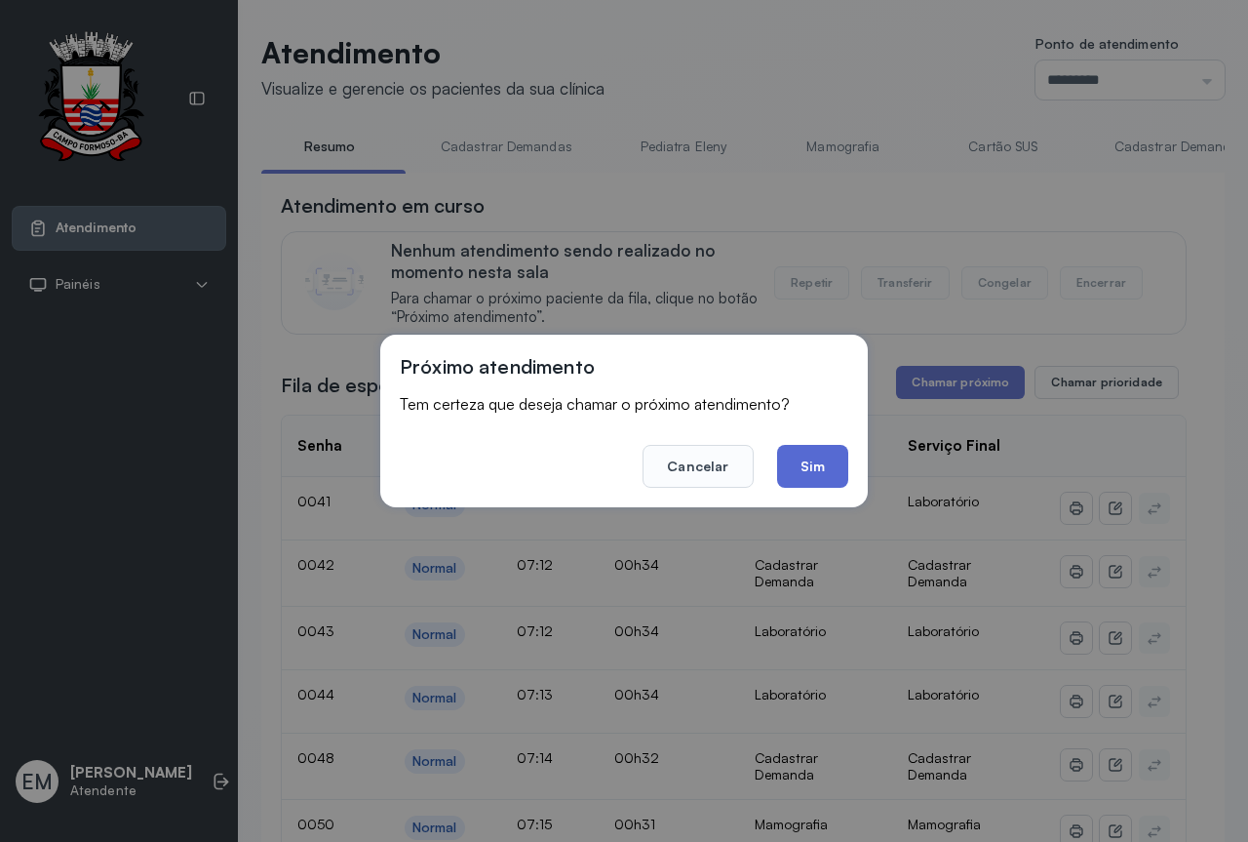
click at [800, 486] on button "Sim" at bounding box center [812, 466] width 71 height 43
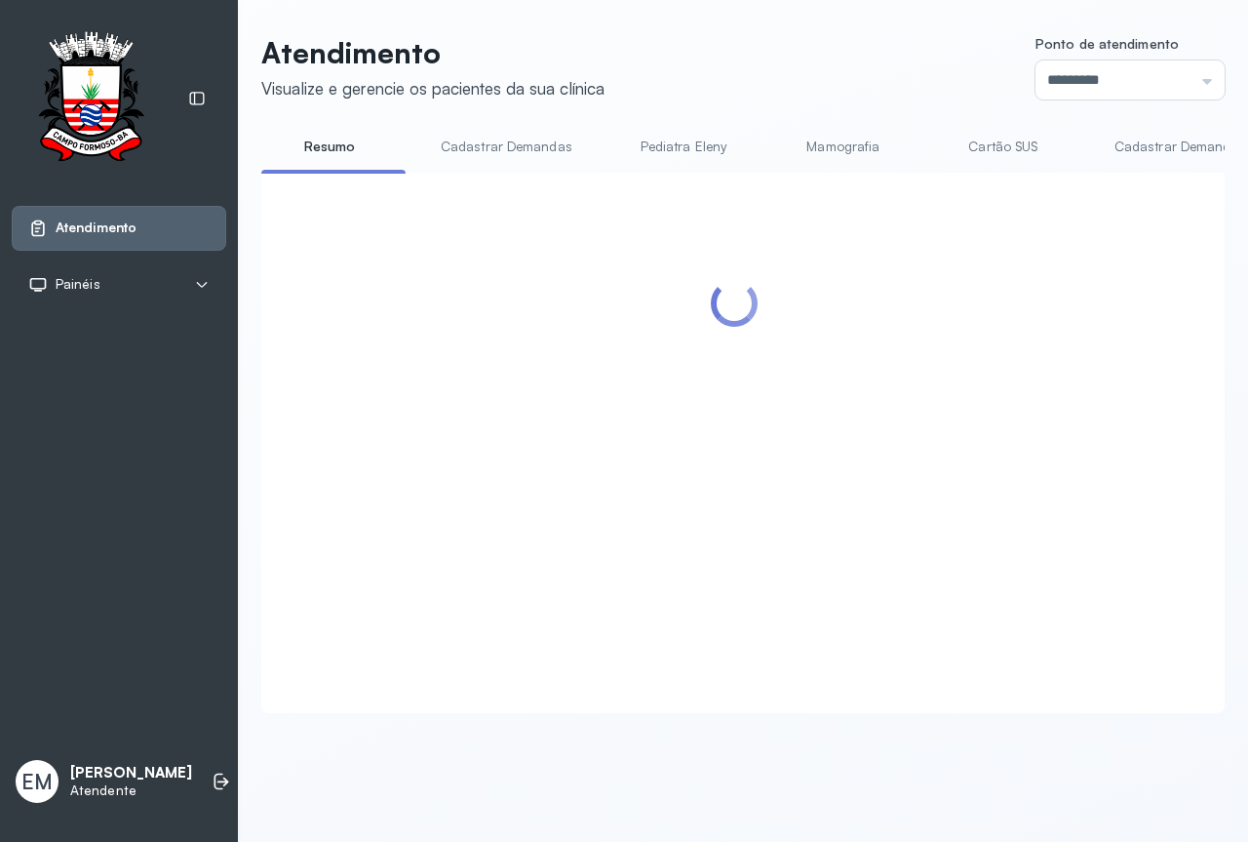
click at [773, 99] on div "Atendimento Visualize e gerencie os pacientes da sua clínica Ponto de atendimen…" at bounding box center [743, 374] width 964 height 678
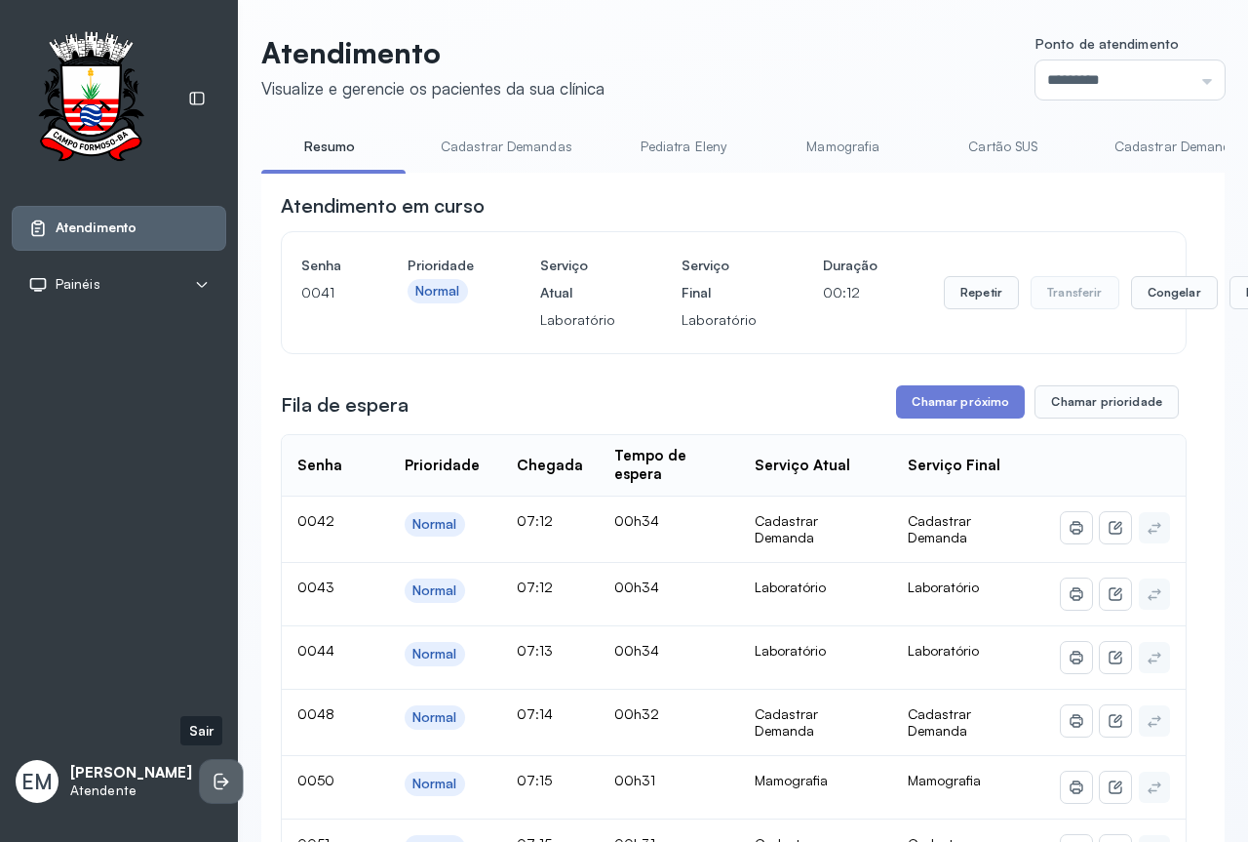
click at [212, 771] on icon at bounding box center [222, 781] width 20 height 20
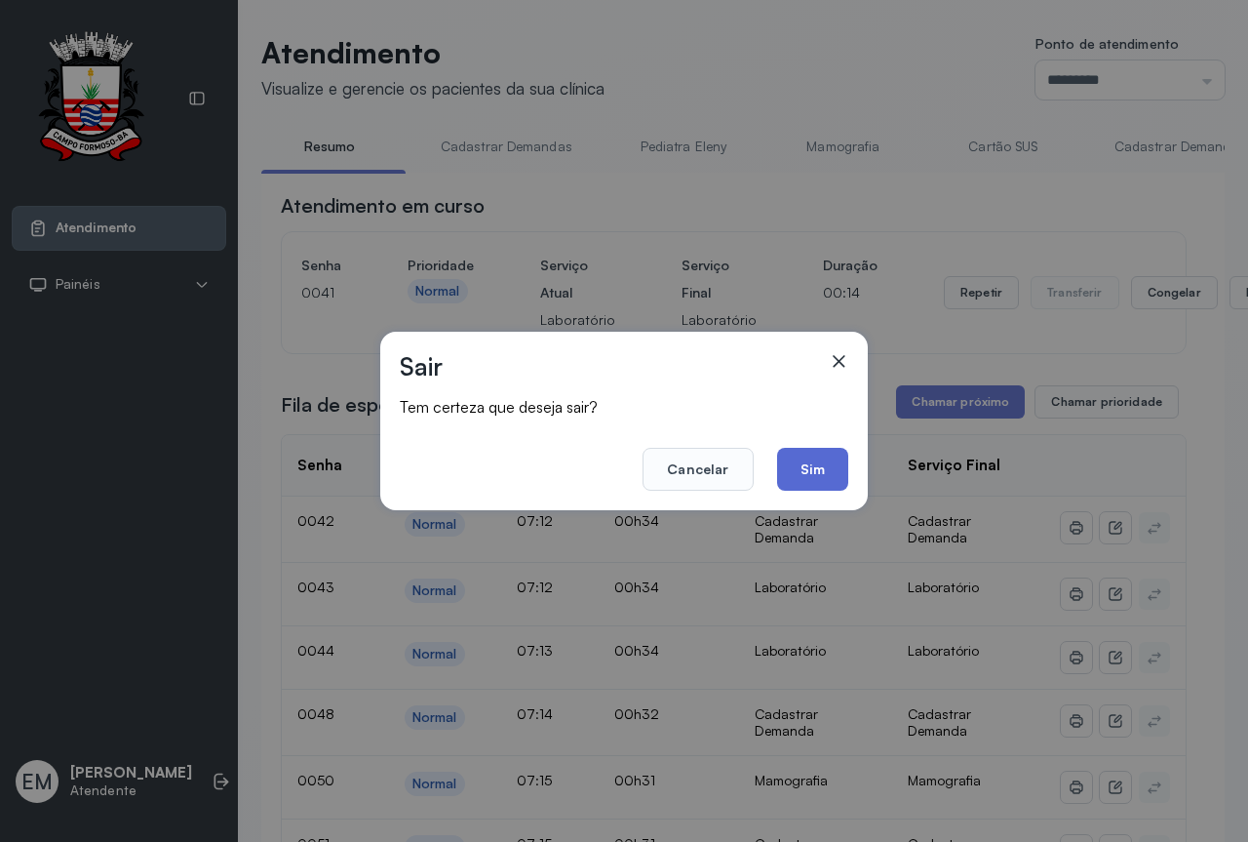
click at [816, 464] on button "Sim" at bounding box center [812, 469] width 71 height 43
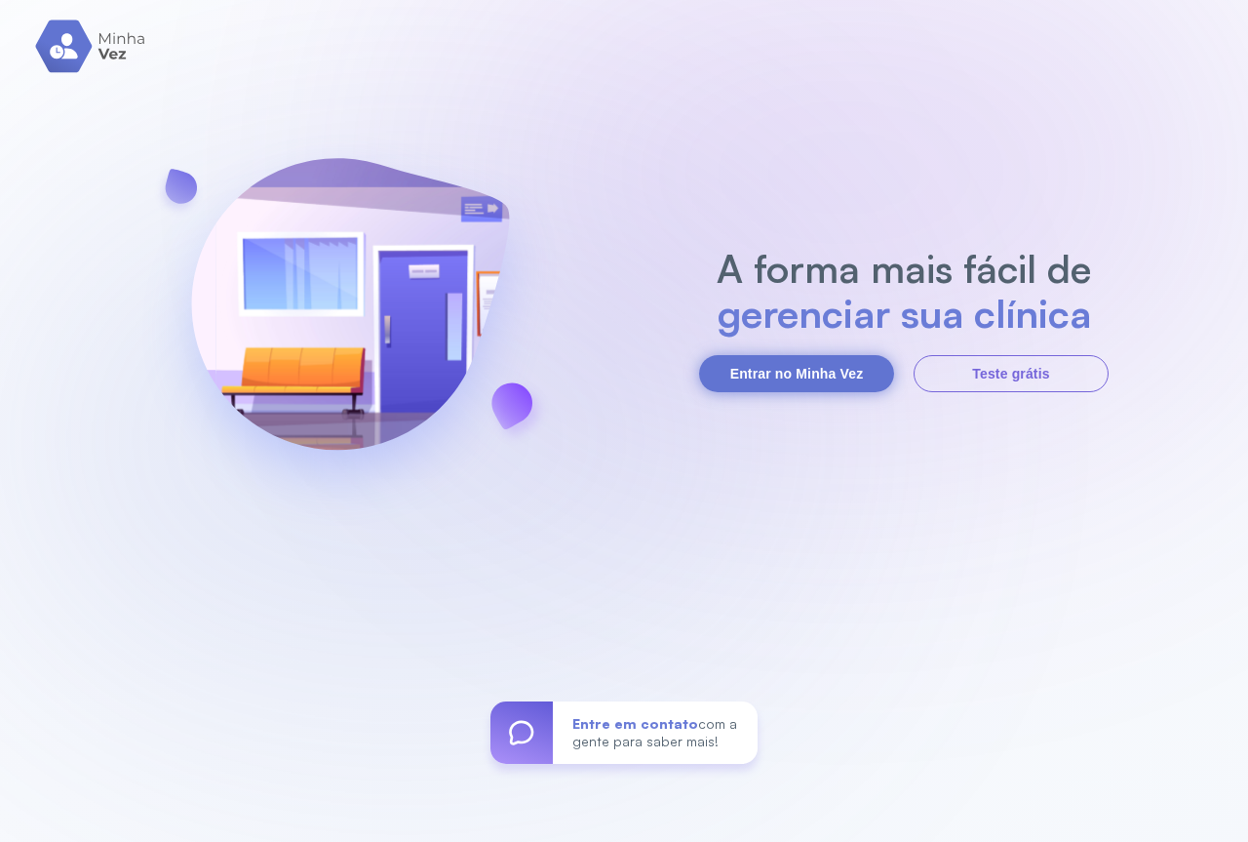
click at [801, 372] on button "Entrar no Minha Vez" at bounding box center [796, 373] width 195 height 37
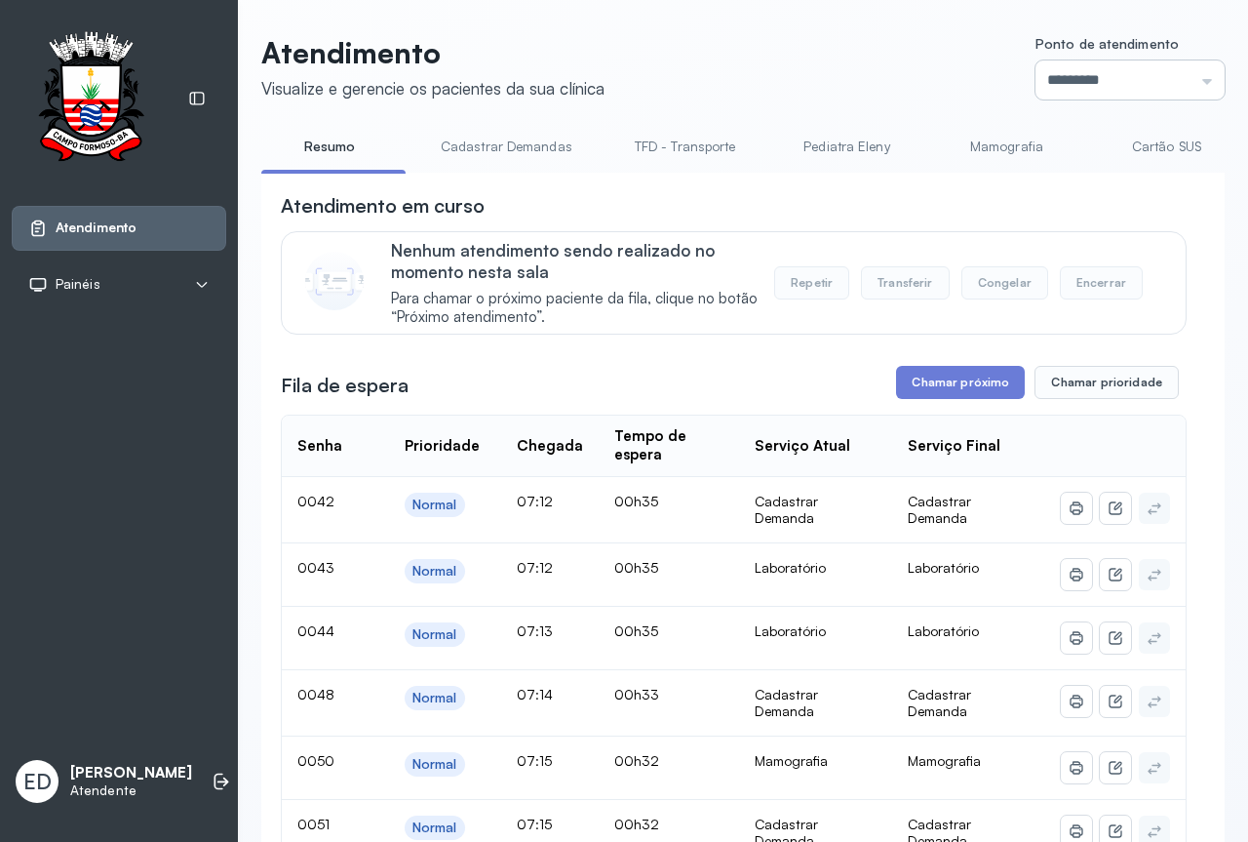
click at [1131, 90] on input "*********" at bounding box center [1130, 79] width 189 height 39
type input "*********"
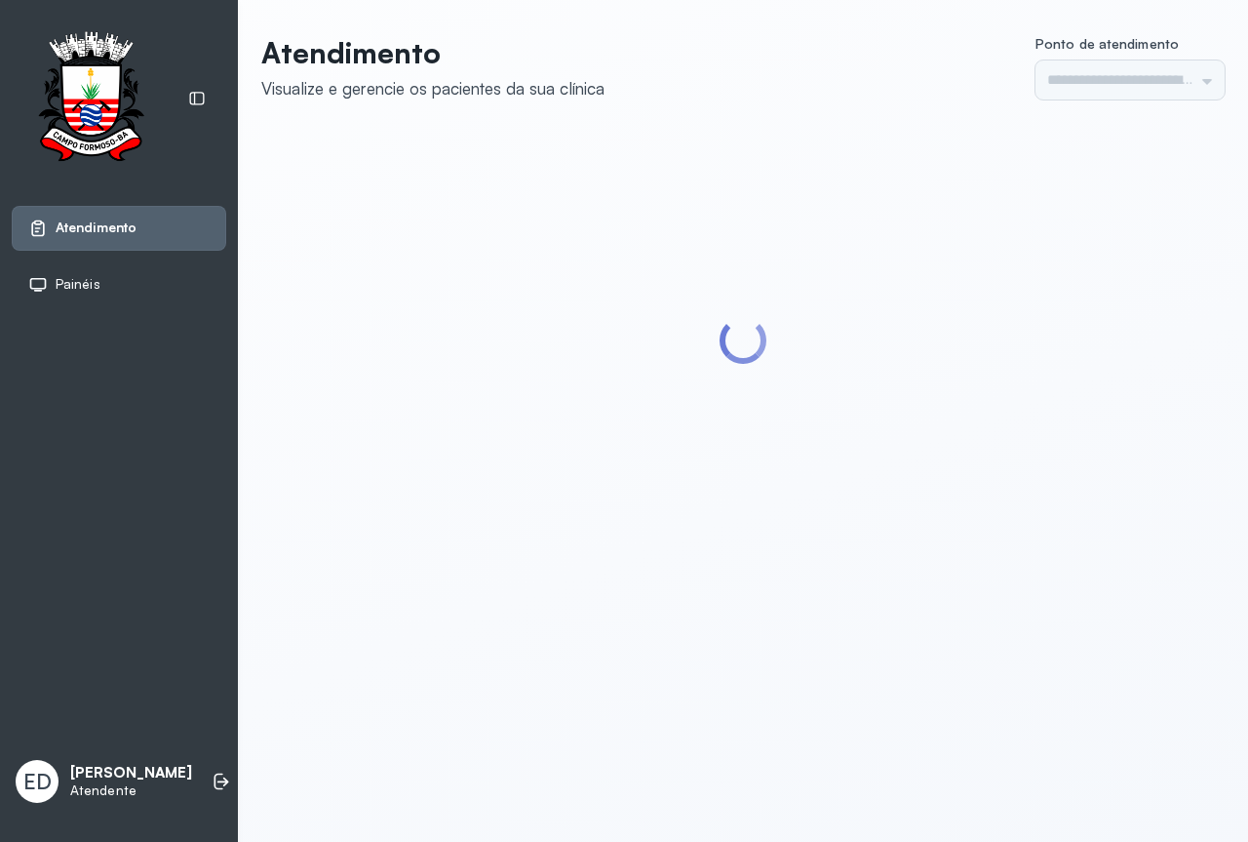
type input "*********"
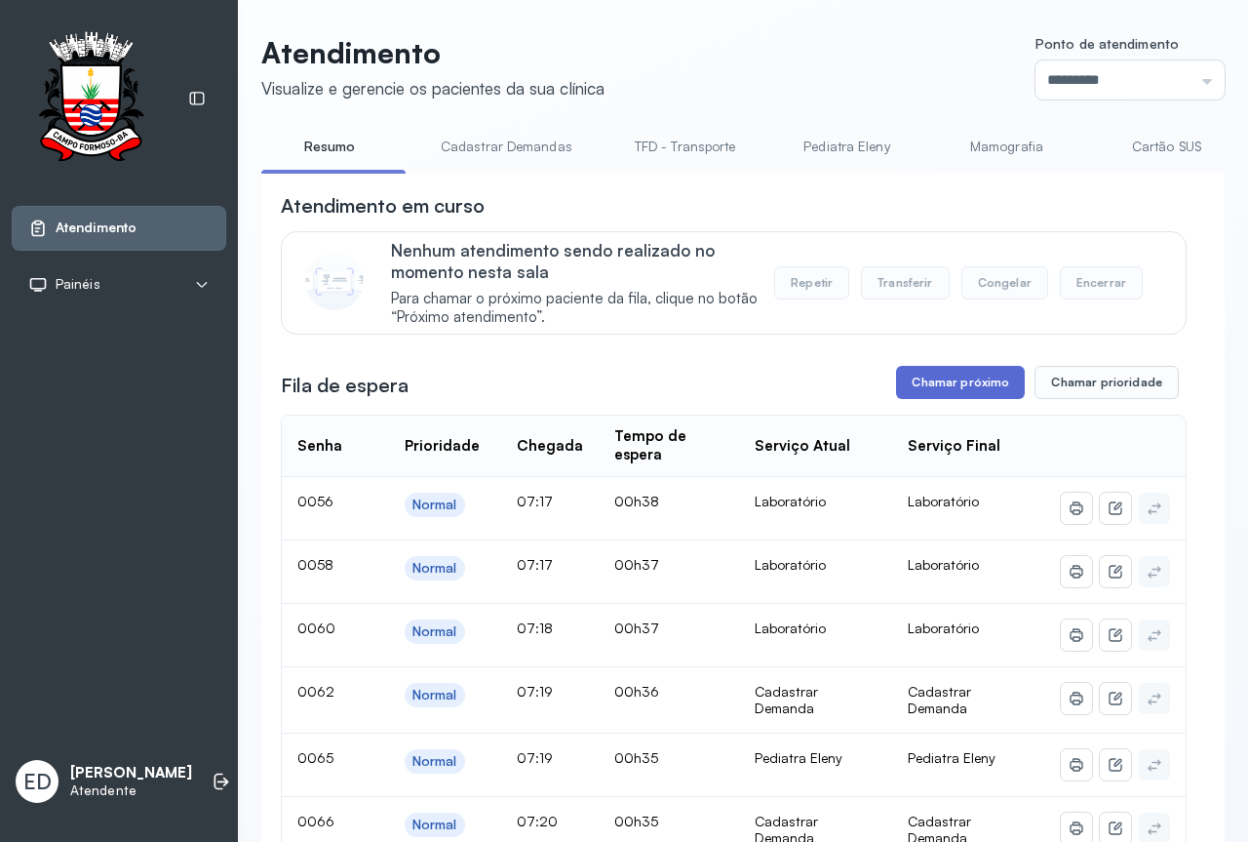
click at [952, 394] on button "Chamar próximo" at bounding box center [960, 382] width 129 height 33
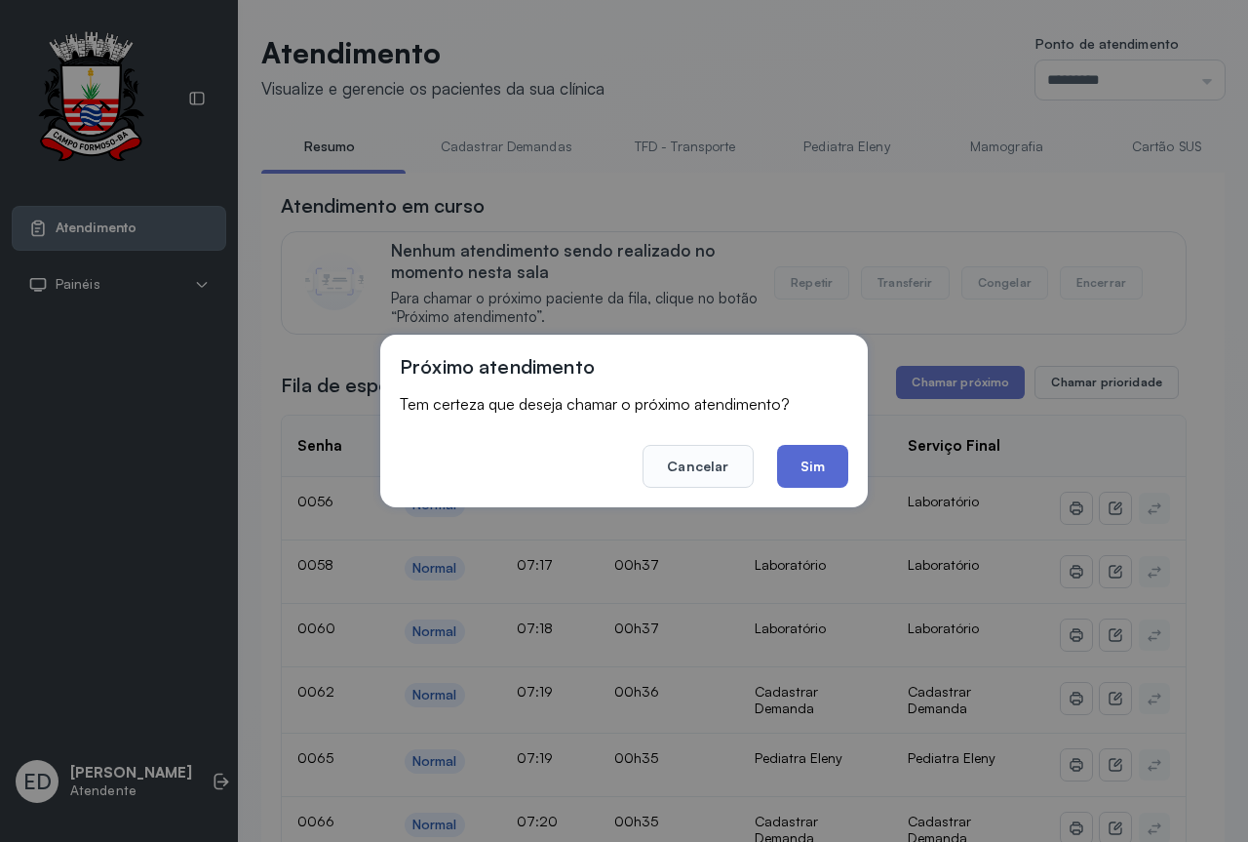
click at [807, 479] on button "Sim" at bounding box center [812, 466] width 71 height 43
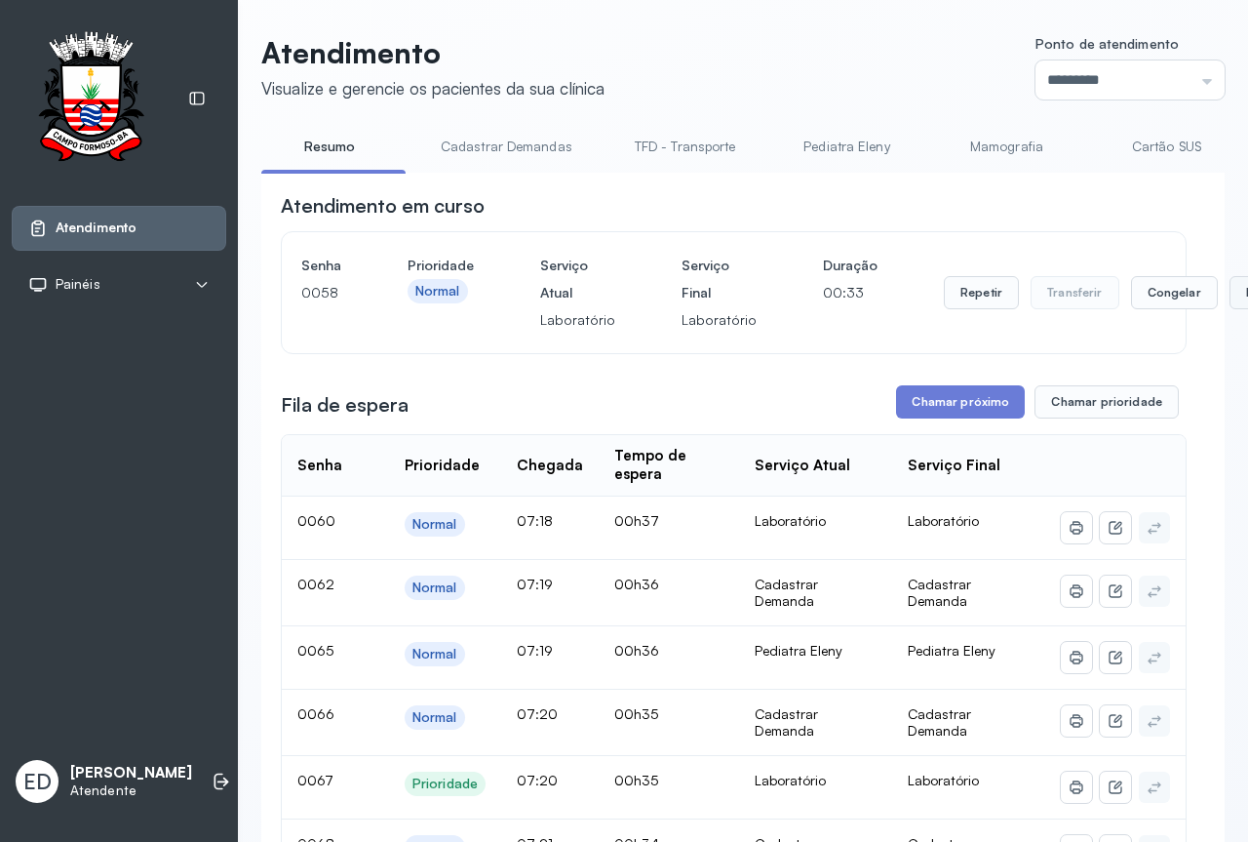
click at [1230, 284] on button "Encerrar" at bounding box center [1271, 292] width 83 height 33
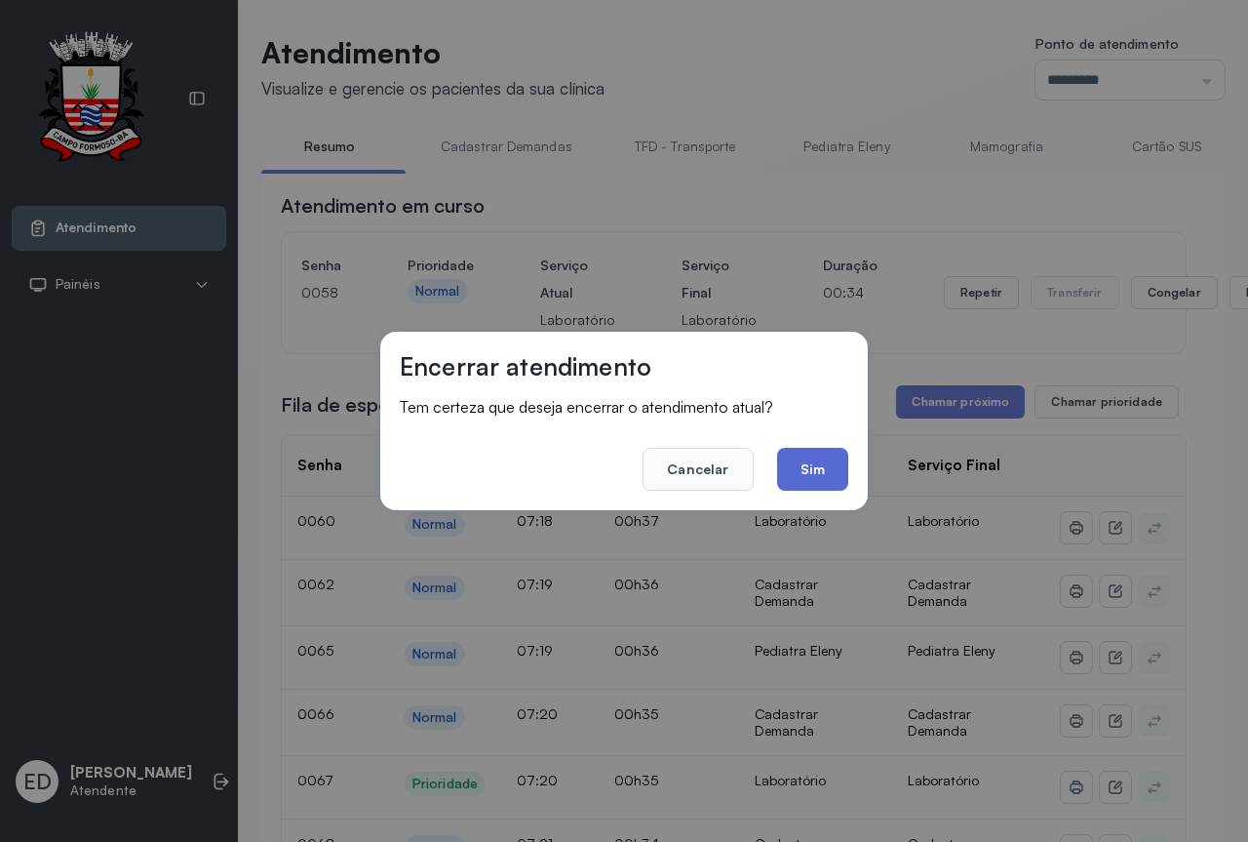
click at [824, 468] on button "Sim" at bounding box center [812, 469] width 71 height 43
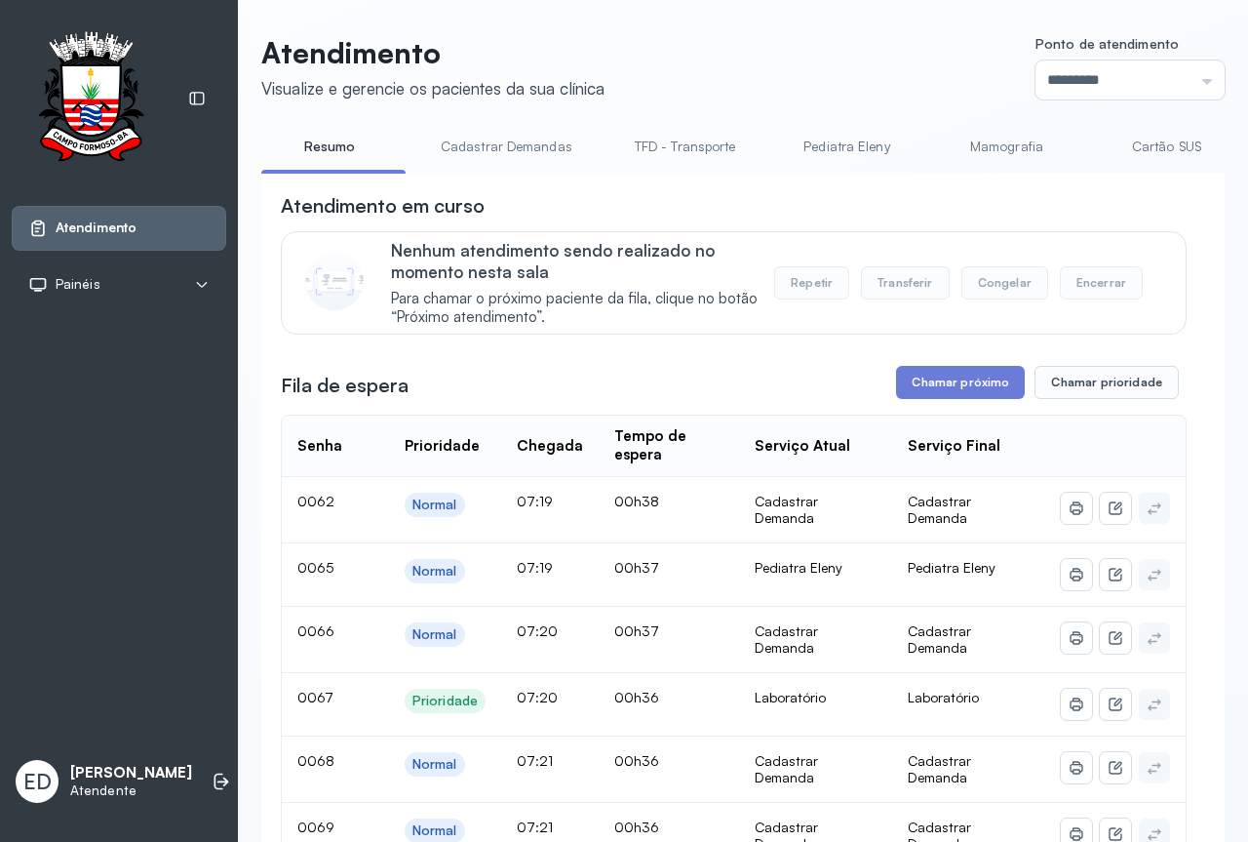
scroll to position [98, 0]
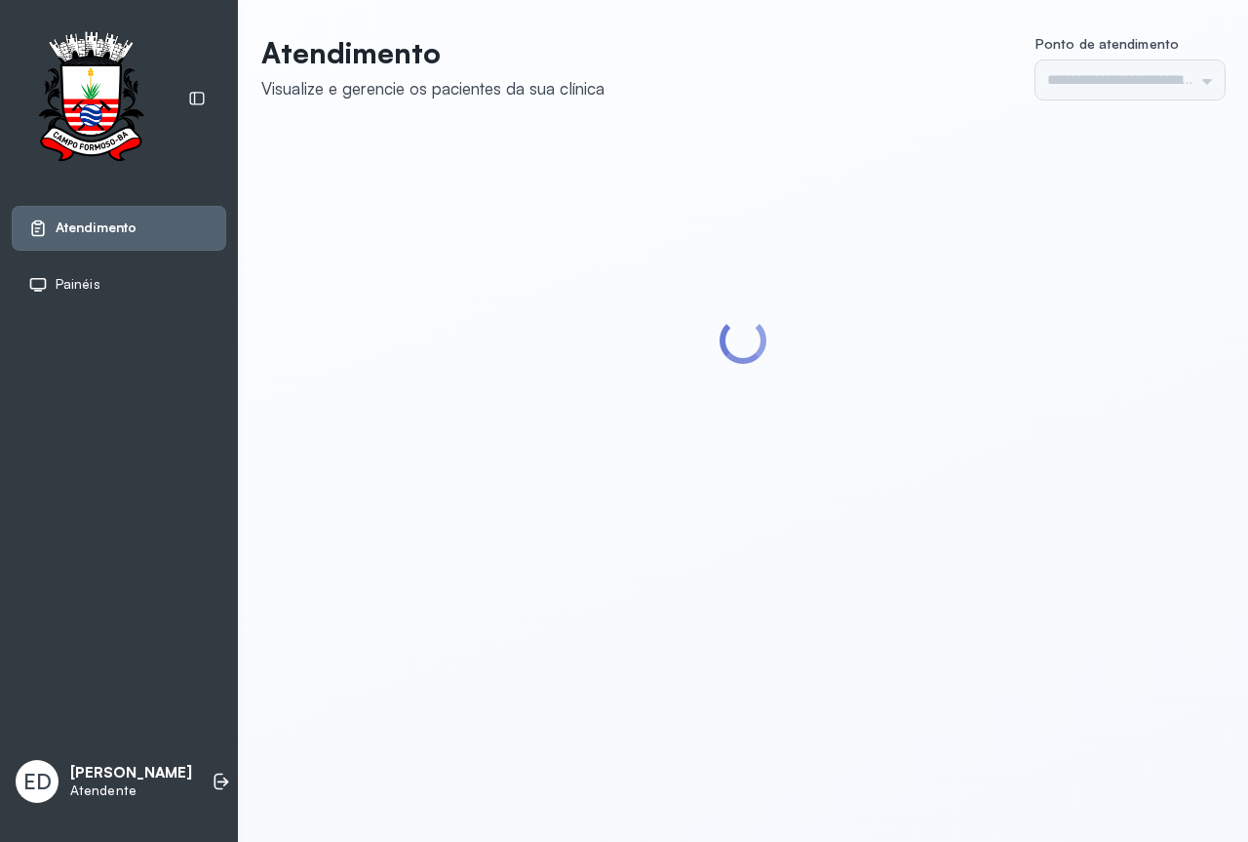
type input "*********"
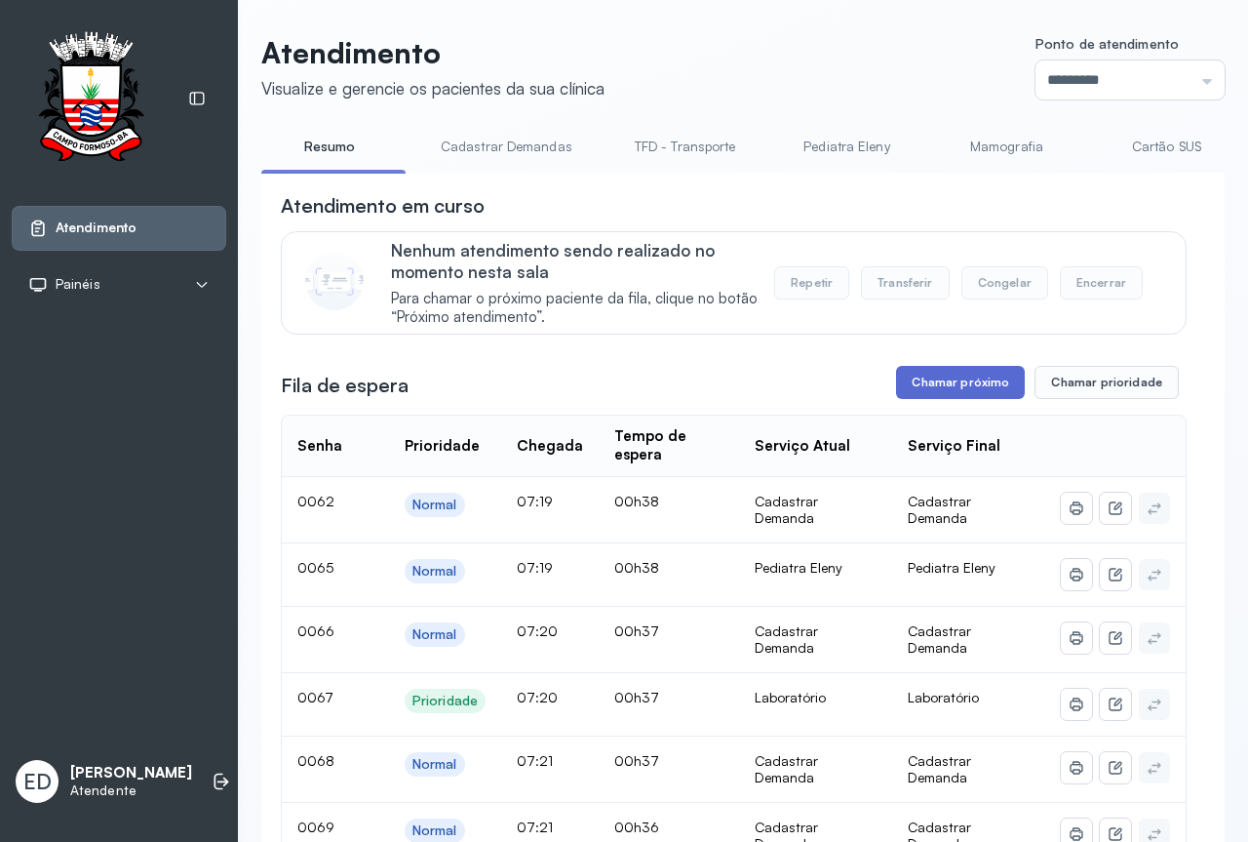
click at [982, 384] on button "Chamar próximo" at bounding box center [960, 382] width 129 height 33
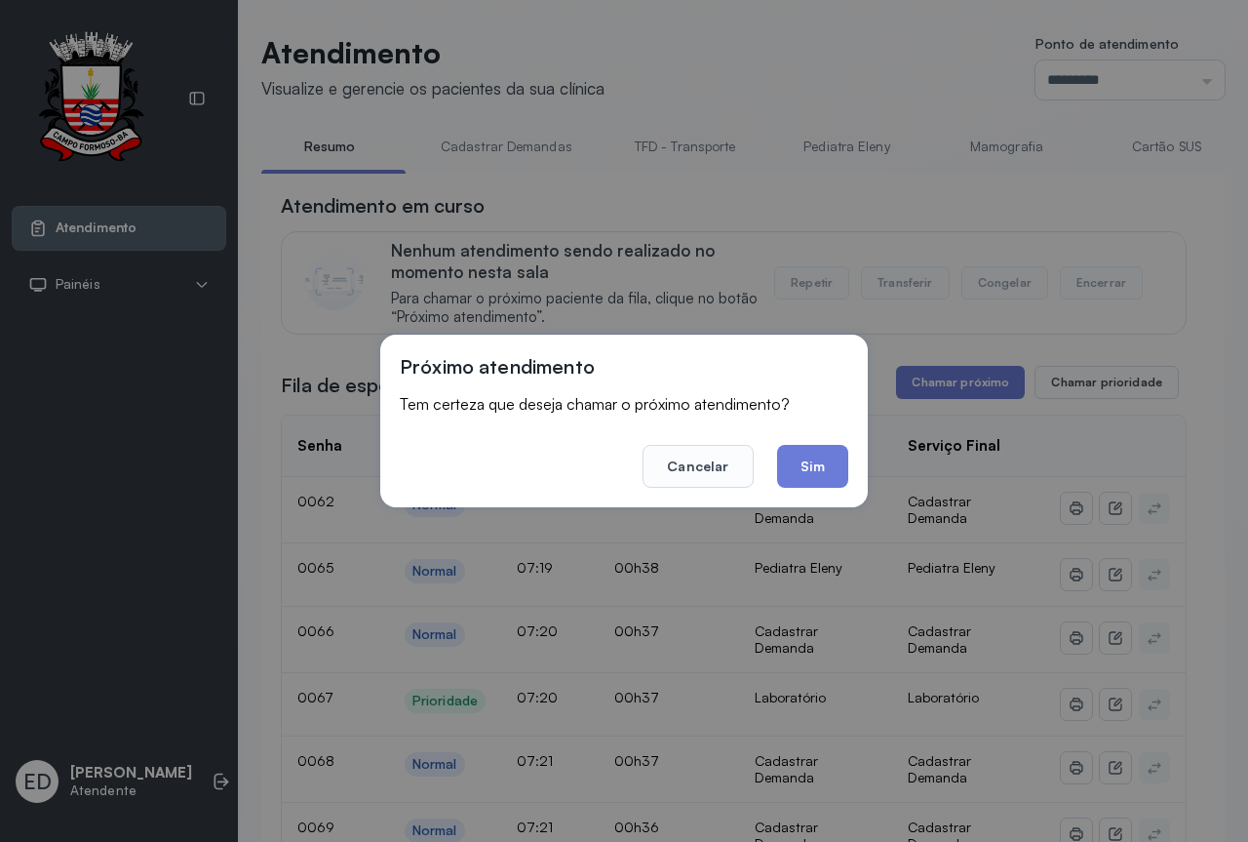
click at [850, 458] on div "Próximo atendimento Tem certeza que deseja chamar o próximo atendimento? Cancel…" at bounding box center [624, 420] width 488 height 173
click at [808, 459] on button "Sim" at bounding box center [812, 466] width 71 height 43
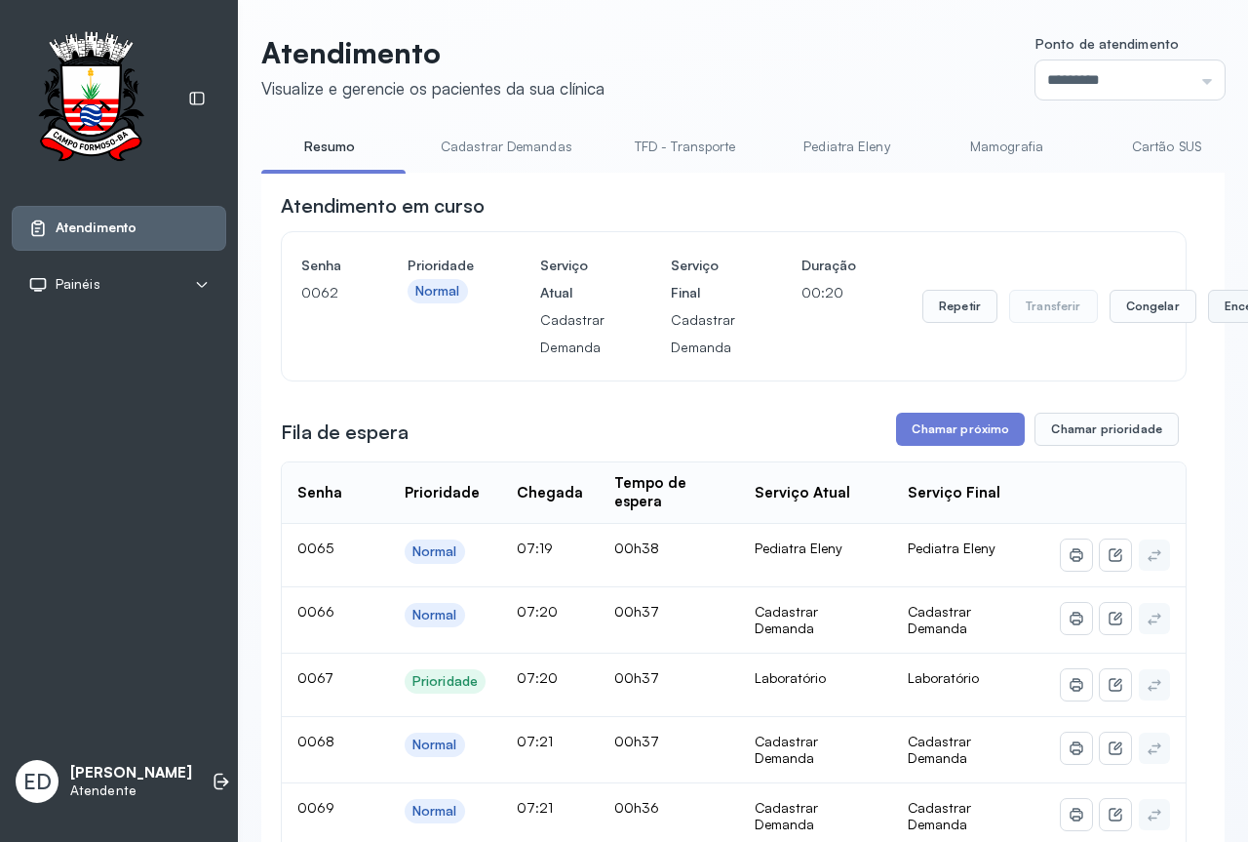
click at [1208, 309] on button "Encerrar" at bounding box center [1249, 306] width 83 height 33
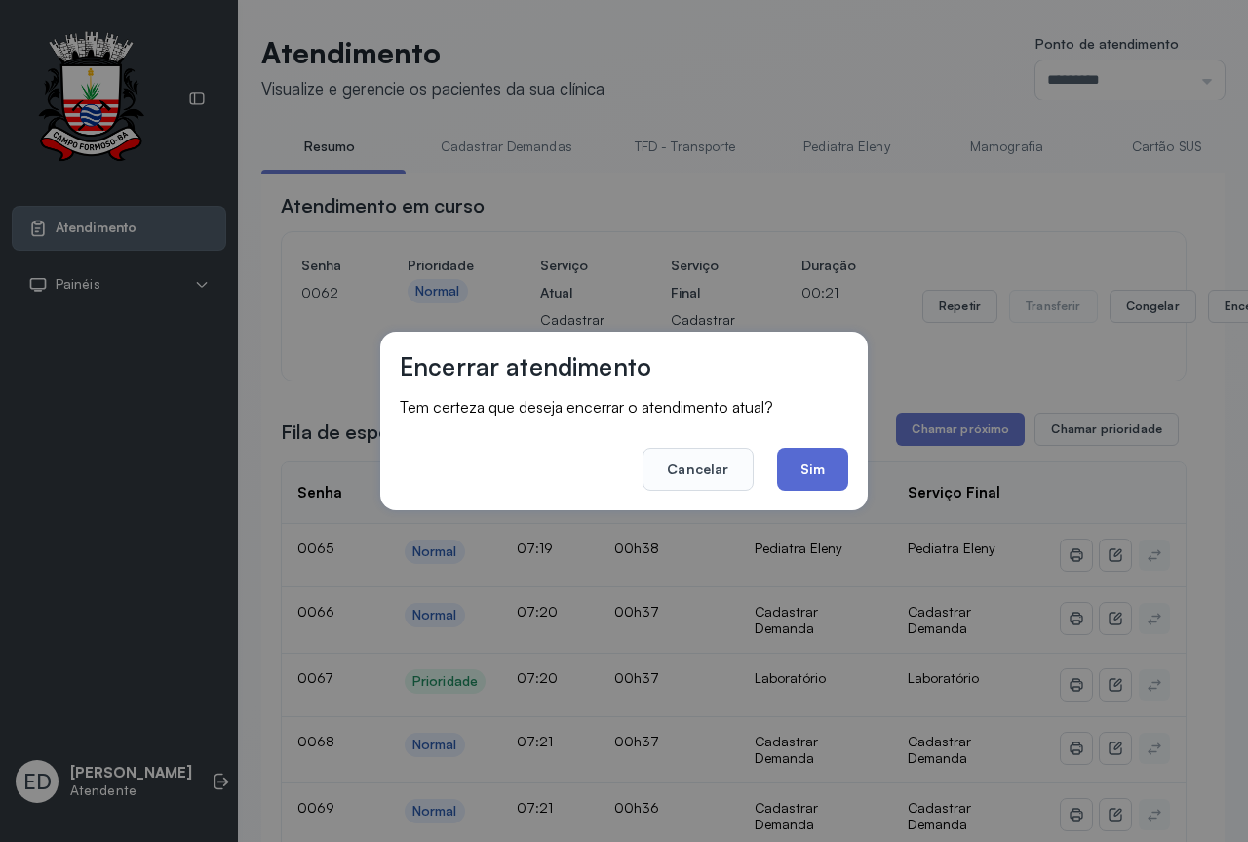
click at [810, 464] on button "Sim" at bounding box center [812, 469] width 71 height 43
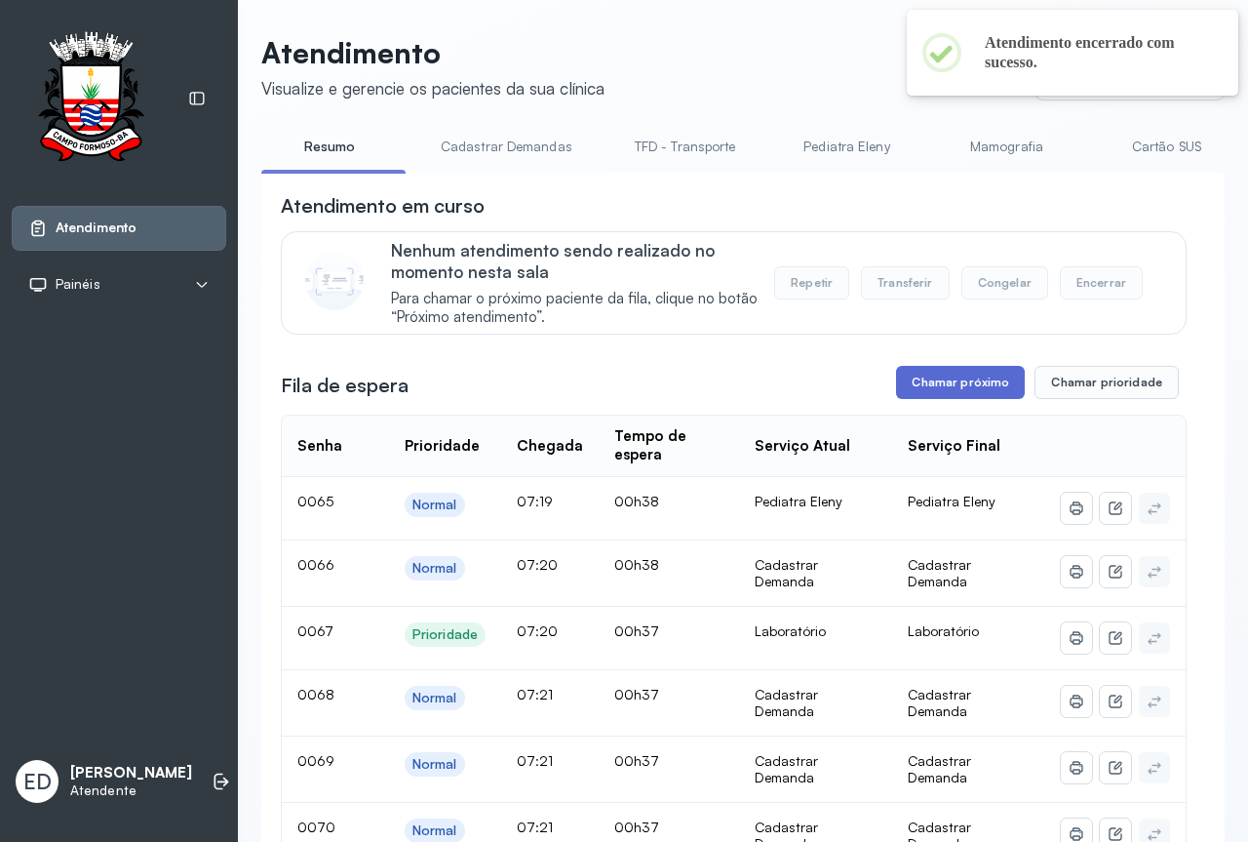
click at [948, 391] on button "Chamar próximo" at bounding box center [960, 382] width 129 height 33
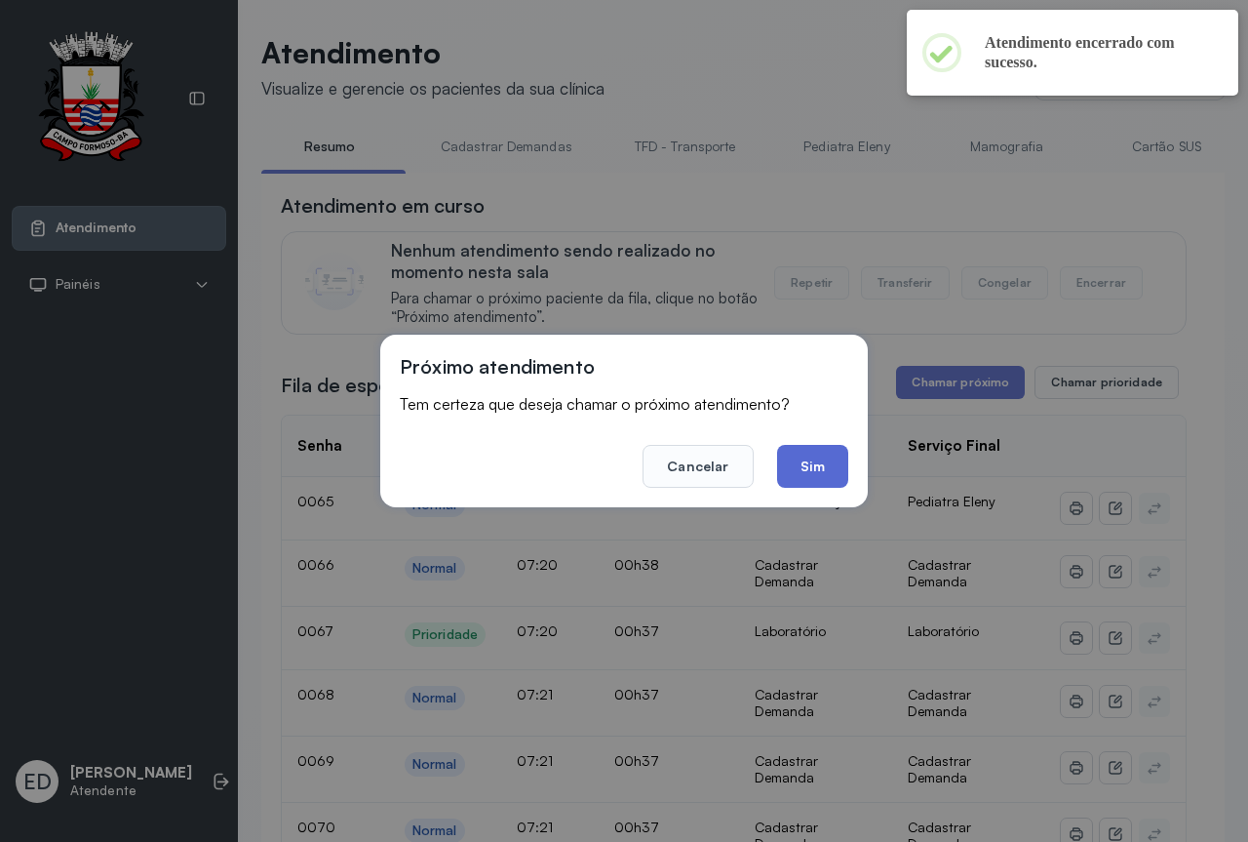
click at [813, 462] on button "Sim" at bounding box center [812, 466] width 71 height 43
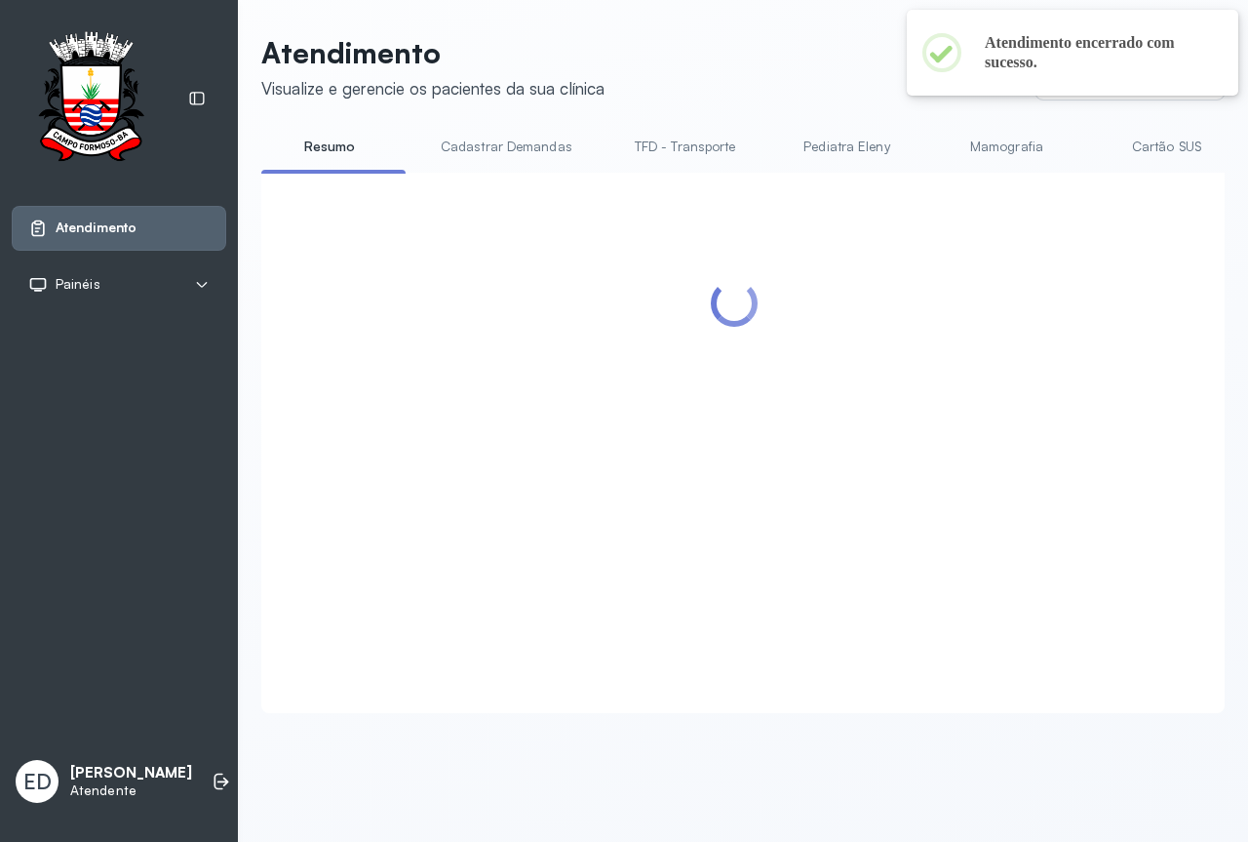
click at [788, 79] on header "Atendimento Visualize e gerencie os pacientes da sua clínica Ponto de atendimen…" at bounding box center [743, 67] width 964 height 64
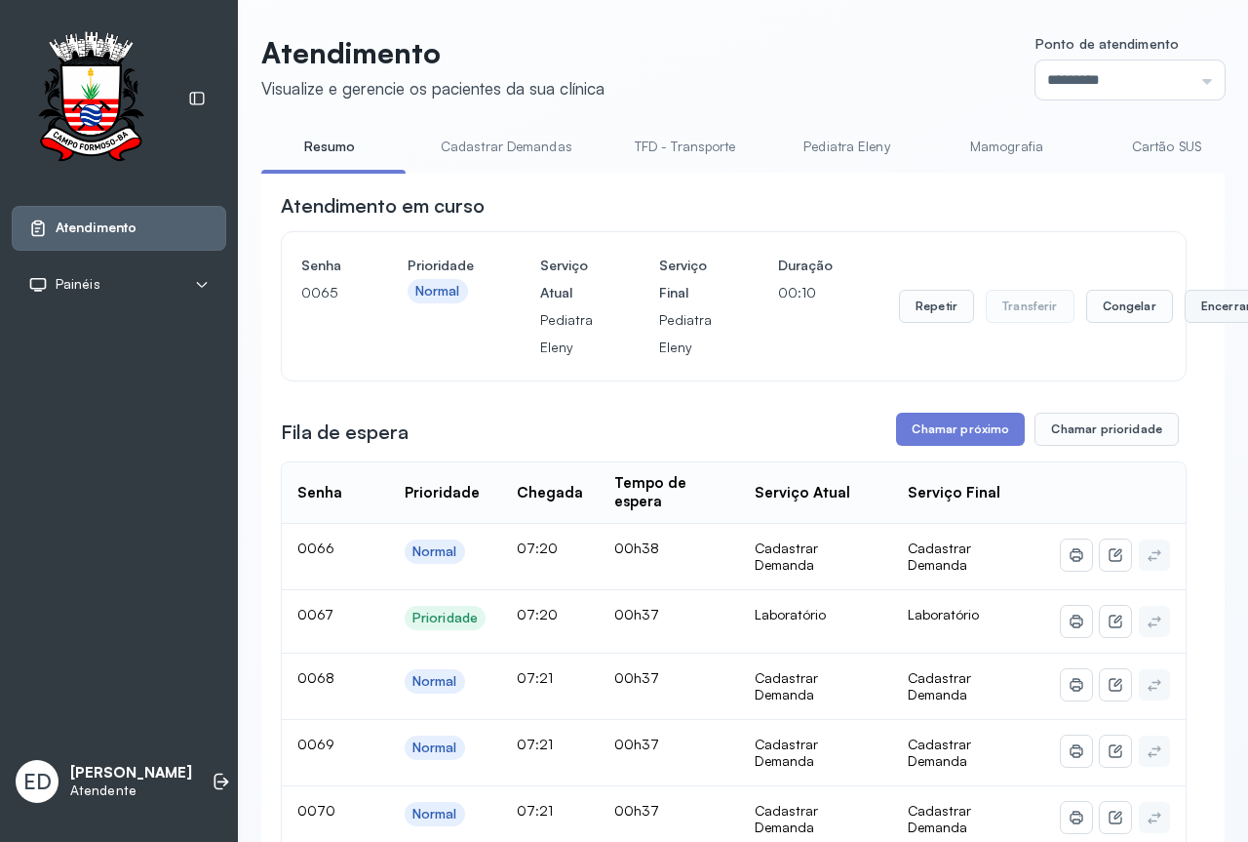
click at [1190, 316] on button "Encerrar" at bounding box center [1226, 306] width 83 height 33
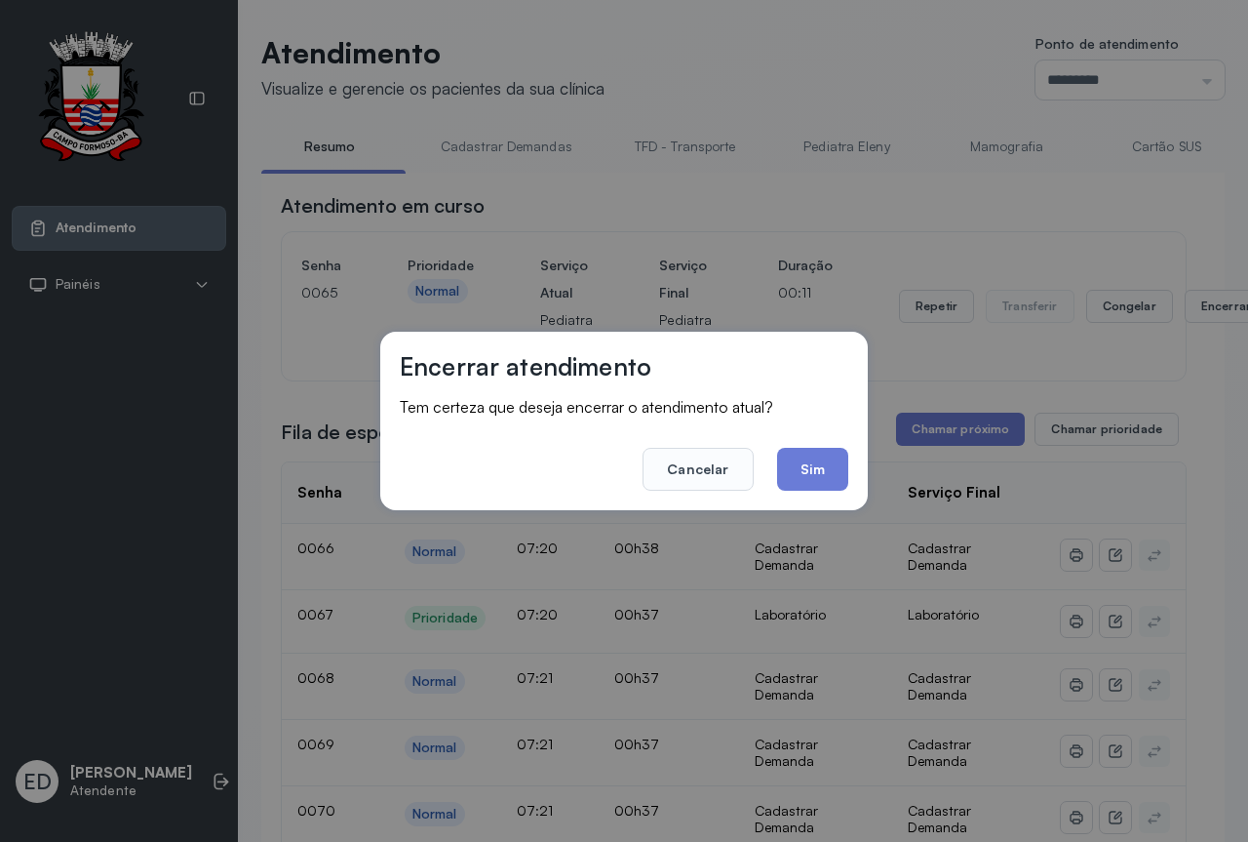
drag, startPoint x: 805, startPoint y: 466, endPoint x: 819, endPoint y: 450, distance: 22.1
click at [804, 466] on button "Sim" at bounding box center [812, 469] width 71 height 43
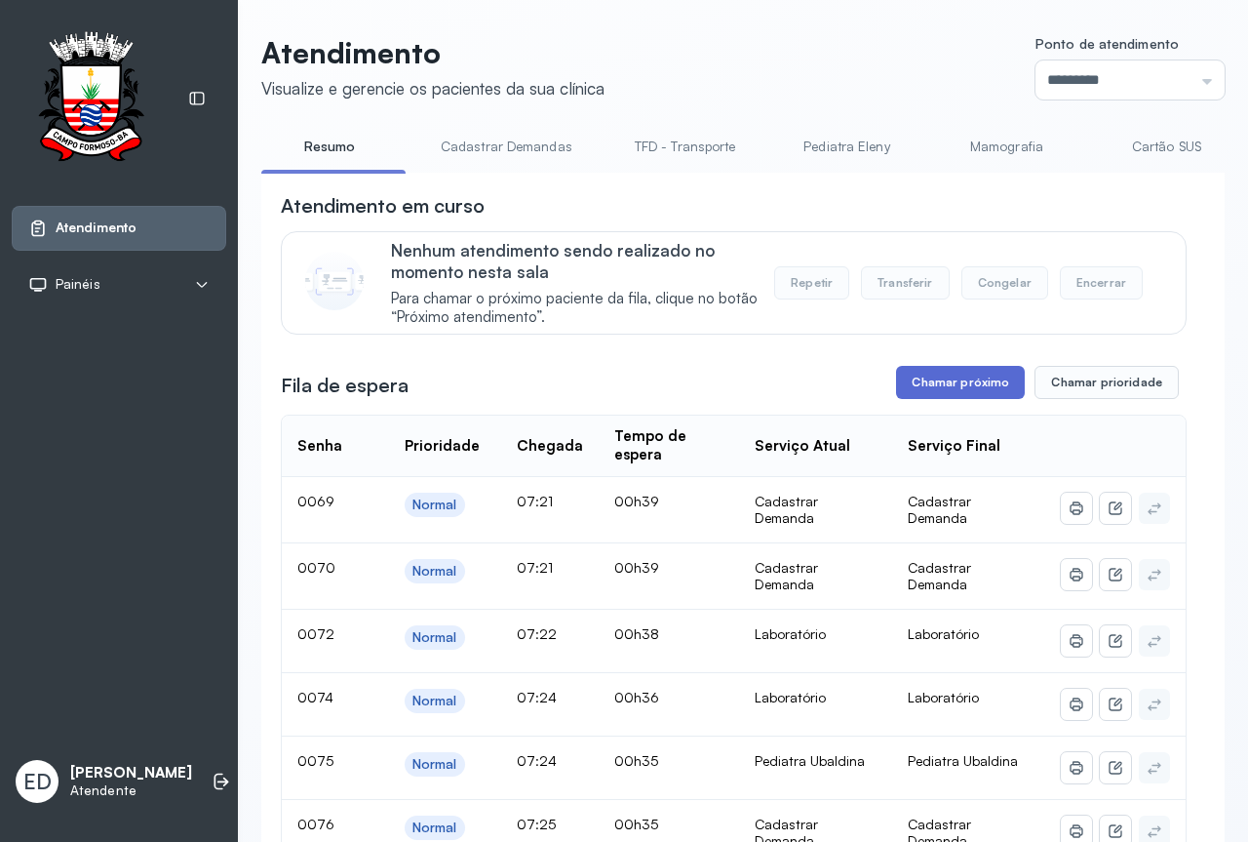
click at [942, 386] on button "Chamar próximo" at bounding box center [960, 382] width 129 height 33
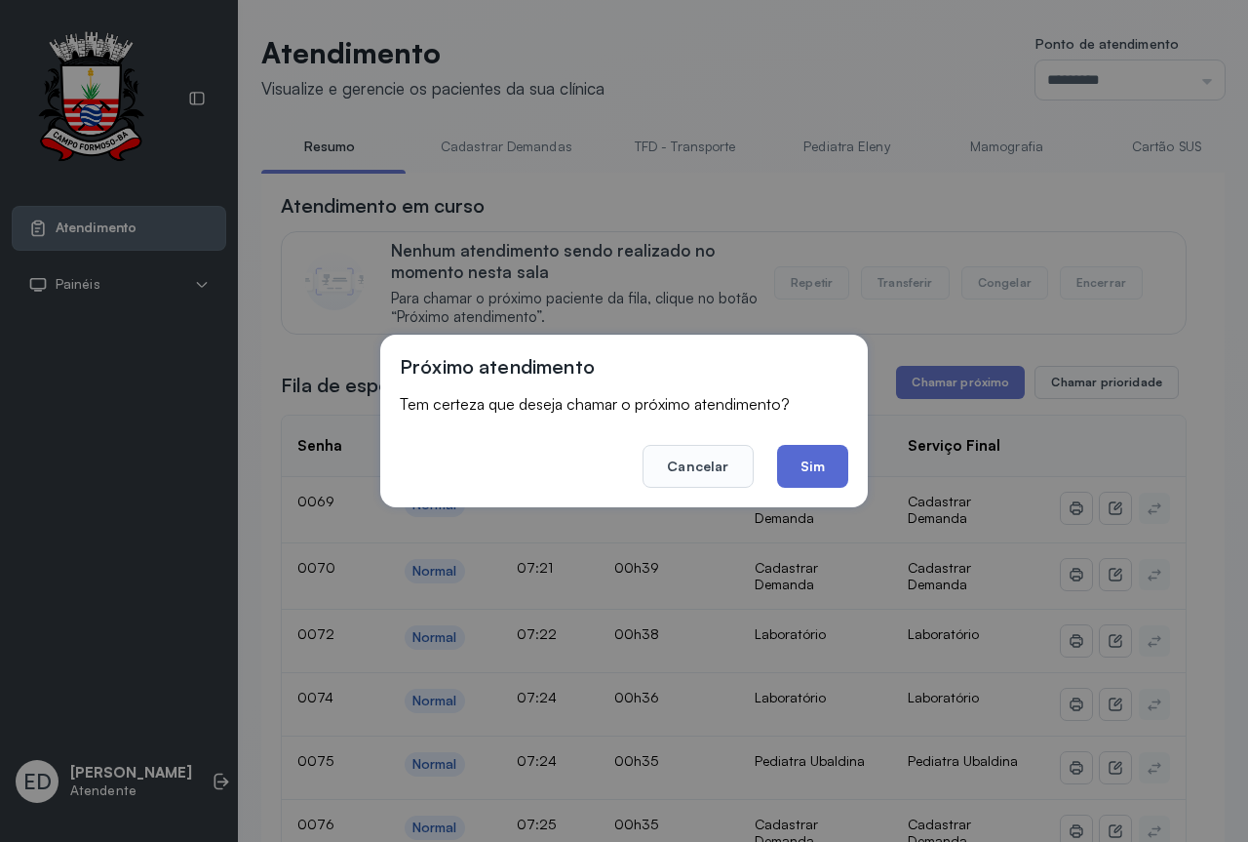
click at [795, 478] on button "Sim" at bounding box center [812, 466] width 71 height 43
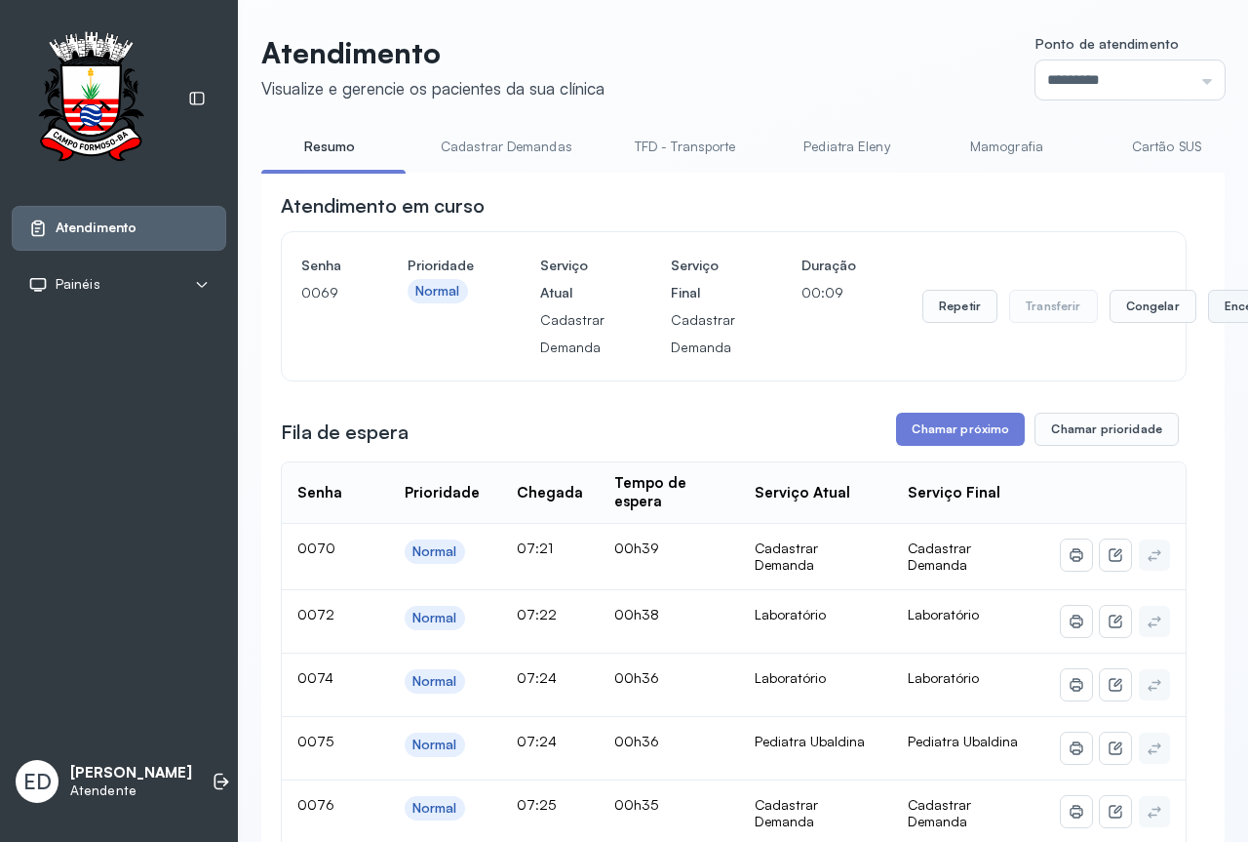
click at [1212, 315] on button "Encerrar" at bounding box center [1249, 306] width 83 height 33
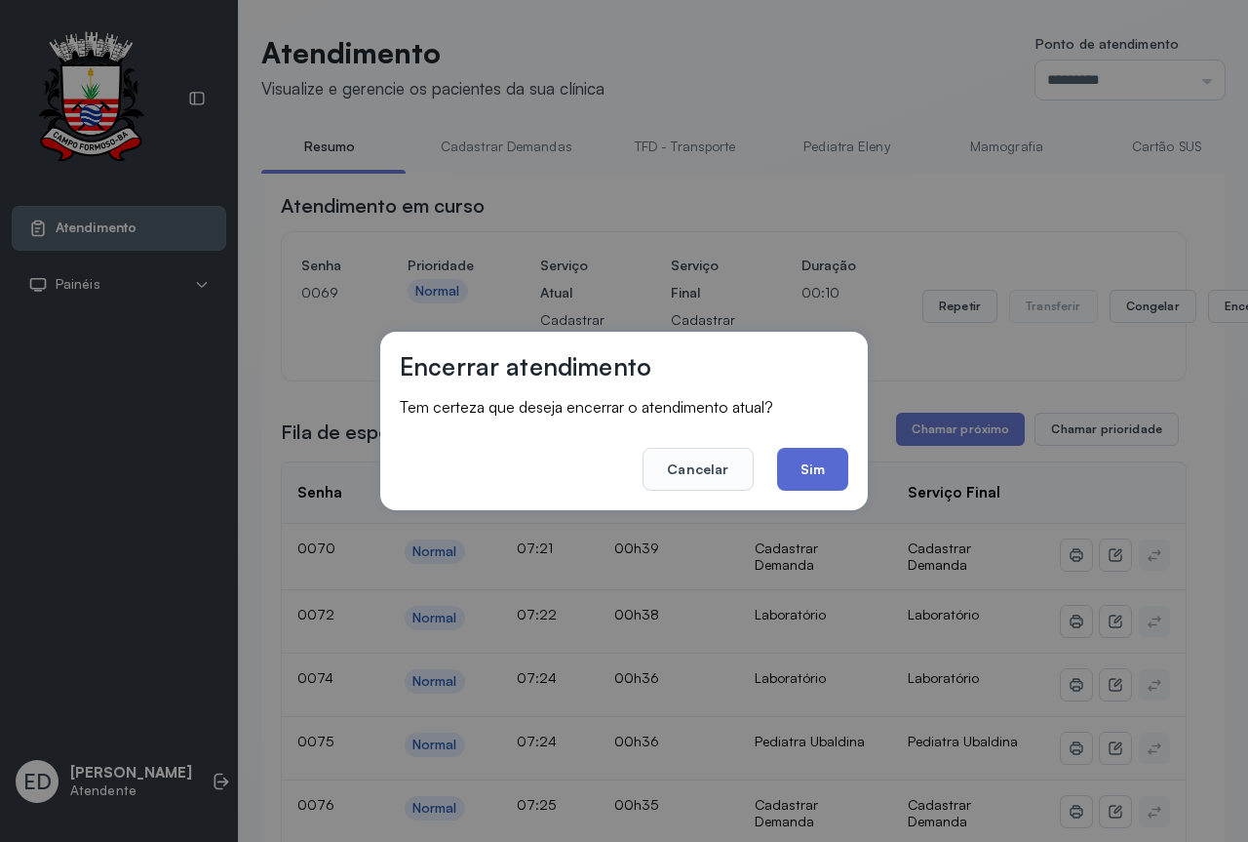
click at [815, 460] on button "Sim" at bounding box center [812, 469] width 71 height 43
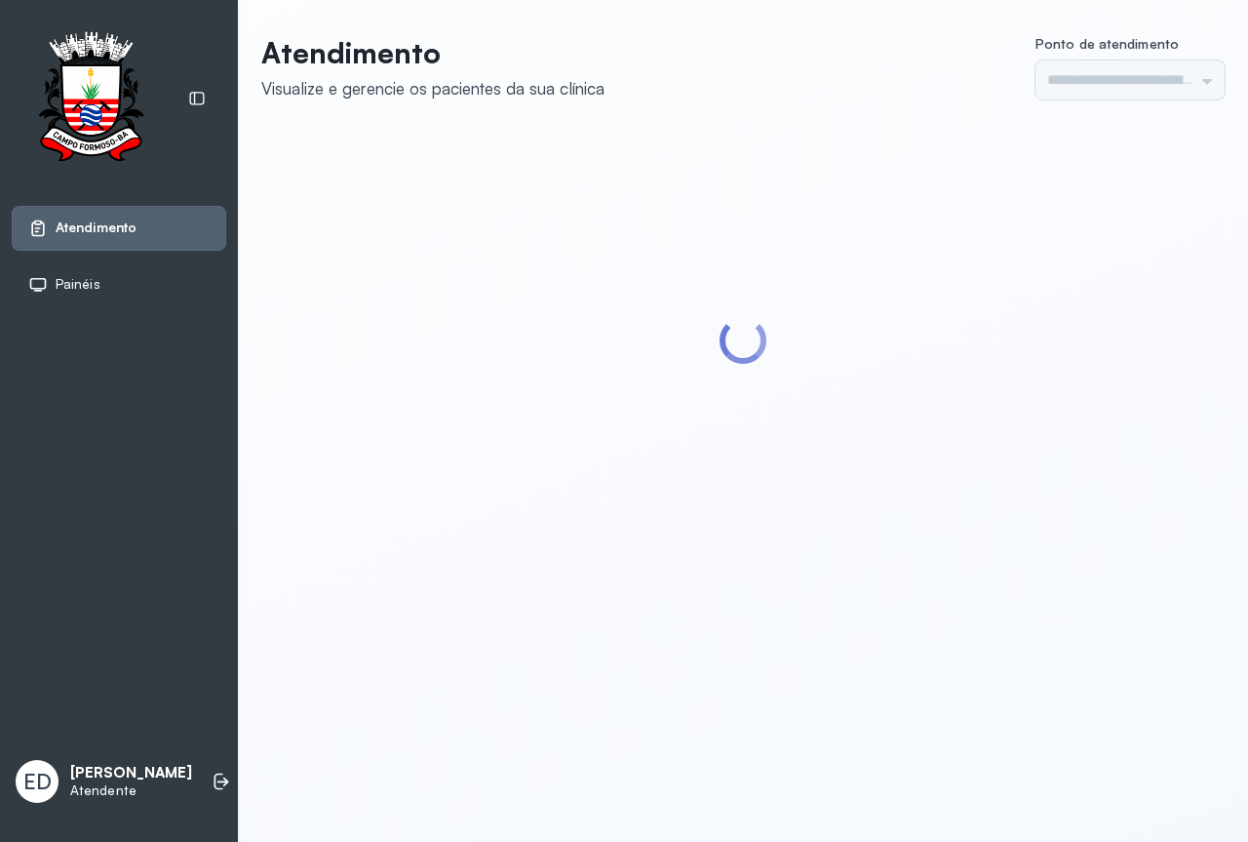
type input "*********"
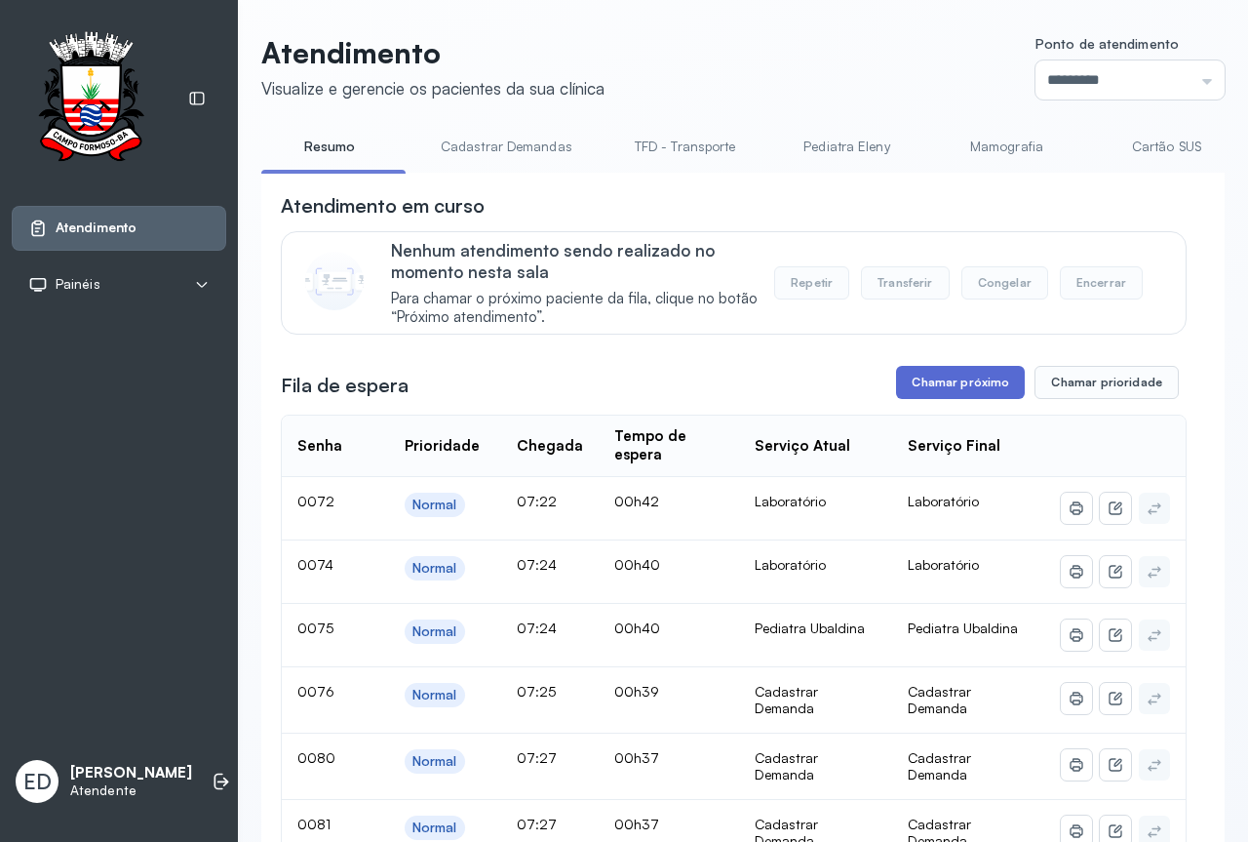
click at [989, 387] on button "Chamar próximo" at bounding box center [960, 382] width 129 height 33
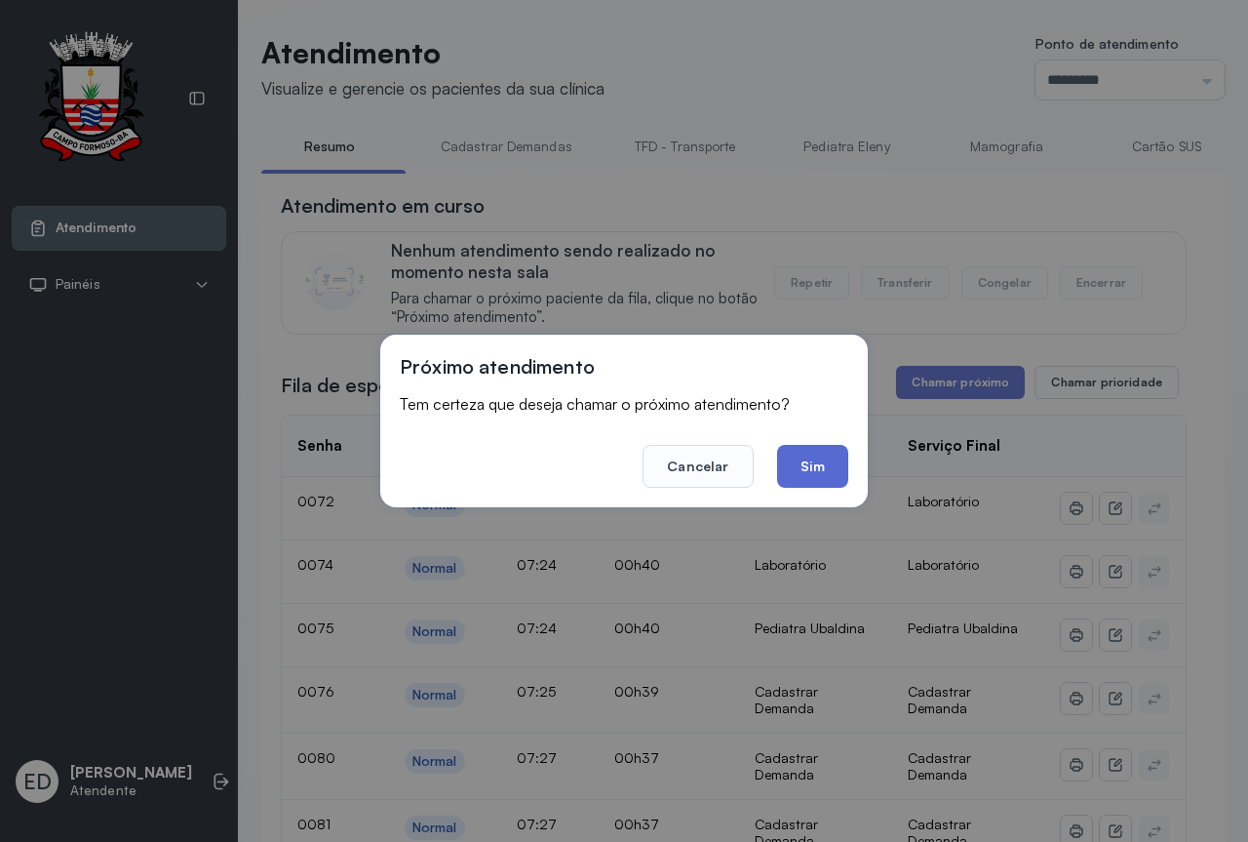
click at [821, 468] on button "Sim" at bounding box center [812, 466] width 71 height 43
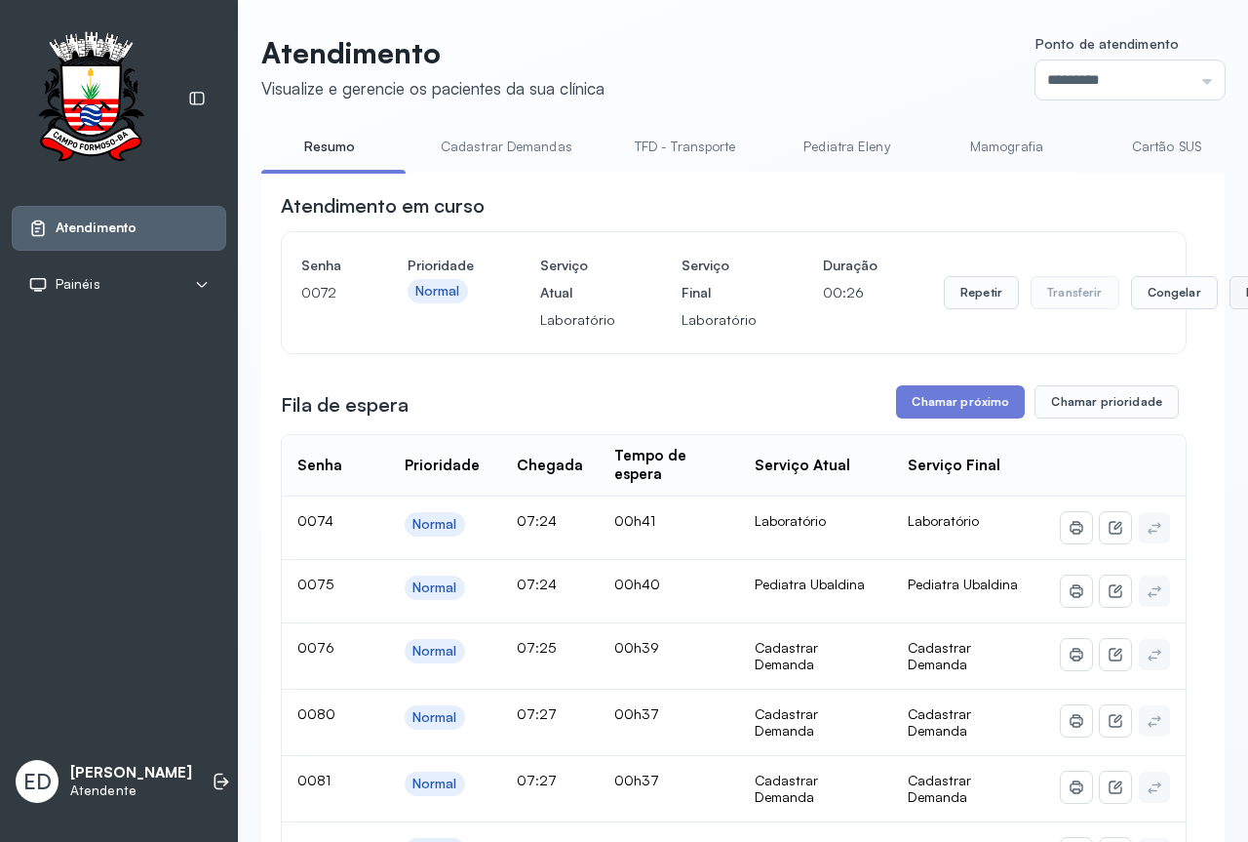
click at [1230, 297] on button "Encerrar" at bounding box center [1271, 292] width 83 height 33
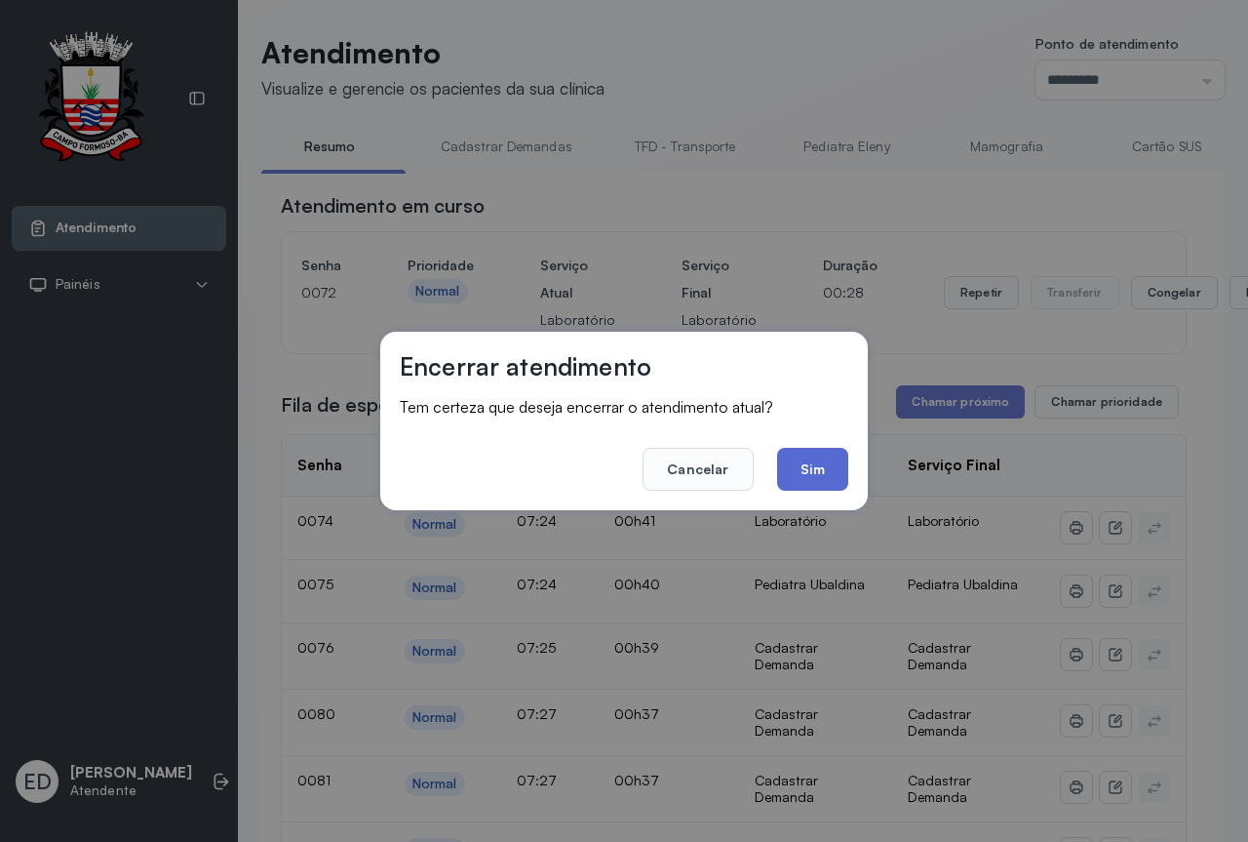
click at [807, 477] on button "Sim" at bounding box center [812, 469] width 71 height 43
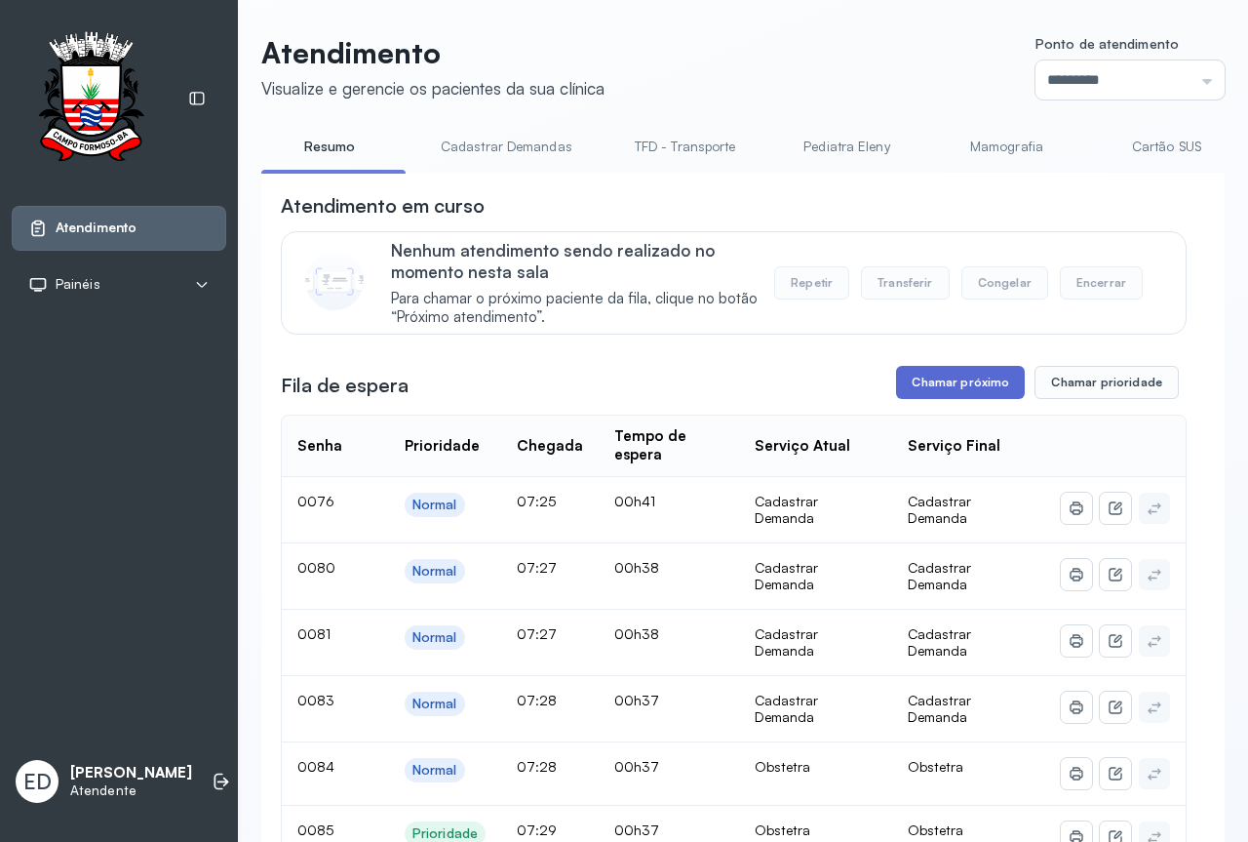
click at [977, 381] on button "Chamar próximo" at bounding box center [960, 382] width 129 height 33
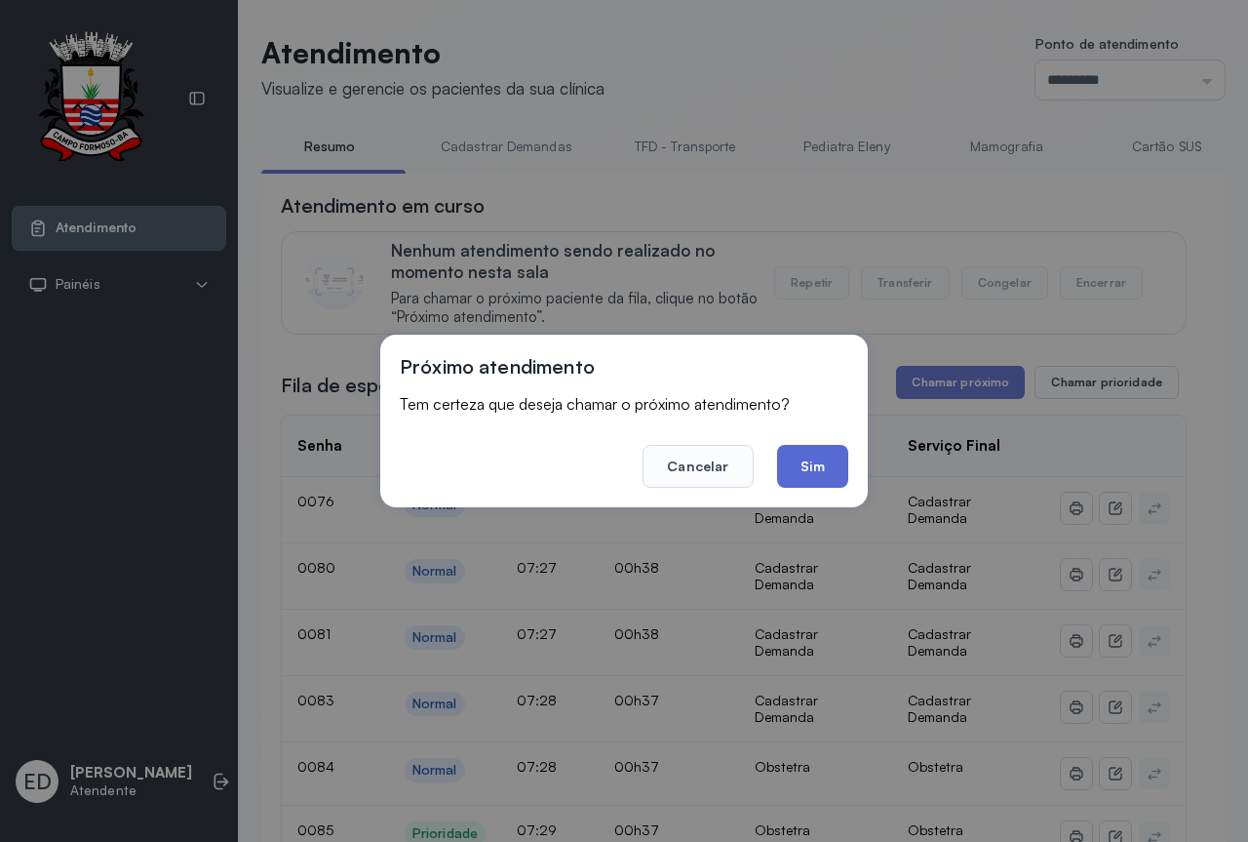
click at [822, 463] on button "Sim" at bounding box center [812, 466] width 71 height 43
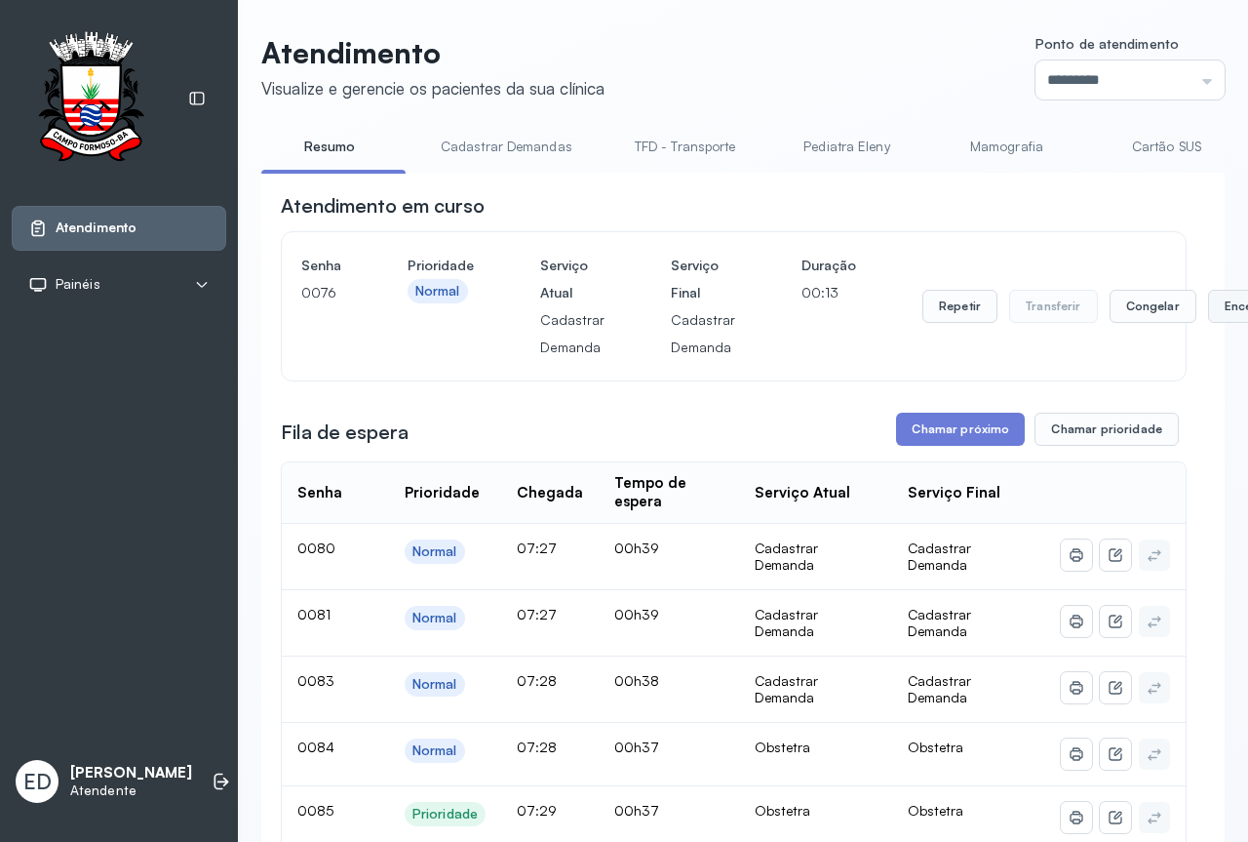
click at [1214, 322] on button "Encerrar" at bounding box center [1249, 306] width 83 height 33
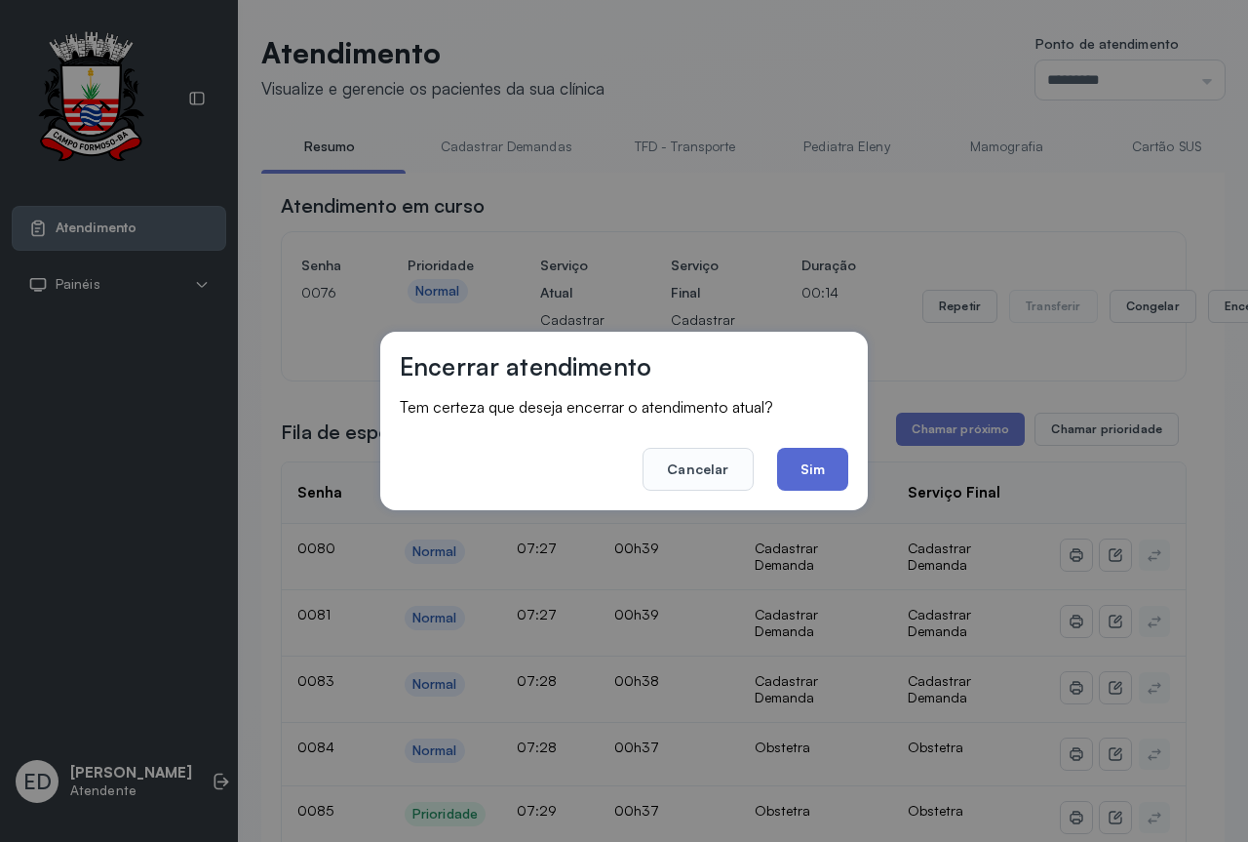
click at [809, 476] on button "Sim" at bounding box center [812, 469] width 71 height 43
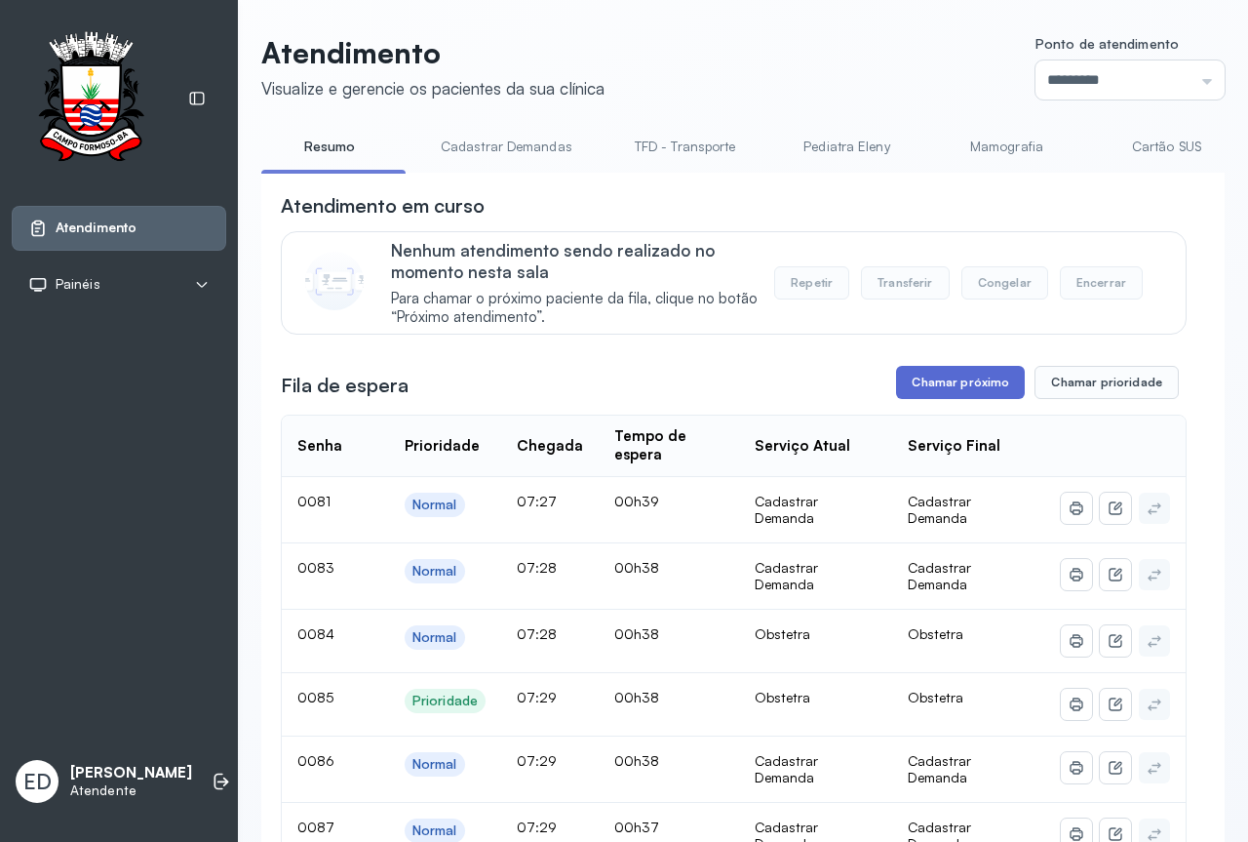
click at [942, 388] on button "Chamar próximo" at bounding box center [960, 382] width 129 height 33
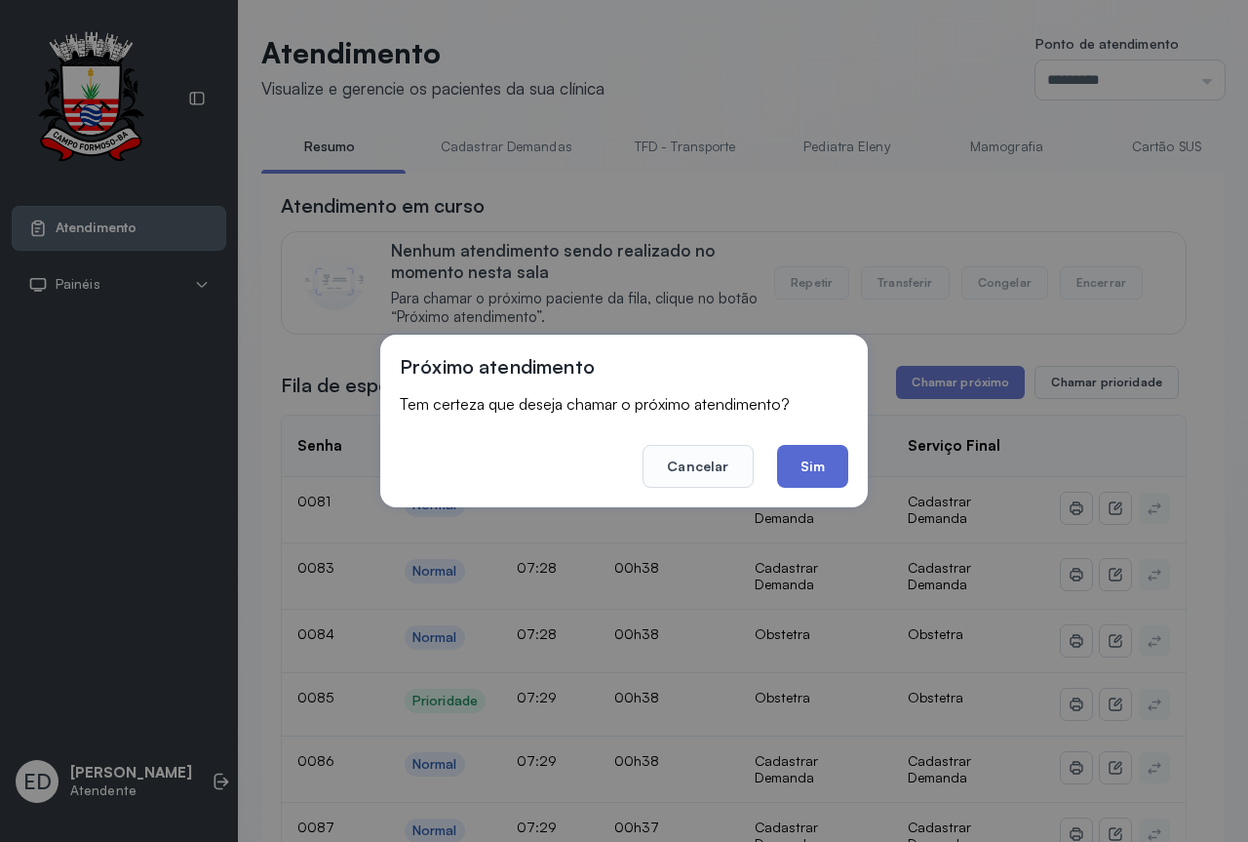
click at [807, 461] on button "Sim" at bounding box center [812, 466] width 71 height 43
